Goal: Communication & Community: Answer question/provide support

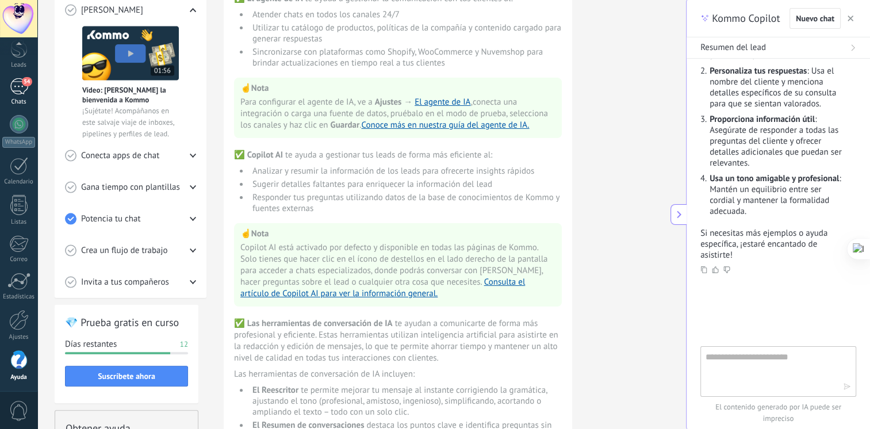
click at [21, 98] on div "Chats" at bounding box center [18, 101] width 33 height 7
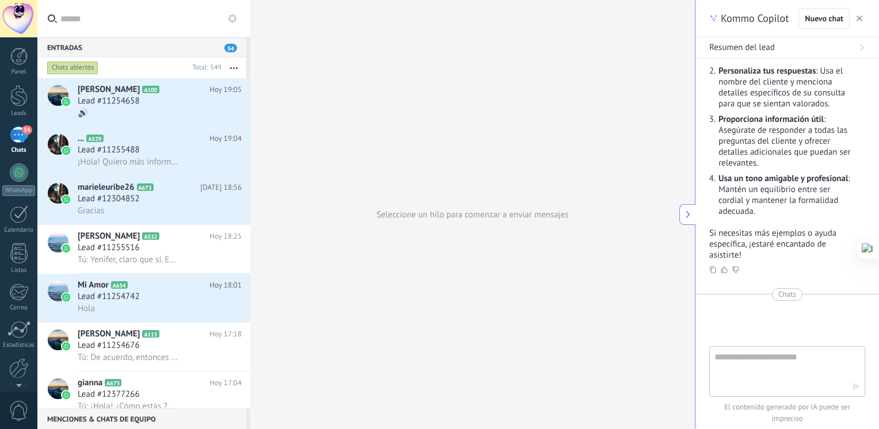
click at [860, 22] on button "button" at bounding box center [858, 18] width 11 height 14
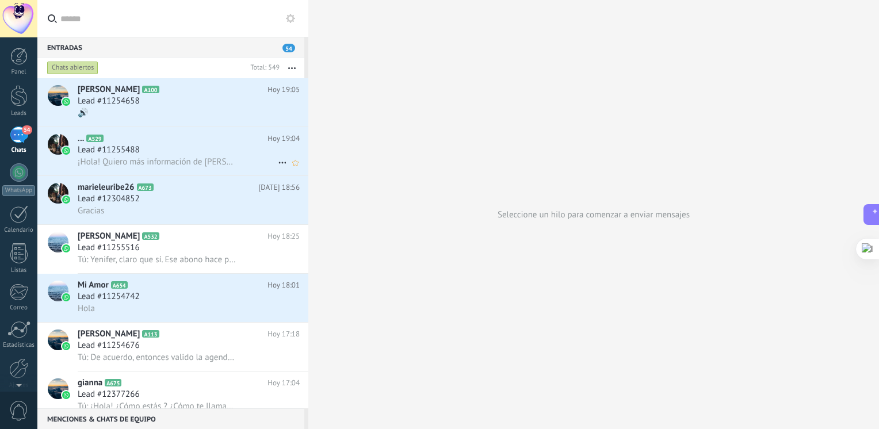
click at [179, 162] on span "¡Hola! Quiero más información de [PERSON_NAME]." at bounding box center [157, 161] width 159 height 11
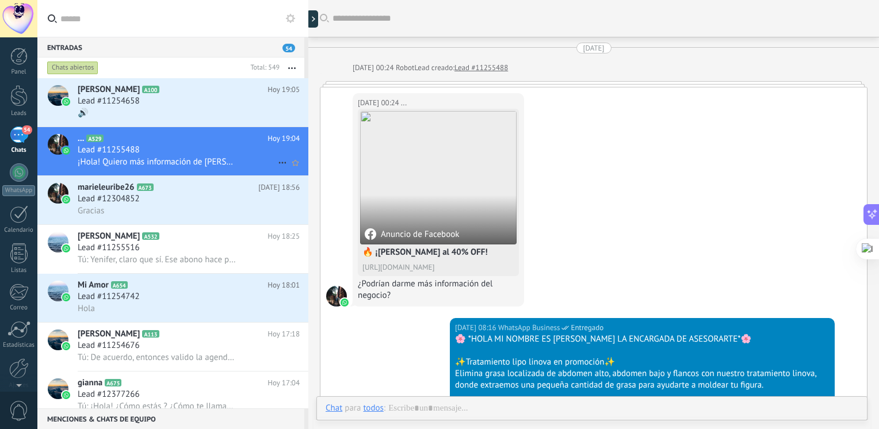
scroll to position [676, 0]
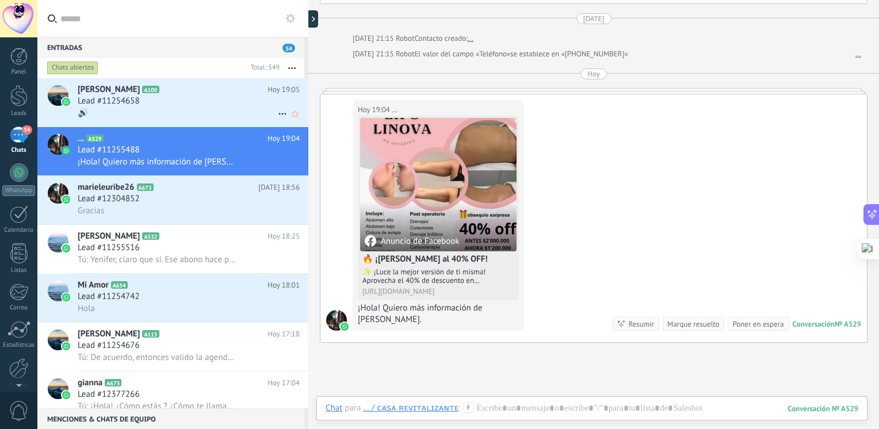
click at [133, 115] on div "🔊" at bounding box center [189, 113] width 222 height 12
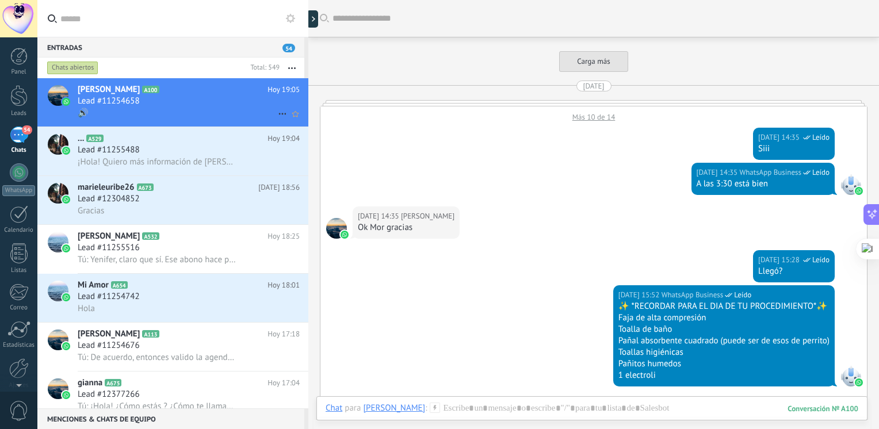
scroll to position [1661, 0]
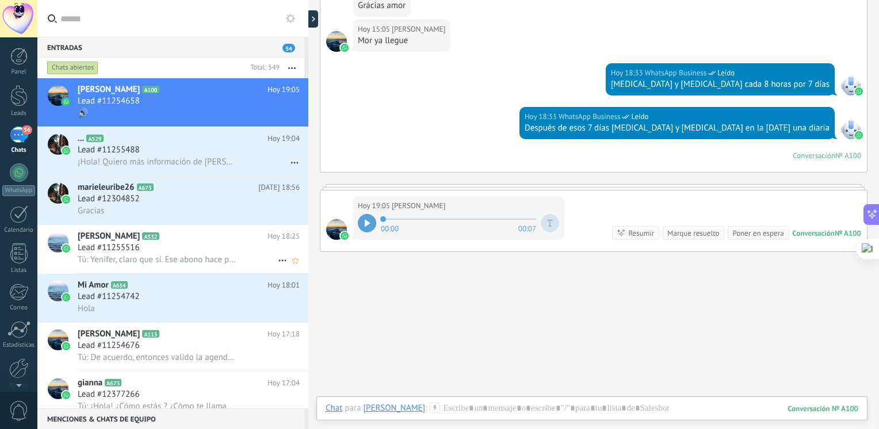
click at [122, 242] on span "[PERSON_NAME]" at bounding box center [109, 236] width 62 height 11
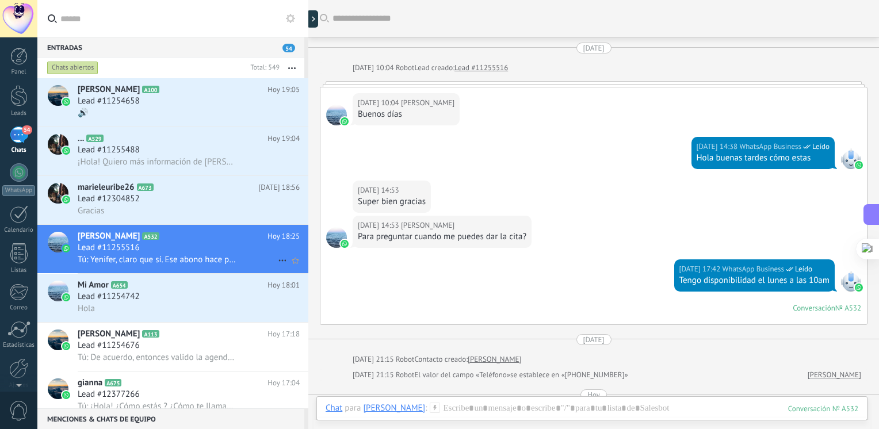
scroll to position [1086, 0]
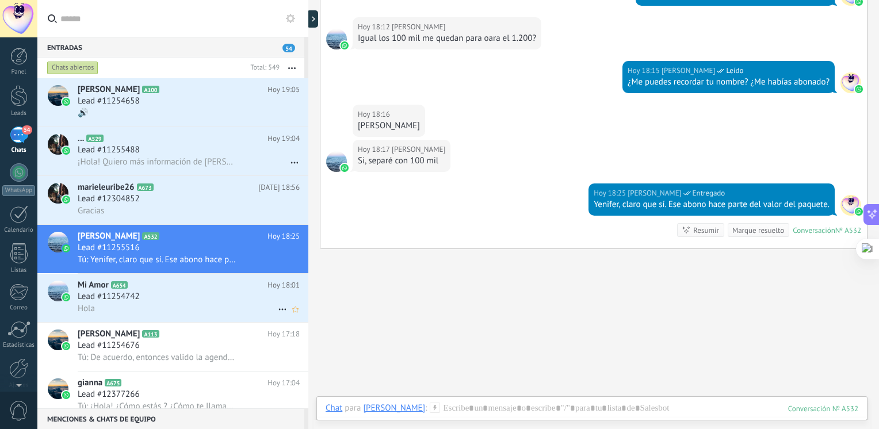
click at [132, 291] on icon at bounding box center [136, 284] width 11 height 11
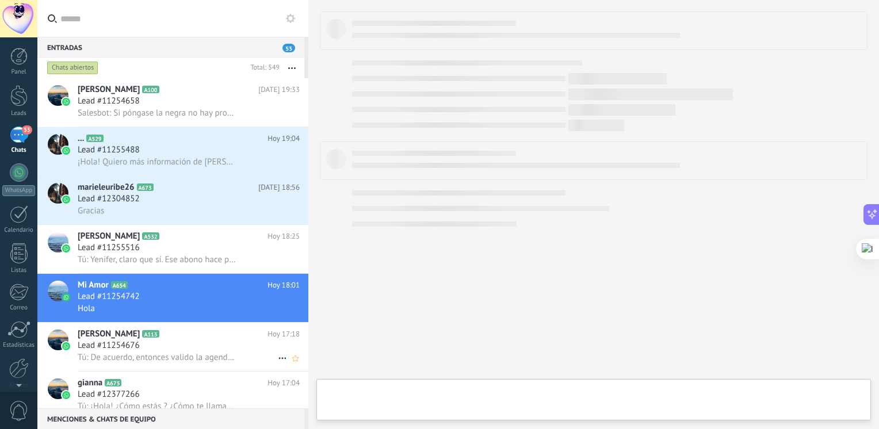
click at [117, 340] on h2 "[PERSON_NAME] A113" at bounding box center [173, 333] width 190 height 11
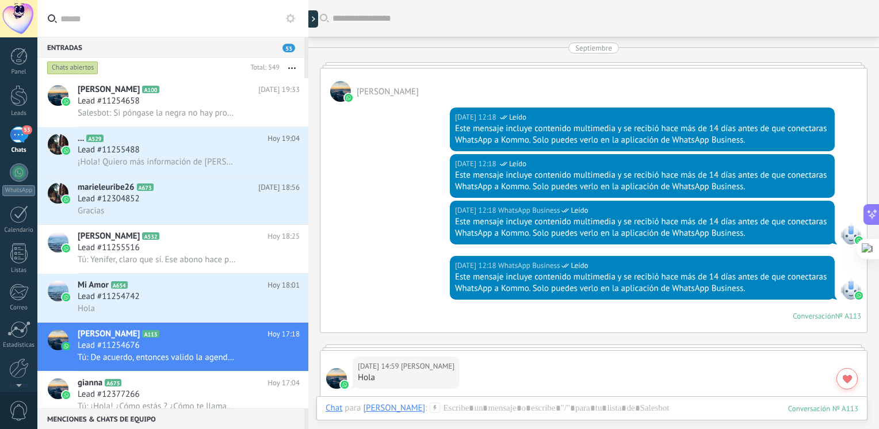
scroll to position [1846, 0]
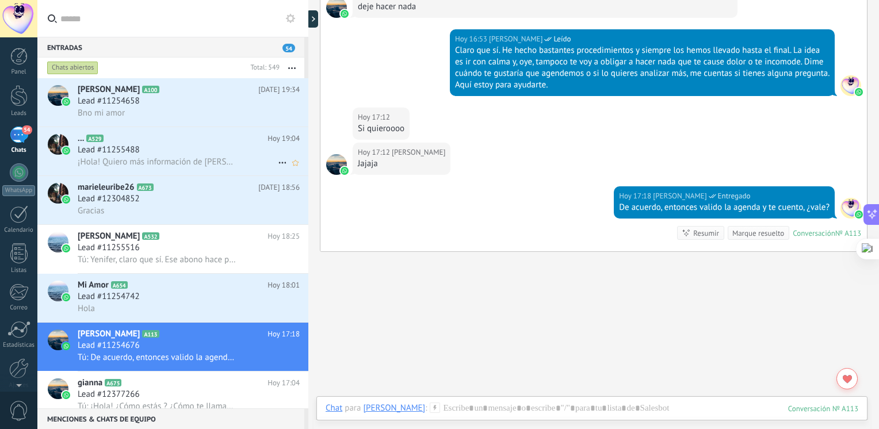
click at [154, 153] on div "Lead #11255488" at bounding box center [189, 149] width 222 height 11
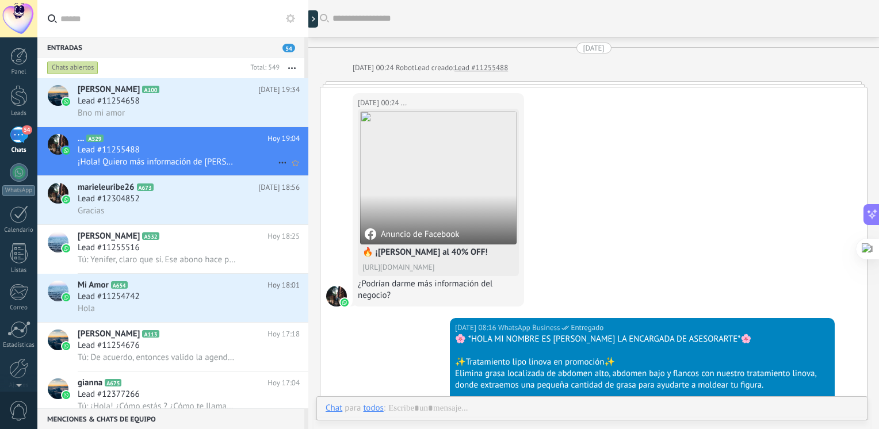
scroll to position [676, 0]
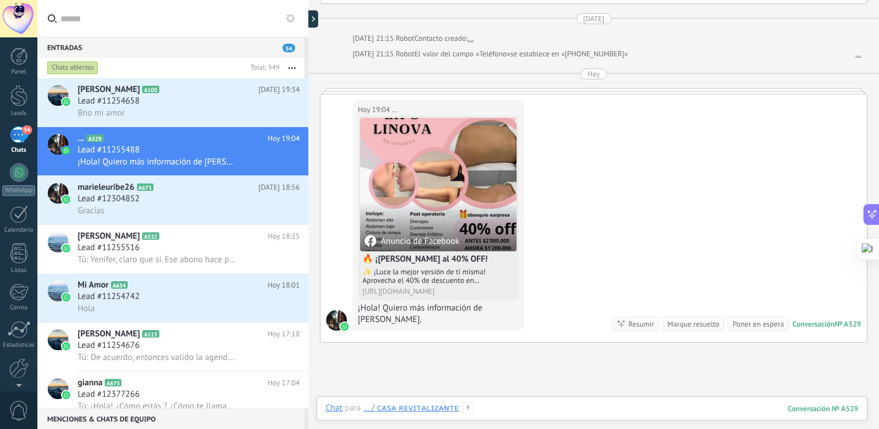
click at [492, 401] on div "Chat Correo Nota Tarea Chat para ... / ᴄᴀꜱᴀ ʀᴇᴠɪᴛᴀʟɪᴢᴀɴᴛᴇ : 529 Enviar Cancelar…" at bounding box center [591, 416] width 551 height 41
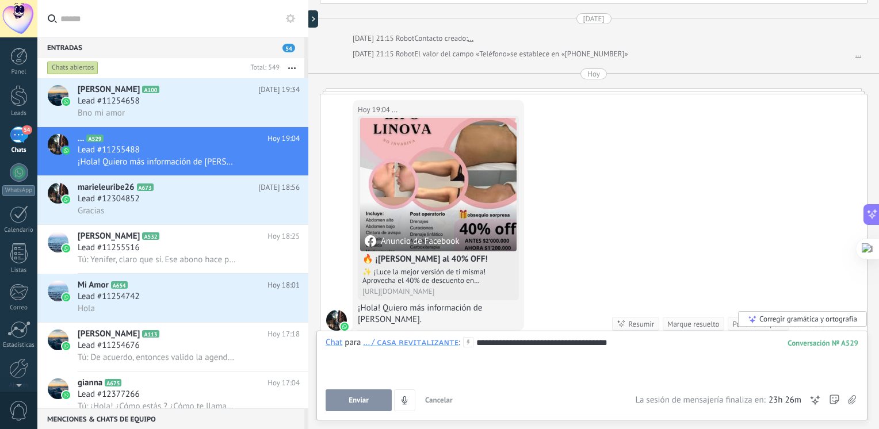
click at [800, 323] on div "Corregir gramática y ortografía" at bounding box center [802, 319] width 129 height 16
click at [368, 402] on button "Enviar" at bounding box center [358, 400] width 66 height 22
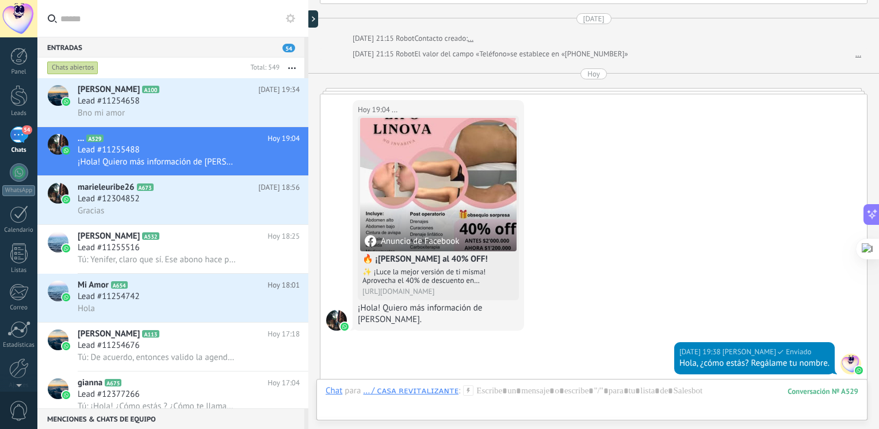
scroll to position [854, 0]
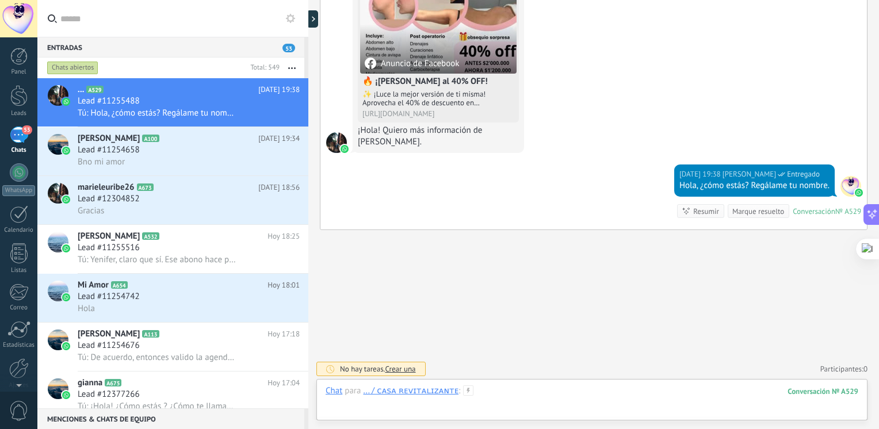
click at [486, 388] on div at bounding box center [591, 402] width 532 height 34
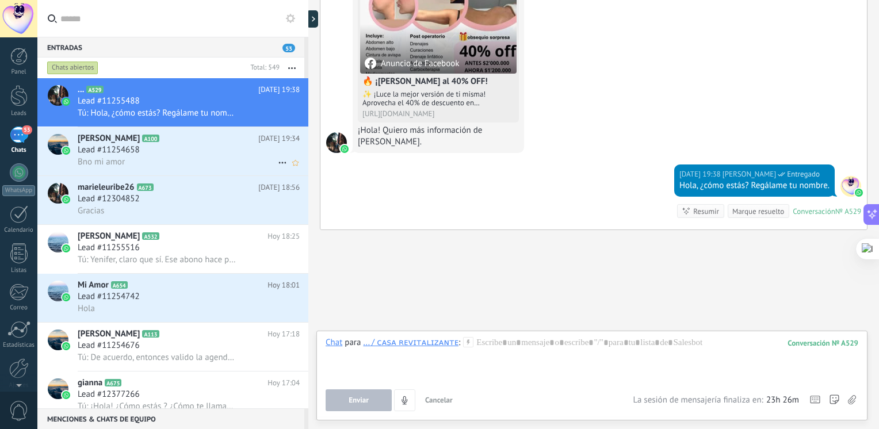
click at [207, 154] on div "Lead #11254658" at bounding box center [189, 149] width 222 height 11
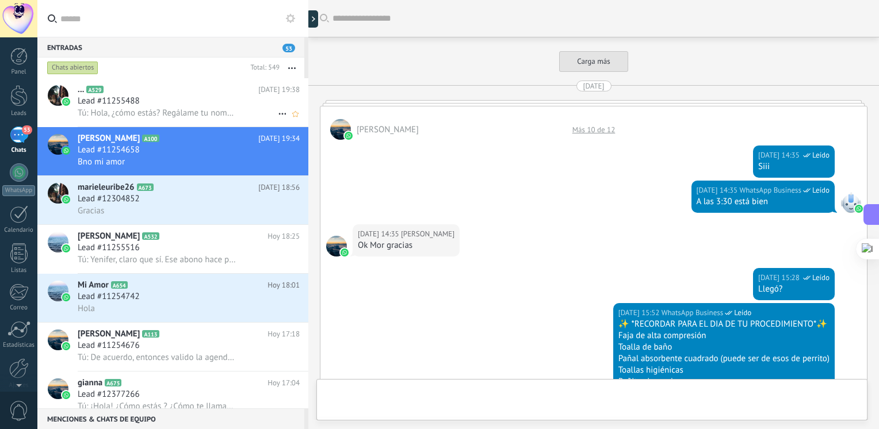
click at [197, 115] on span "Tú: Hola, ¿cómo estás? Regálame tu nombre." at bounding box center [157, 113] width 159 height 11
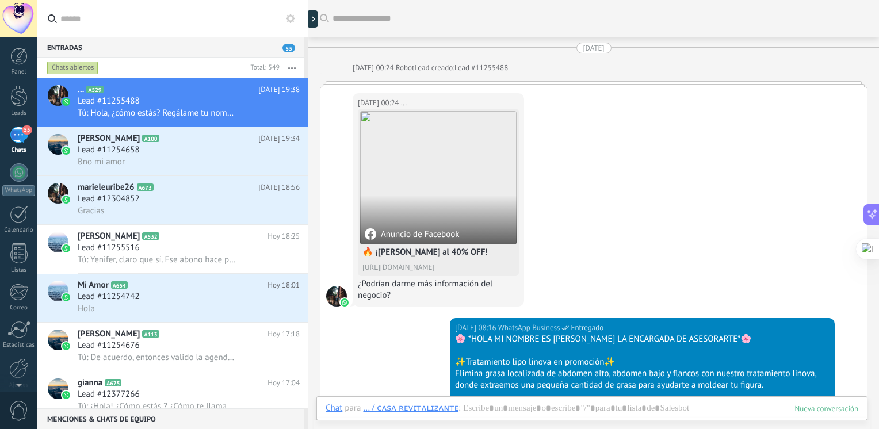
scroll to position [835, 0]
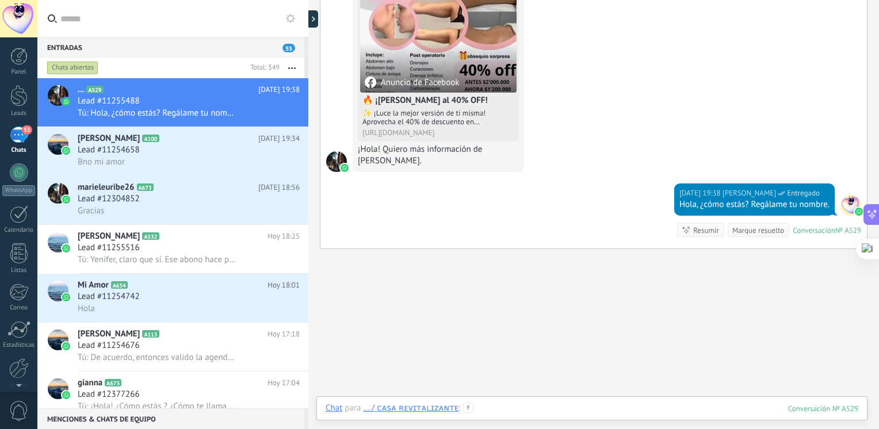
click at [620, 416] on div at bounding box center [591, 419] width 532 height 34
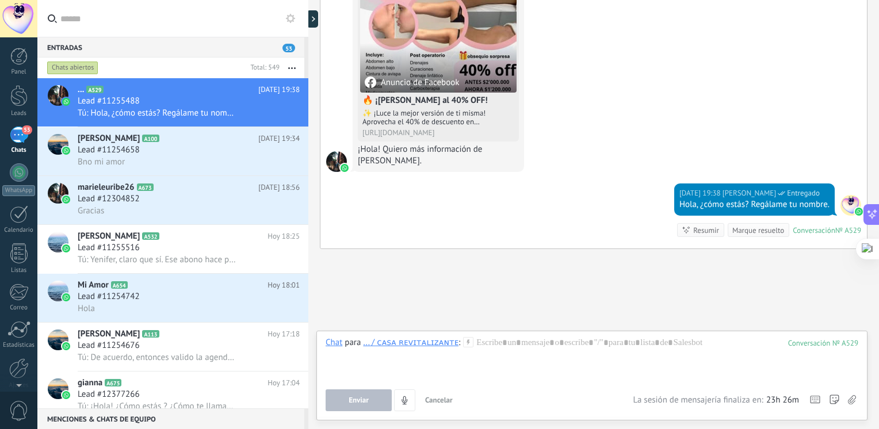
click at [812, 408] on div "Atajos – ejecutar bots y plantillas – seleccionar acción – mencionar a un coleg…" at bounding box center [816, 400] width 18 height 22
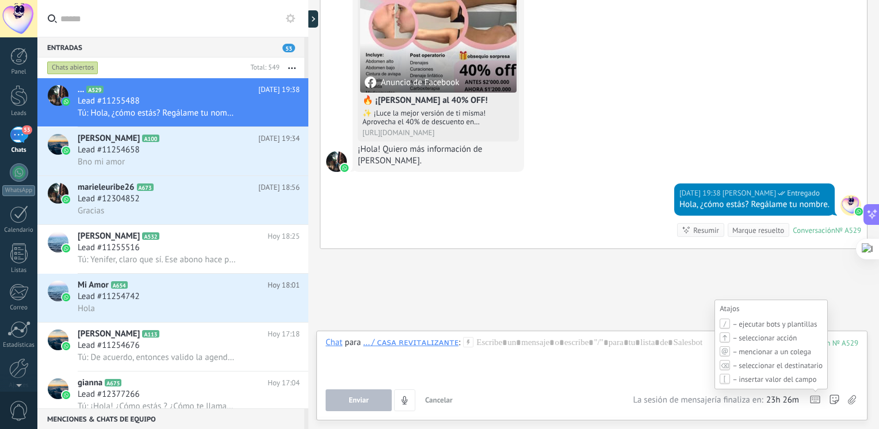
click at [815, 401] on icon at bounding box center [815, 400] width 10 height 8
click at [775, 344] on div "– ejecutar bots y plantillas – seleccionar acción – mencionar a un colega – sel…" at bounding box center [770, 352] width 103 height 66
click at [774, 339] on span "– seleccionar acción" at bounding box center [764, 338] width 64 height 10
click at [728, 338] on icon at bounding box center [724, 338] width 9 height 6
click at [761, 337] on span "– seleccionar acción" at bounding box center [764, 338] width 64 height 10
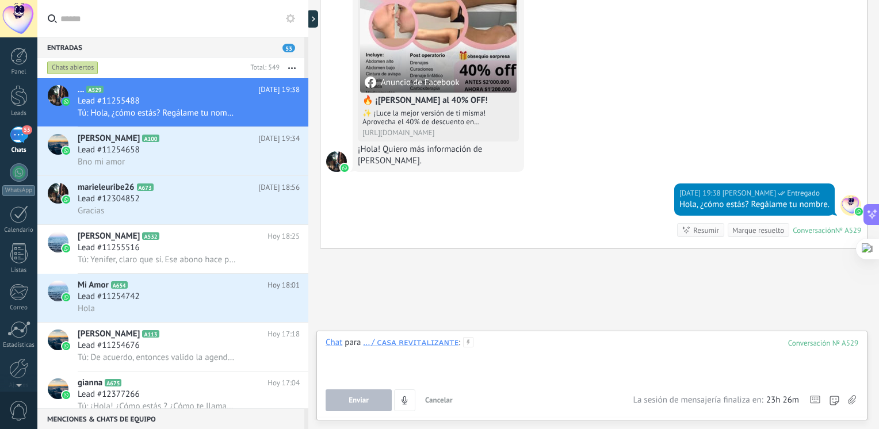
click at [512, 346] on div at bounding box center [591, 359] width 532 height 44
click at [512, 349] on div at bounding box center [591, 359] width 532 height 44
click at [505, 352] on div at bounding box center [591, 359] width 532 height 44
click at [463, 343] on use at bounding box center [468, 342] width 10 height 10
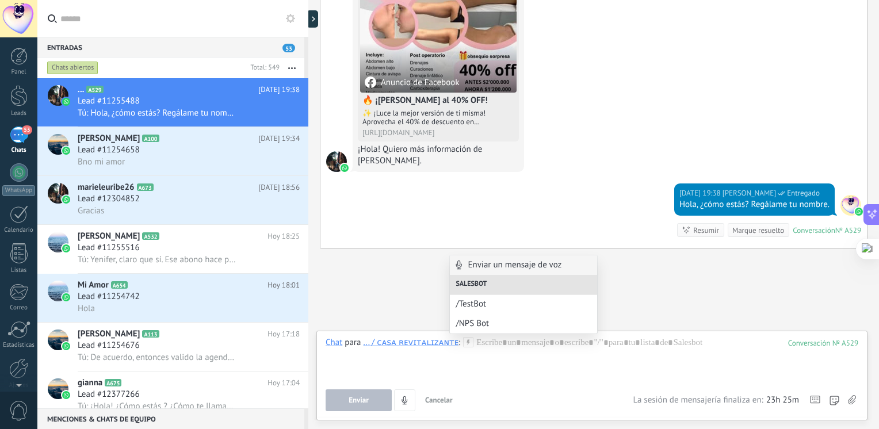
click at [463, 343] on use at bounding box center [468, 342] width 10 height 10
click at [474, 346] on div at bounding box center [591, 359] width 532 height 44
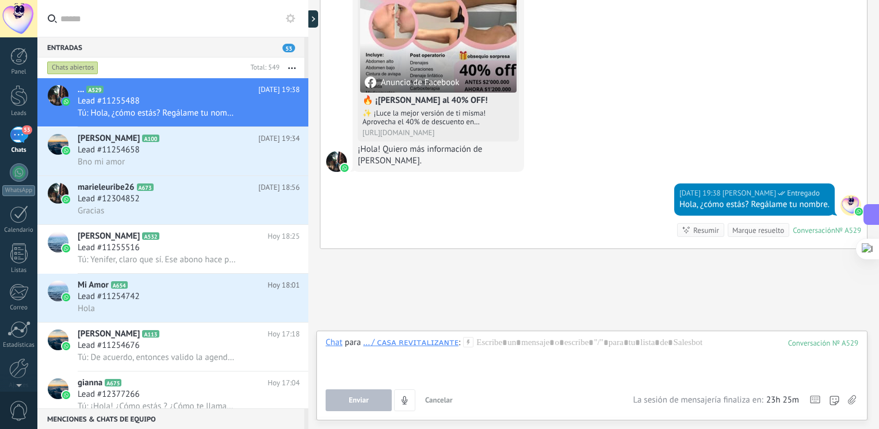
click at [599, 335] on div "Chat Correo Nota Tarea Chat para ... / ᴄᴀꜱᴀ ʀᴇᴠɪᴛᴀʟɪᴢᴀɴᴛᴇ : 529 Enviar Cancelar…" at bounding box center [591, 376] width 551 height 90
click at [580, 346] on div at bounding box center [591, 359] width 532 height 44
click at [340, 344] on div "Chat" at bounding box center [333, 342] width 17 height 10
click at [467, 343] on div at bounding box center [591, 359] width 532 height 44
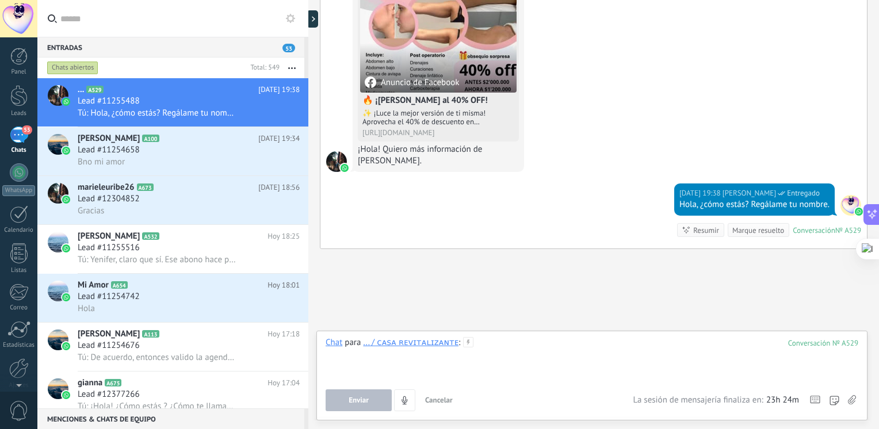
paste div
click at [467, 343] on div at bounding box center [591, 359] width 532 height 44
click at [180, 139] on h2 "[PERSON_NAME] A100" at bounding box center [168, 138] width 181 height 11
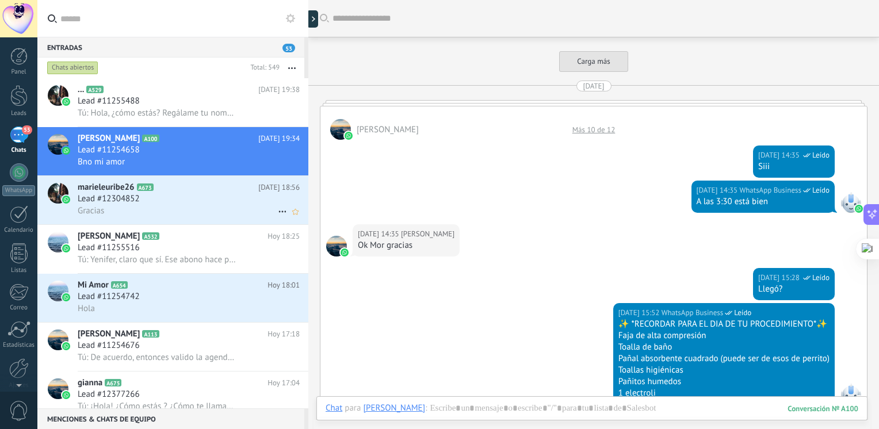
scroll to position [1777, 0]
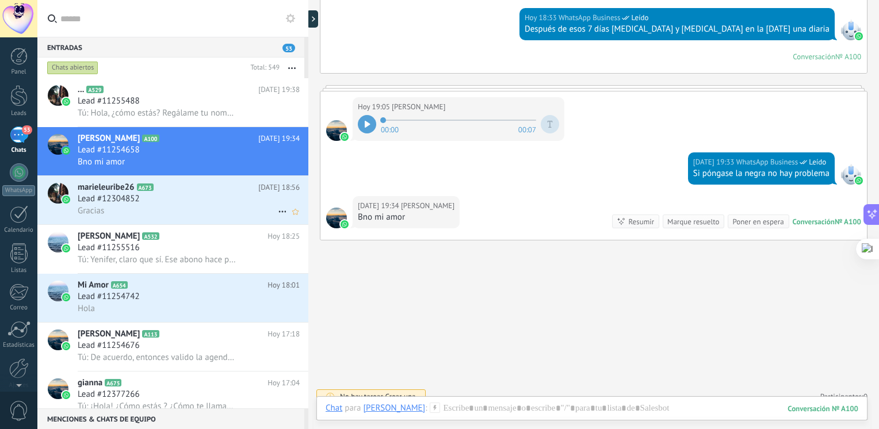
click at [148, 200] on div "Lead #12304852" at bounding box center [189, 198] width 222 height 11
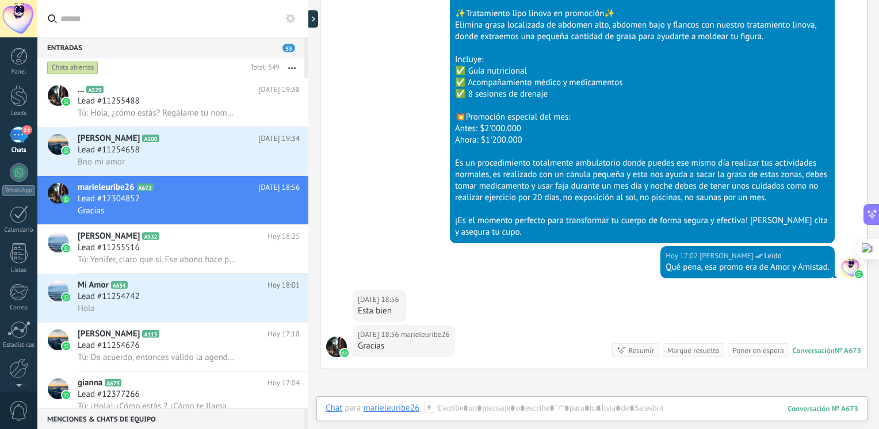
scroll to position [769, 0]
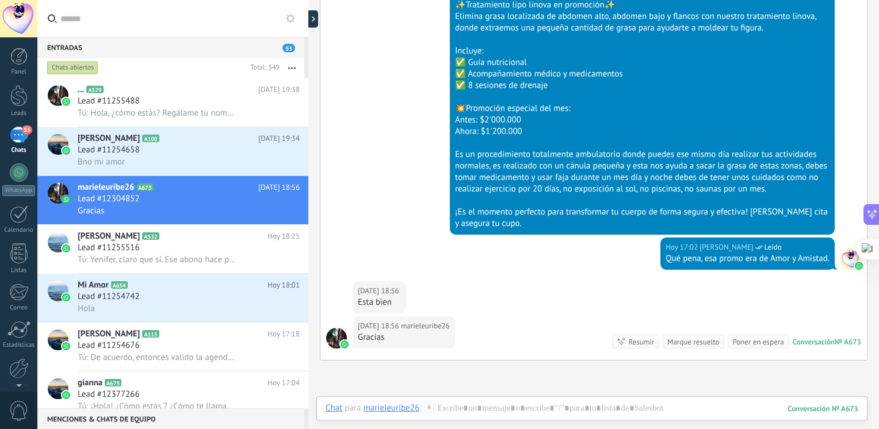
click at [475, 399] on div "Chat Correo Nota Tarea Chat para marieleuribe26 : 673 Enviar Cancelar Rastrear …" at bounding box center [591, 416] width 551 height 41
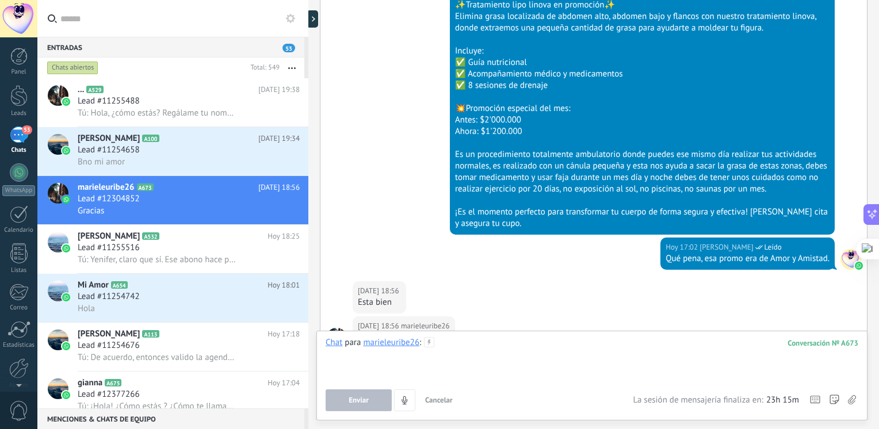
click at [482, 343] on div at bounding box center [591, 359] width 532 height 44
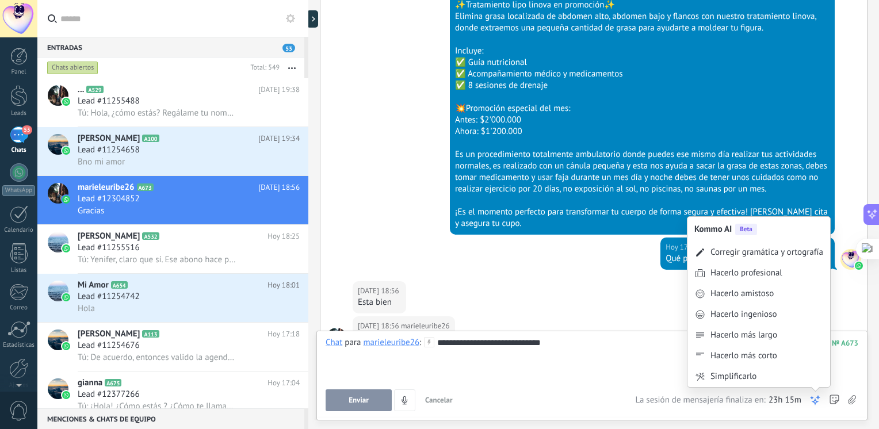
click at [814, 398] on icon at bounding box center [814, 399] width 11 height 11
click at [779, 257] on div "Corregir gramática y ortografía" at bounding box center [766, 252] width 113 height 11
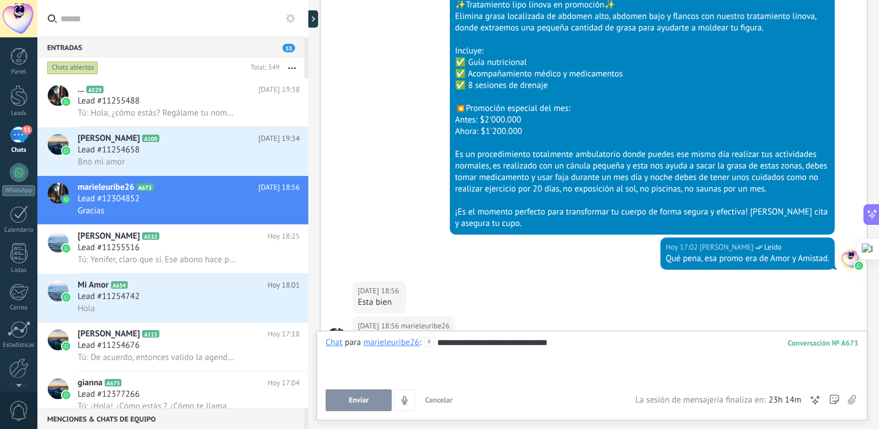
click at [572, 343] on div "**********" at bounding box center [591, 359] width 532 height 44
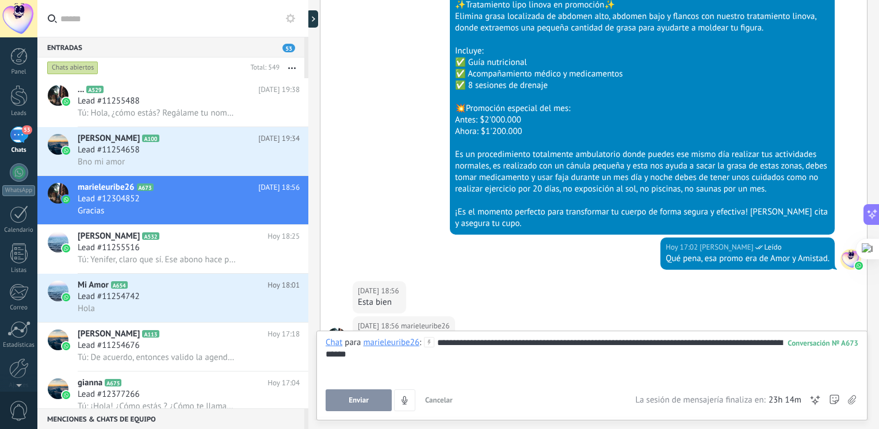
click at [821, 313] on div "[DATE] 18:56 marieleuribe26 Esta bien" at bounding box center [593, 298] width 546 height 35
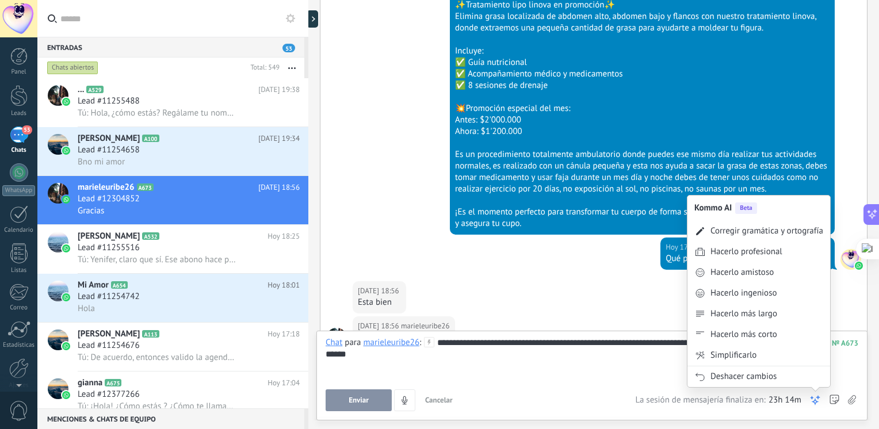
click at [813, 405] on icon at bounding box center [814, 399] width 11 height 11
click at [787, 224] on div "Corregir gramática y ortografía" at bounding box center [758, 231] width 143 height 21
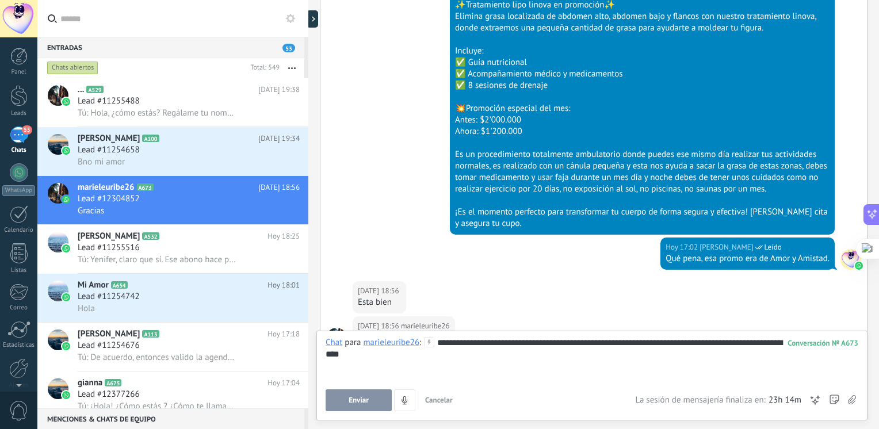
click at [372, 396] on button "Enviar" at bounding box center [358, 400] width 66 height 22
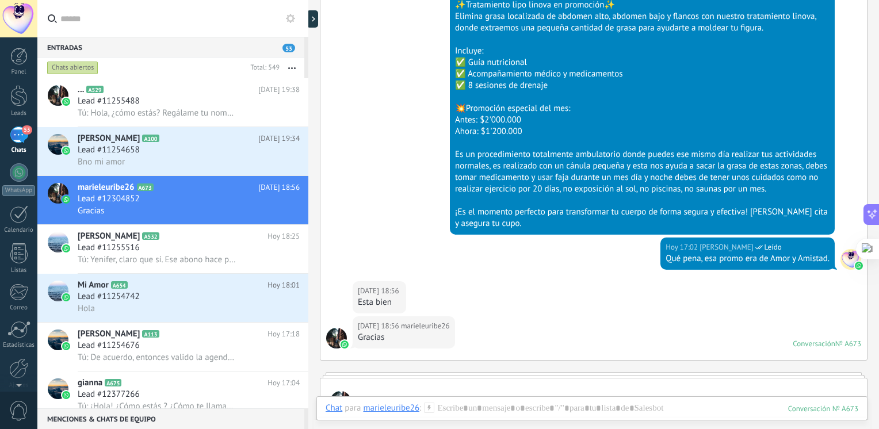
scroll to position [1033, 0]
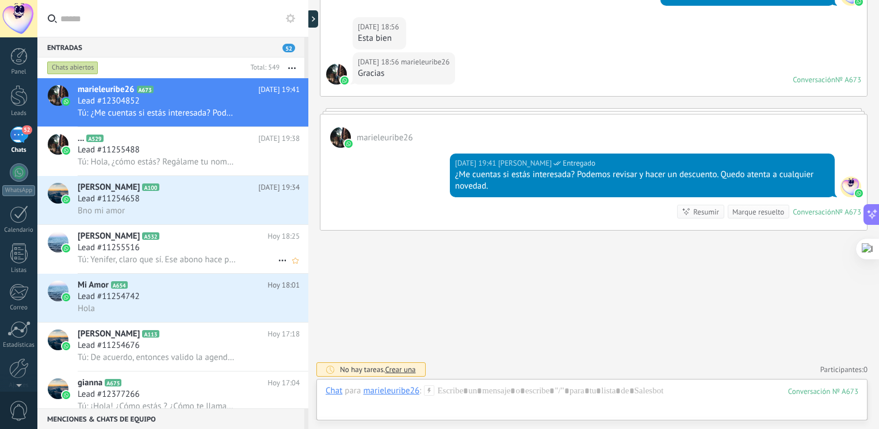
click at [144, 242] on h2 "[PERSON_NAME] A532" at bounding box center [173, 236] width 190 height 11
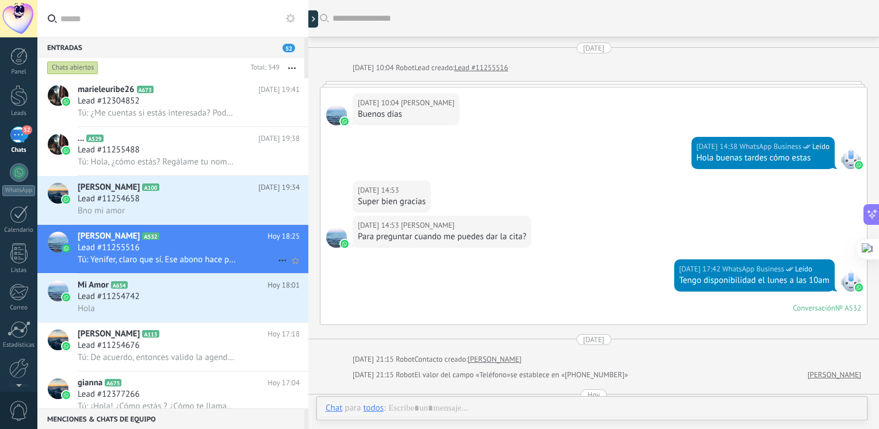
scroll to position [1086, 0]
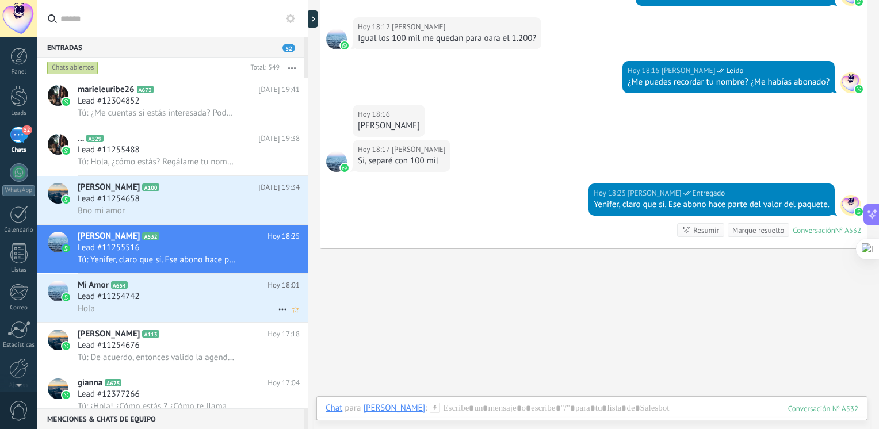
click at [118, 299] on span "Lead #11254742" at bounding box center [109, 296] width 62 height 11
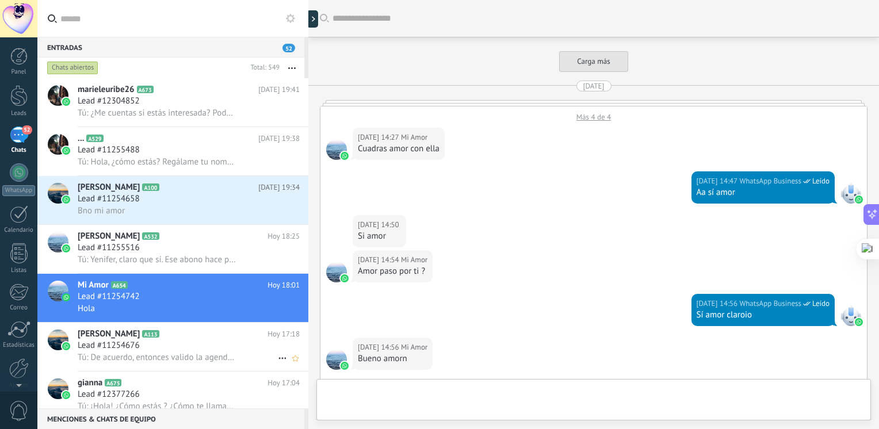
click at [101, 340] on span "[PERSON_NAME]" at bounding box center [109, 333] width 62 height 11
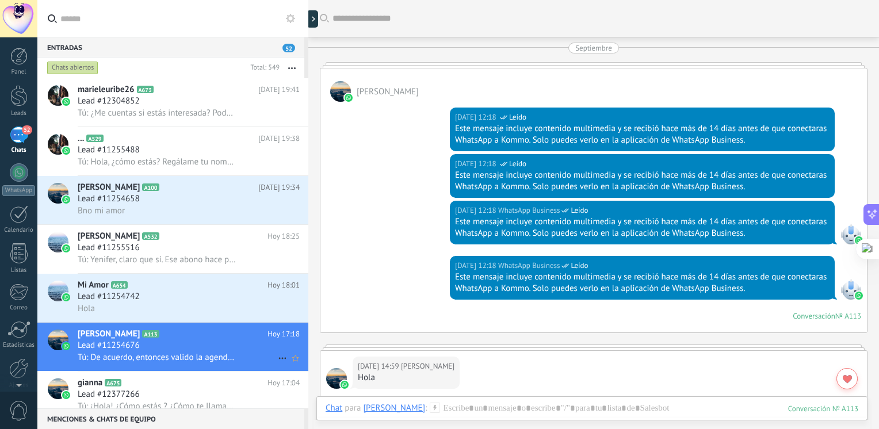
scroll to position [1846, 0]
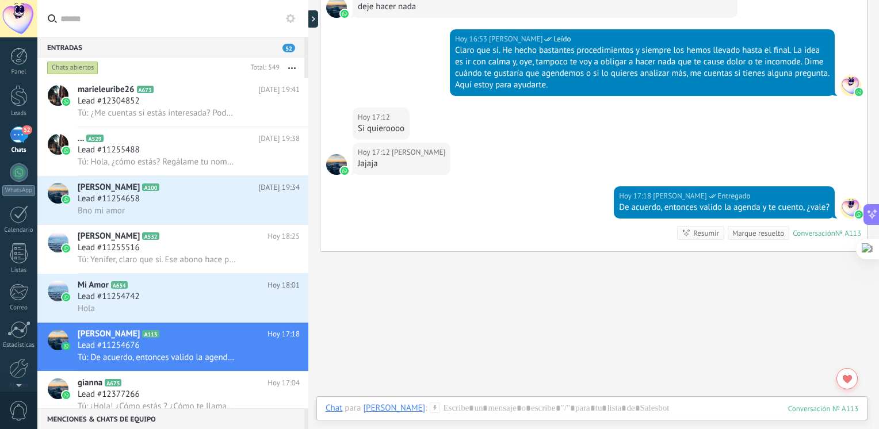
drag, startPoint x: 878, startPoint y: 367, endPoint x: 879, endPoint y: 383, distance: 16.1
click at [869, 383] on html ".abecls-1,.abecls-2{fill-rule:evenodd}.abecls-2{fill:#fff} .abhcls-1{fill:none}…" at bounding box center [439, 214] width 879 height 429
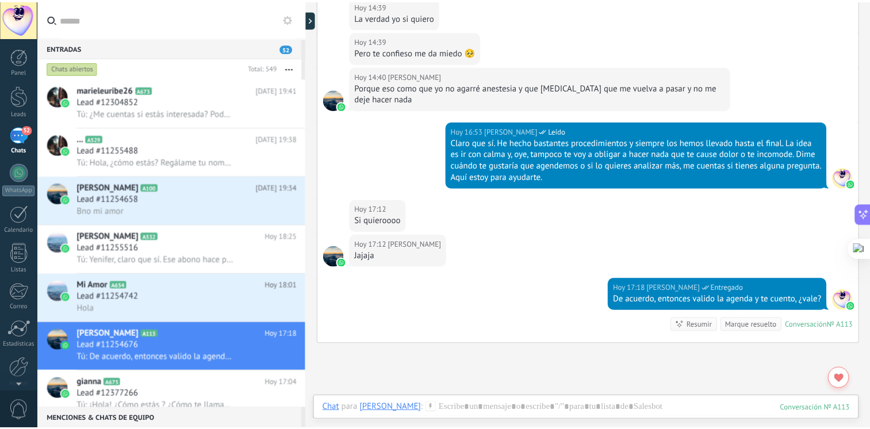
scroll to position [1865, 0]
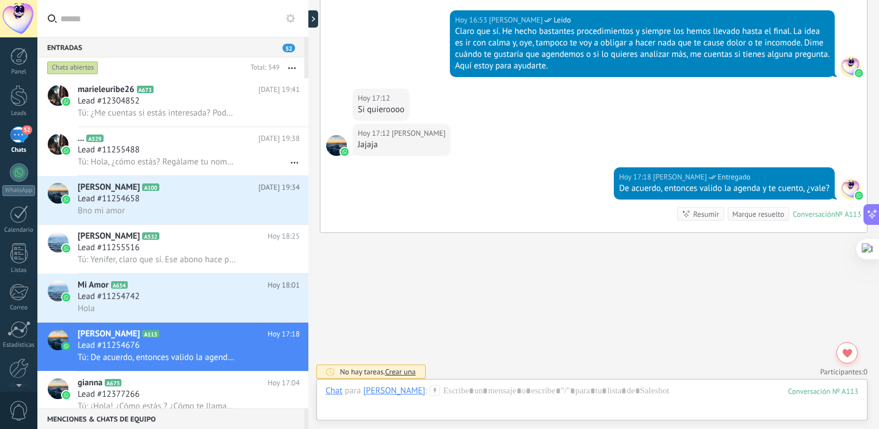
click at [28, 151] on div "Chats" at bounding box center [18, 150] width 33 height 7
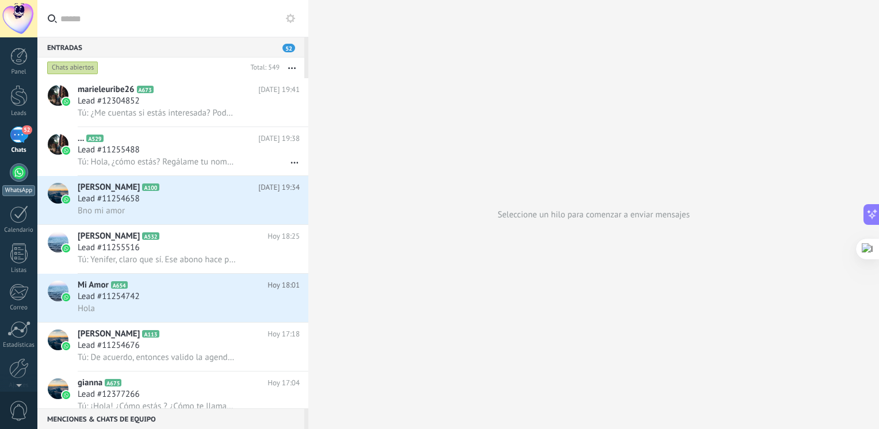
click at [14, 169] on div at bounding box center [19, 172] width 18 height 18
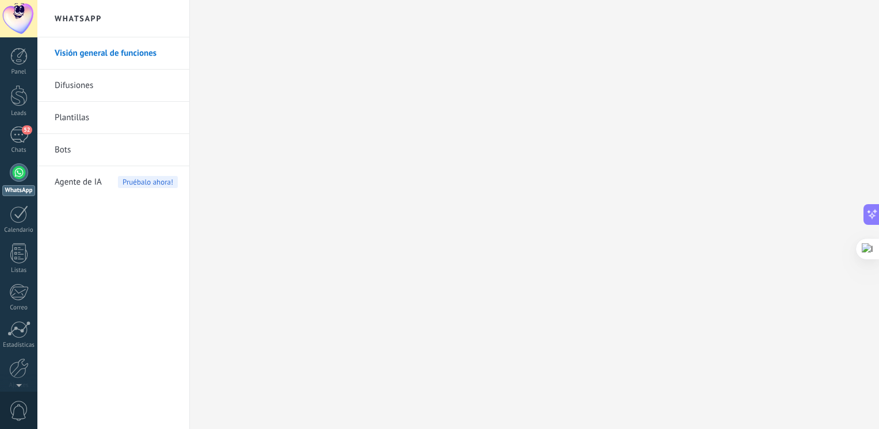
click at [94, 185] on span "Agente de IA" at bounding box center [78, 182] width 47 height 32
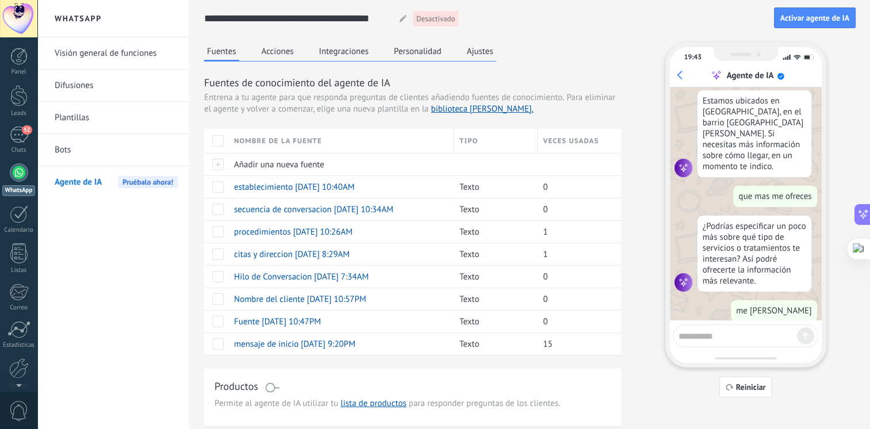
scroll to position [849, 0]
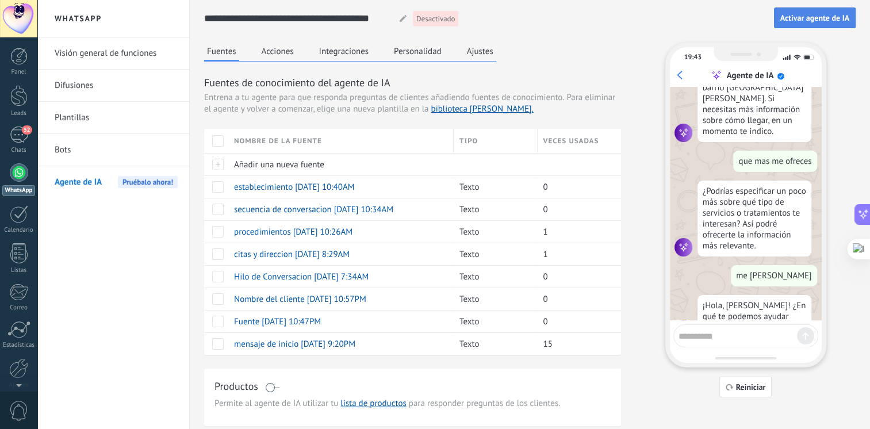
click at [791, 13] on button "Activar agente de IA" at bounding box center [815, 17] width 82 height 21
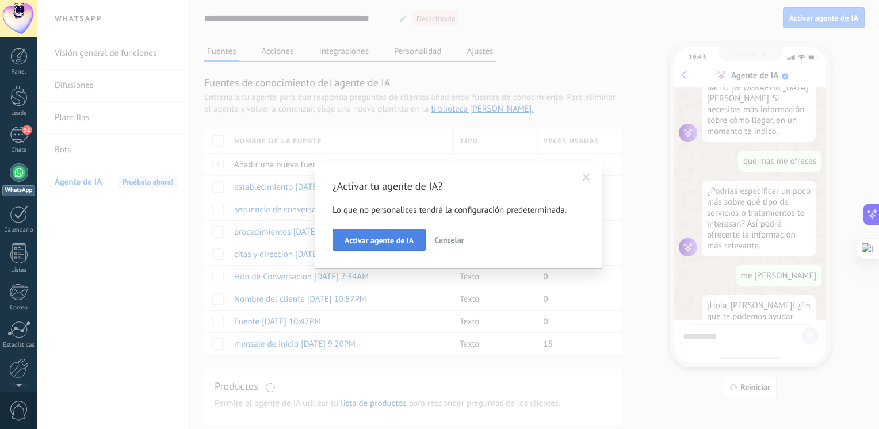
click at [416, 245] on button "Activar agente de IA" at bounding box center [378, 240] width 93 height 22
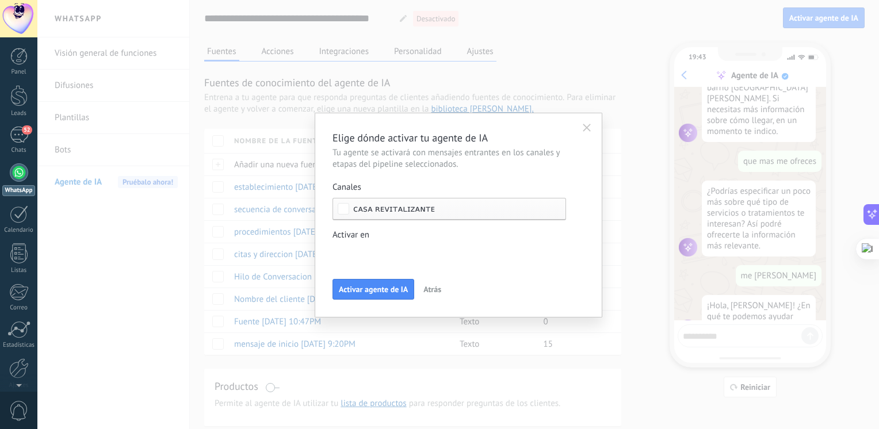
click at [392, 286] on span "Activar agente de IA" at bounding box center [373, 289] width 69 height 8
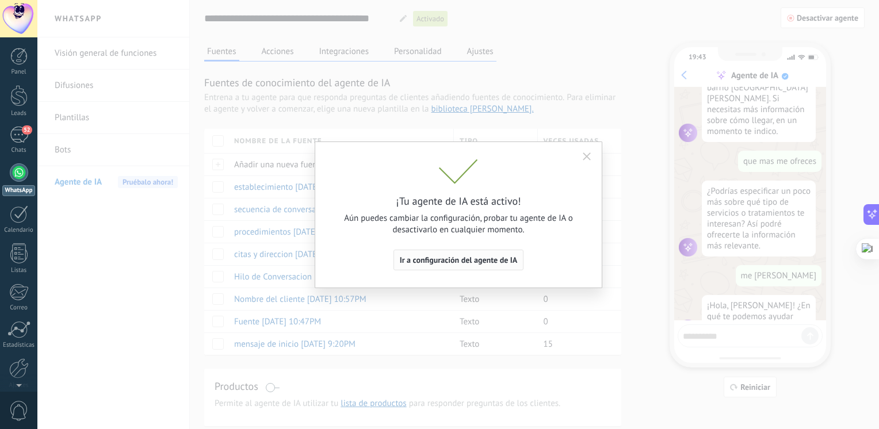
click at [423, 266] on button "Ir a configuración del agente de IA" at bounding box center [458, 260] width 131 height 21
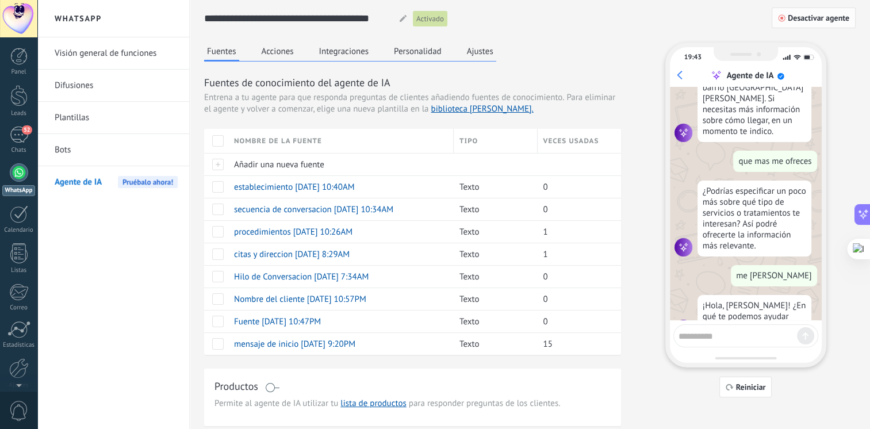
click at [834, 23] on button "Desactivar agente" at bounding box center [814, 17] width 84 height 21
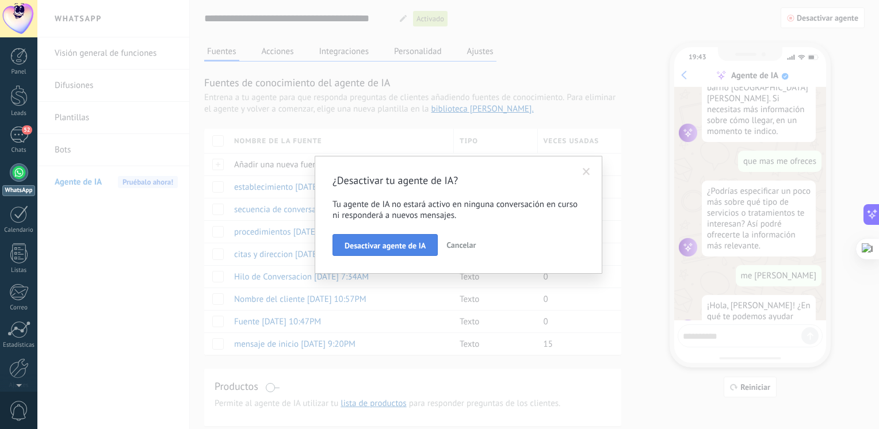
click at [398, 236] on button "Desactivar agente de IA" at bounding box center [384, 245] width 105 height 22
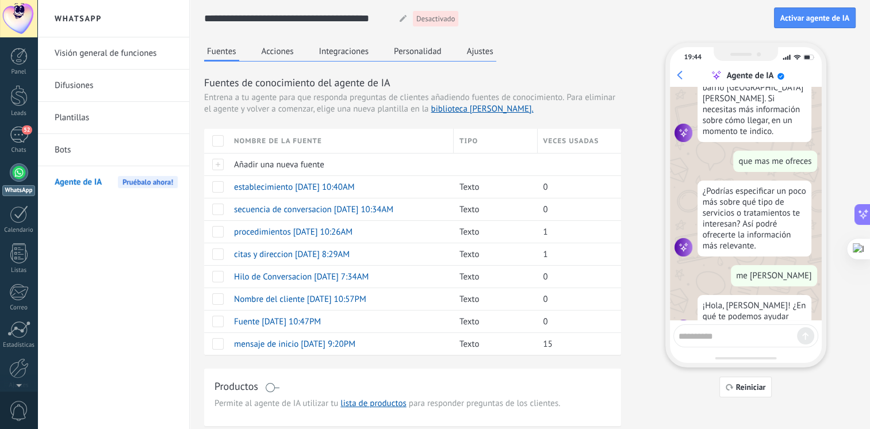
click at [333, 54] on button "Integraciones" at bounding box center [344, 51] width 56 height 17
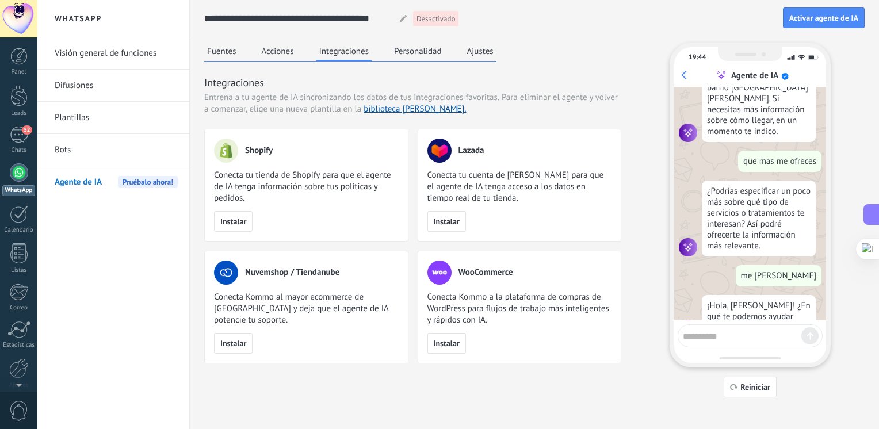
click at [407, 56] on button "Personalidad" at bounding box center [417, 51] width 53 height 17
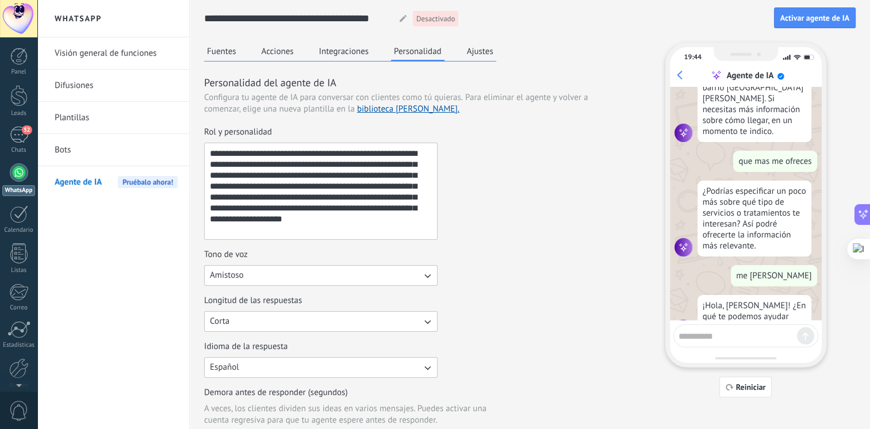
click at [295, 57] on button "Acciones" at bounding box center [278, 51] width 38 height 17
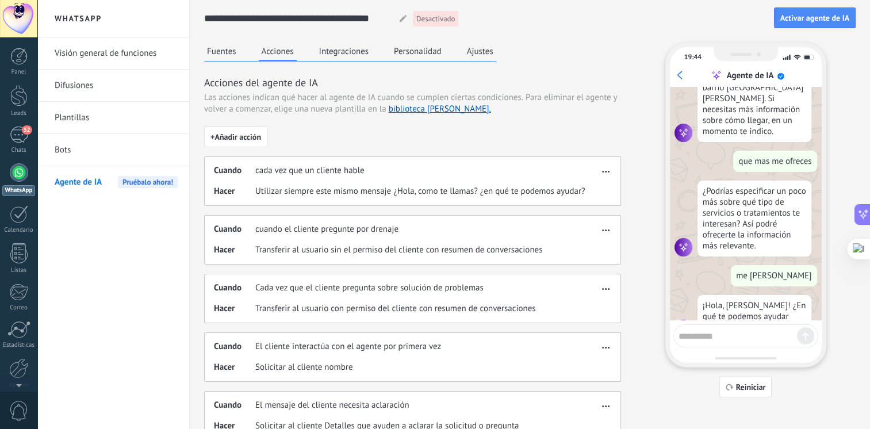
click at [411, 47] on button "Personalidad" at bounding box center [417, 51] width 53 height 17
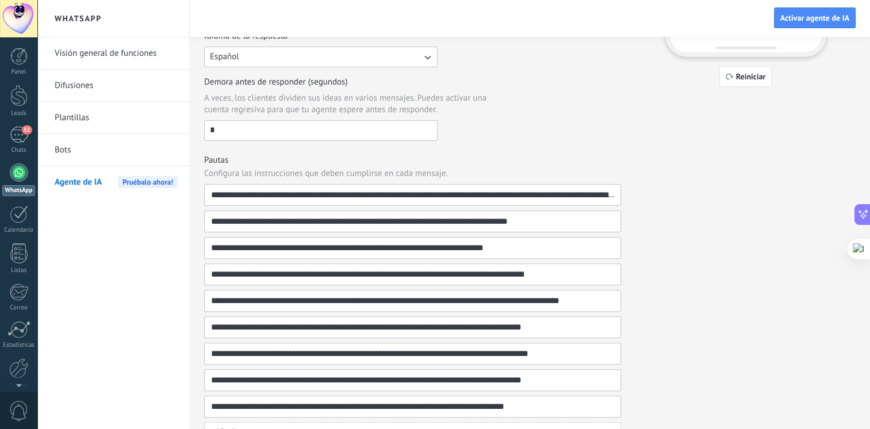
scroll to position [335, 0]
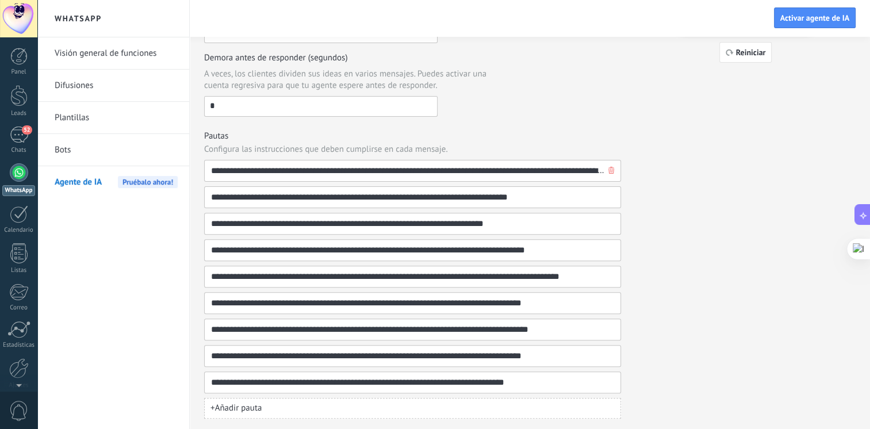
click at [524, 167] on input "**********" at bounding box center [407, 170] width 395 height 21
click at [16, 132] on div "53" at bounding box center [19, 134] width 18 height 17
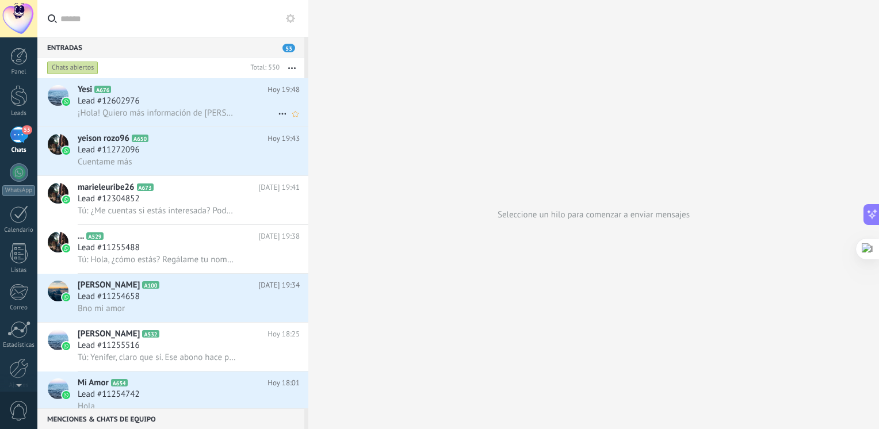
click at [195, 87] on h2 "Yesi A676" at bounding box center [173, 89] width 190 height 11
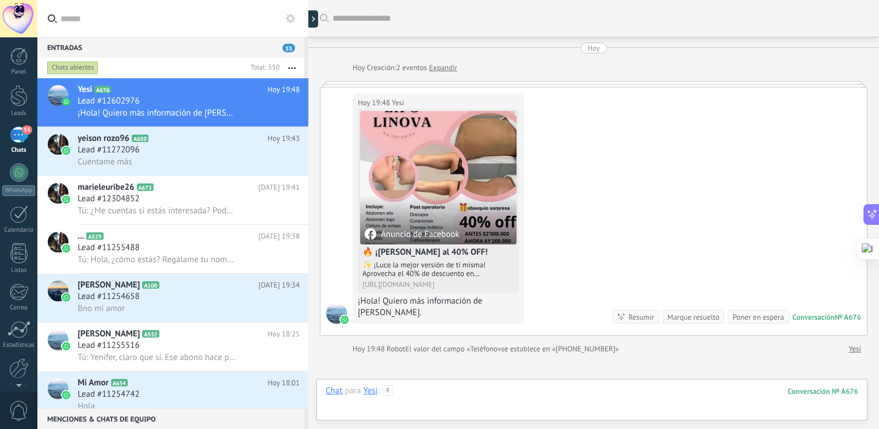
click at [419, 394] on div at bounding box center [591, 402] width 532 height 34
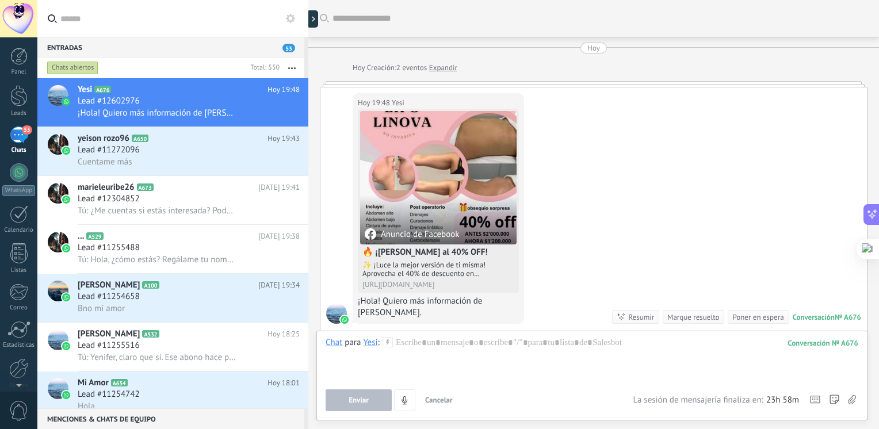
click at [566, 261] on div "[DATE] 19:48 Yesi Anuncio de Facebook 🔥 ¡[PERSON_NAME] al 40% OFF! ✨ ¡Luce la m…" at bounding box center [593, 211] width 546 height 248
click at [496, 337] on div "Chat Correo Nota Tarea Chat para Yesi : 676 Enviar Cancelar Rastrear clics en l…" at bounding box center [591, 376] width 551 height 90
click at [463, 353] on div at bounding box center [591, 359] width 532 height 44
click at [580, 197] on div "[DATE] 19:48 Yesi Anuncio de Facebook 🔥 ¡[PERSON_NAME] al 40% OFF! ✨ ¡Luce la m…" at bounding box center [593, 211] width 546 height 248
click at [471, 340] on div at bounding box center [591, 359] width 532 height 44
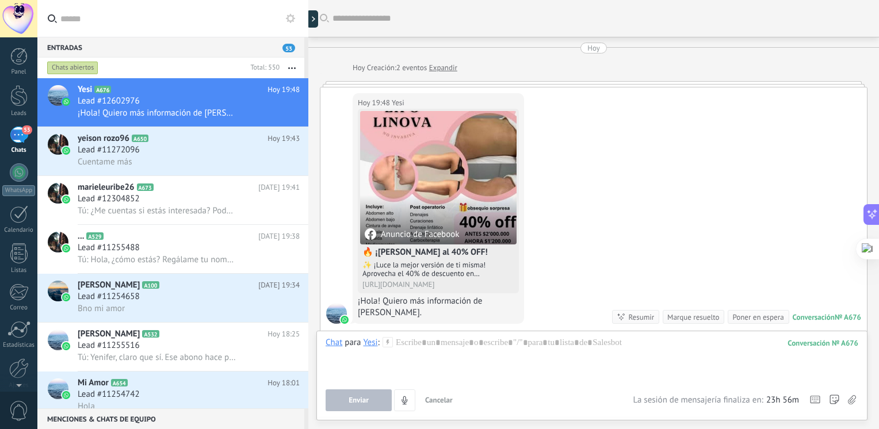
click at [377, 312] on div "¡Hola! Quiero más información de [PERSON_NAME]." at bounding box center [438, 307] width 161 height 23
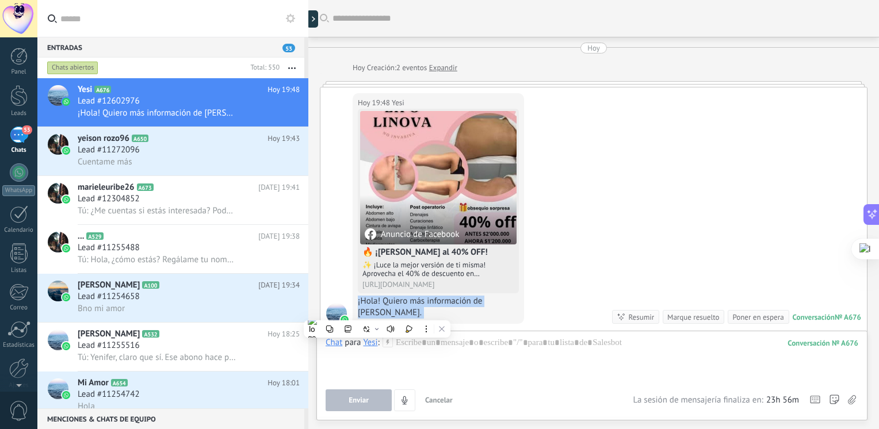
click at [377, 312] on div "¡Hola! Quiero más información de [PERSON_NAME]." at bounding box center [438, 307] width 161 height 23
copy div "¡Hola! Quiero más información de [PERSON_NAME]."
click at [16, 167] on div at bounding box center [19, 172] width 18 height 18
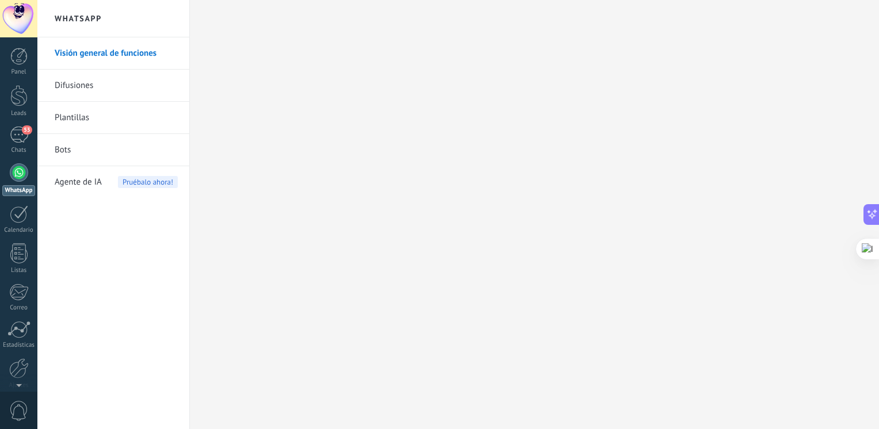
click at [78, 187] on span "Agente de IA" at bounding box center [78, 182] width 47 height 32
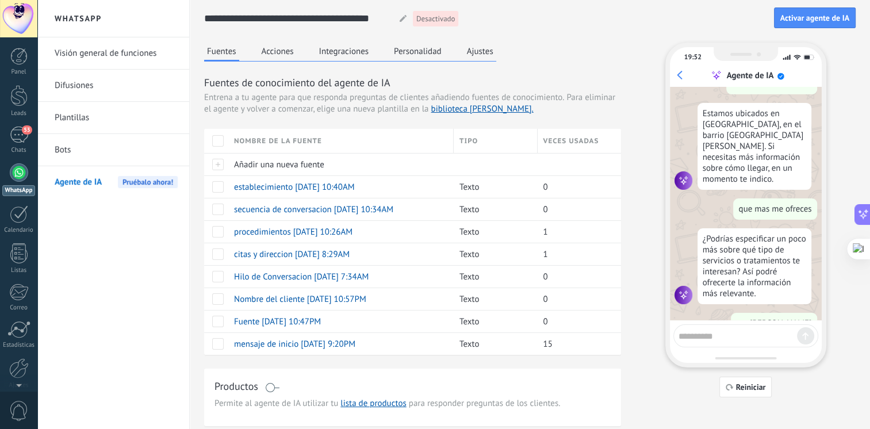
scroll to position [849, 0]
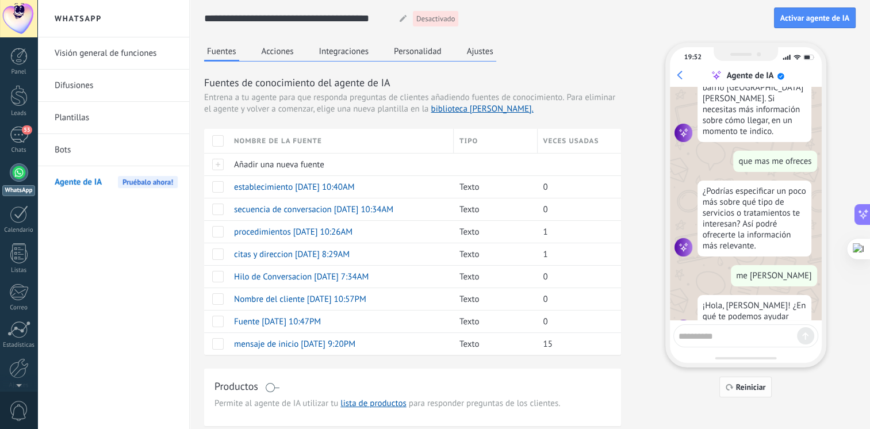
click at [740, 388] on span "Reiniciar" at bounding box center [751, 387] width 30 height 8
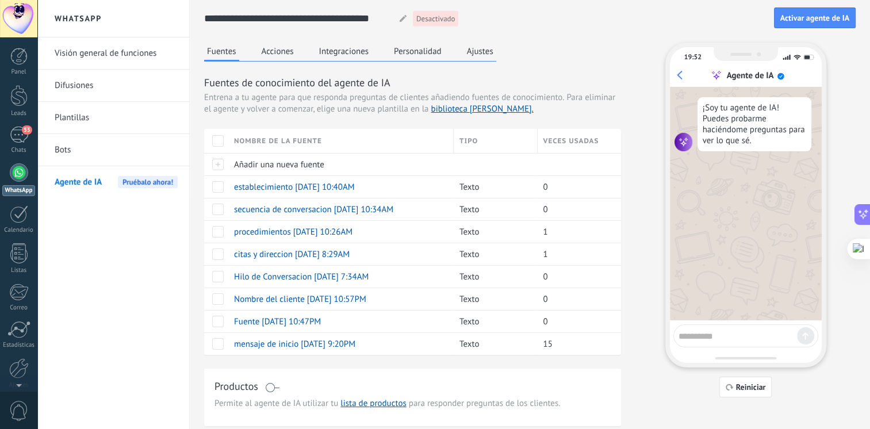
click at [739, 342] on div at bounding box center [745, 335] width 145 height 23
click at [711, 332] on textarea at bounding box center [737, 334] width 118 height 14
paste textarea "**********"
type textarea "**********"
click at [805, 331] on div at bounding box center [805, 335] width 17 height 17
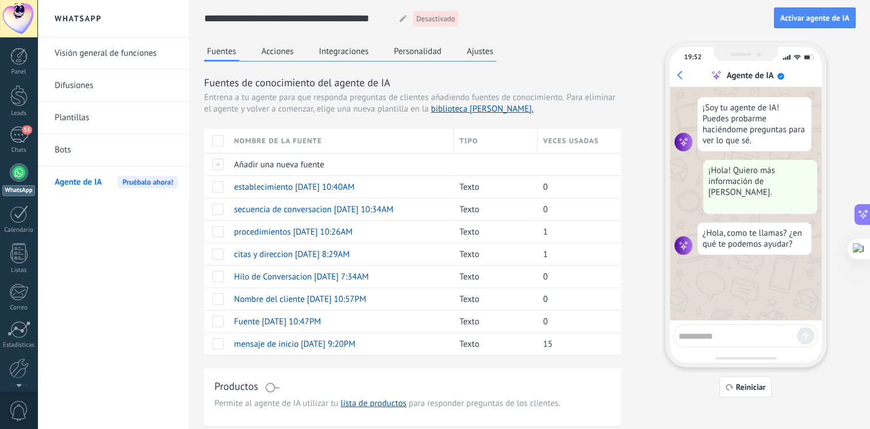
drag, startPoint x: 701, startPoint y: 340, endPoint x: 688, endPoint y: 344, distance: 14.2
click at [688, 342] on div at bounding box center [745, 335] width 145 height 23
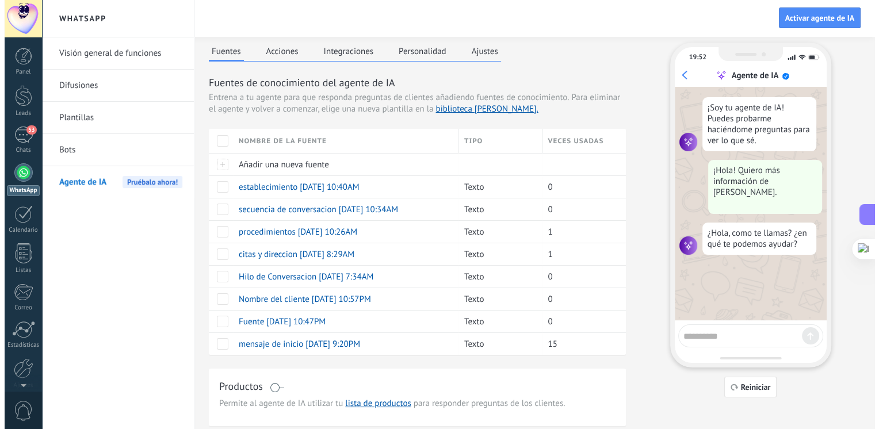
scroll to position [9, 0]
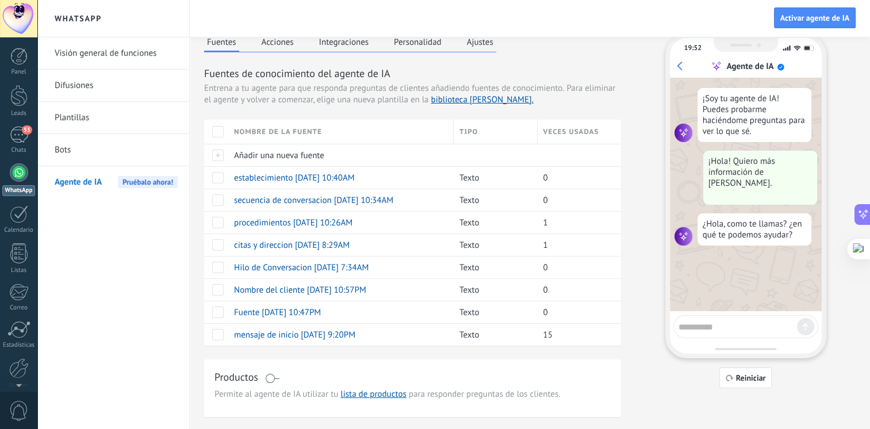
click at [705, 327] on textarea at bounding box center [737, 325] width 118 height 14
type textarea "**********"
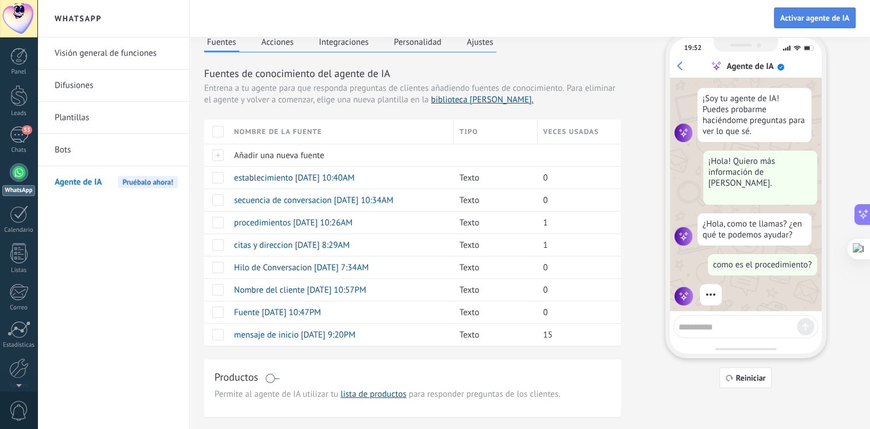
click at [807, 21] on span "Activar agente de IA" at bounding box center [814, 18] width 69 height 8
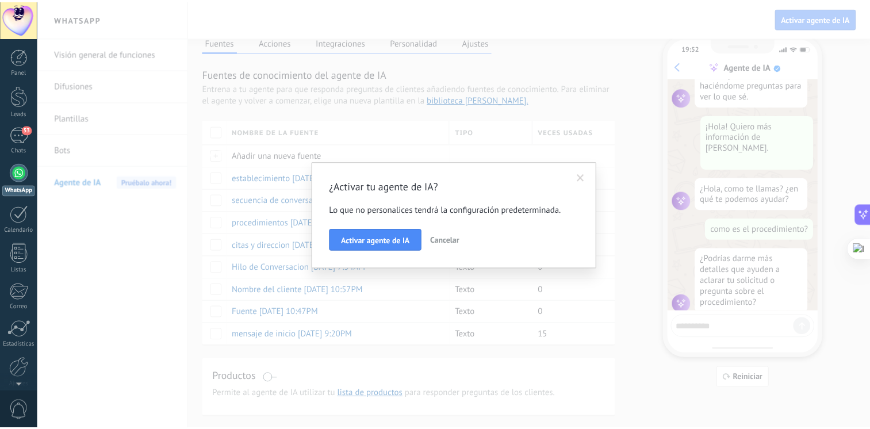
scroll to position [43, 0]
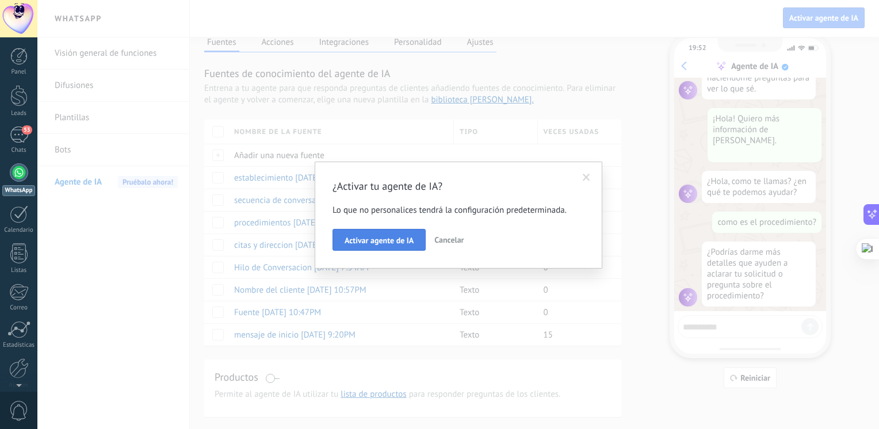
click at [381, 231] on button "Activar agente de IA" at bounding box center [378, 240] width 93 height 22
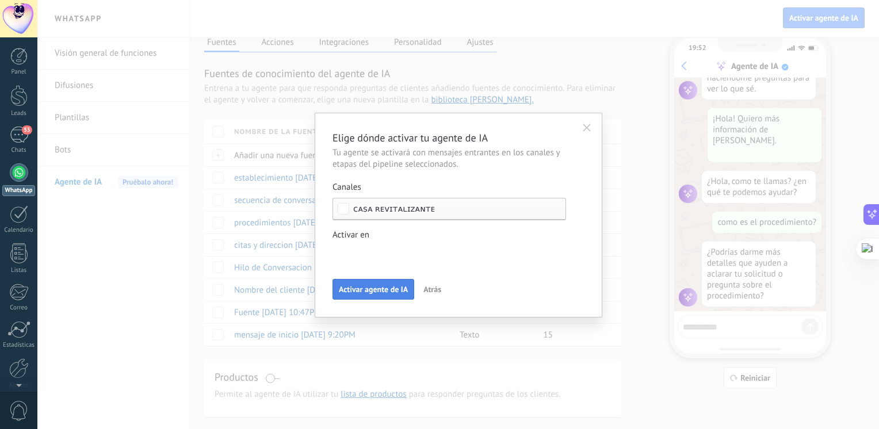
click at [401, 285] on span "Activar agente de IA" at bounding box center [373, 289] width 69 height 8
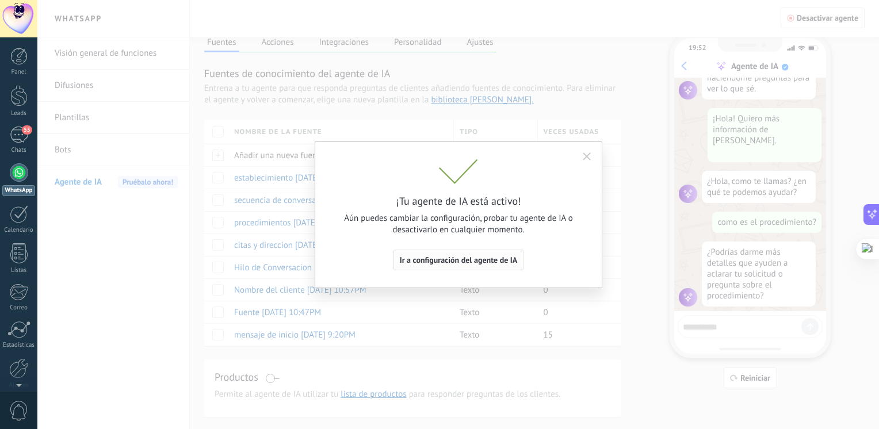
click at [483, 266] on button "Ir a configuración del agente de IA" at bounding box center [458, 260] width 131 height 21
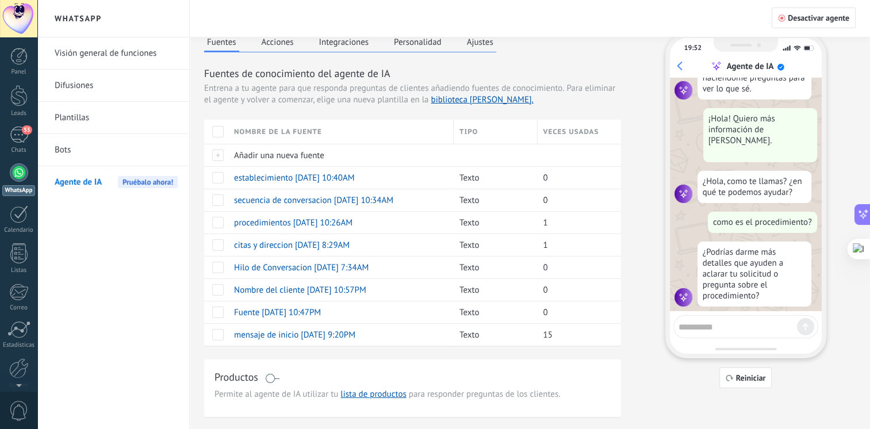
click at [729, 322] on textarea at bounding box center [737, 325] width 118 height 14
click at [10, 132] on div "53" at bounding box center [19, 134] width 18 height 17
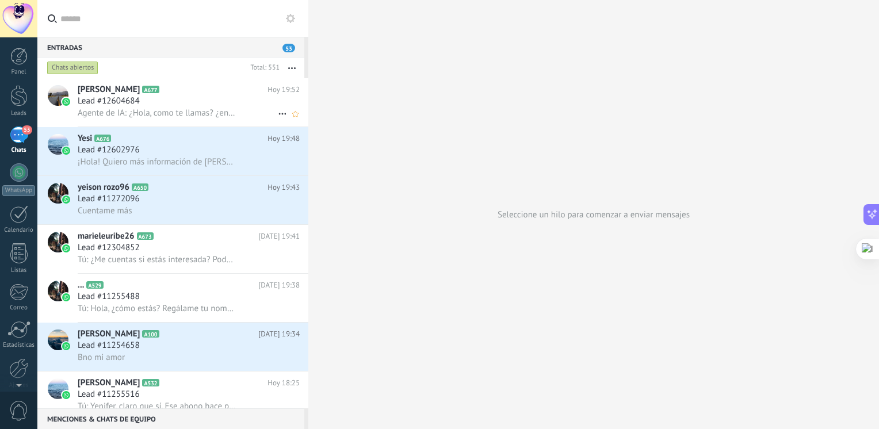
click at [192, 119] on h3 "Agente de IA: ¿Hola, como te llamas? ¿en qué te podemos ayudar?" at bounding box center [160, 113] width 164 height 11
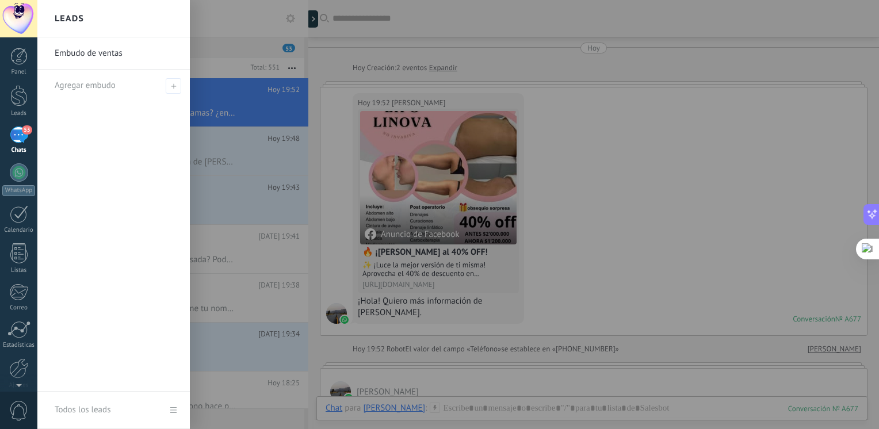
scroll to position [202, 0]
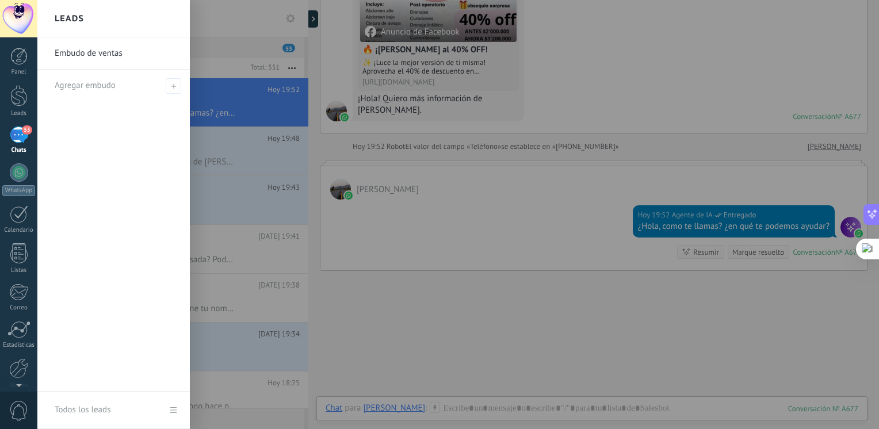
click at [501, 216] on div at bounding box center [476, 214] width 879 height 429
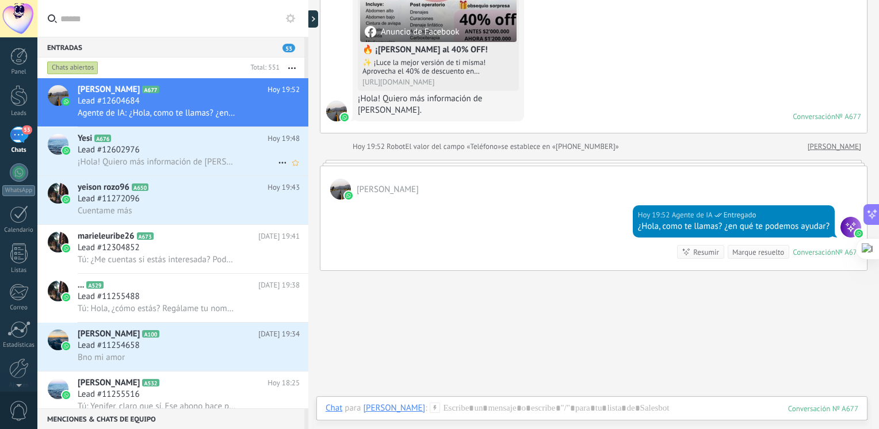
click at [140, 148] on h3 "Lead #12602976" at bounding box center [112, 149] width 68 height 11
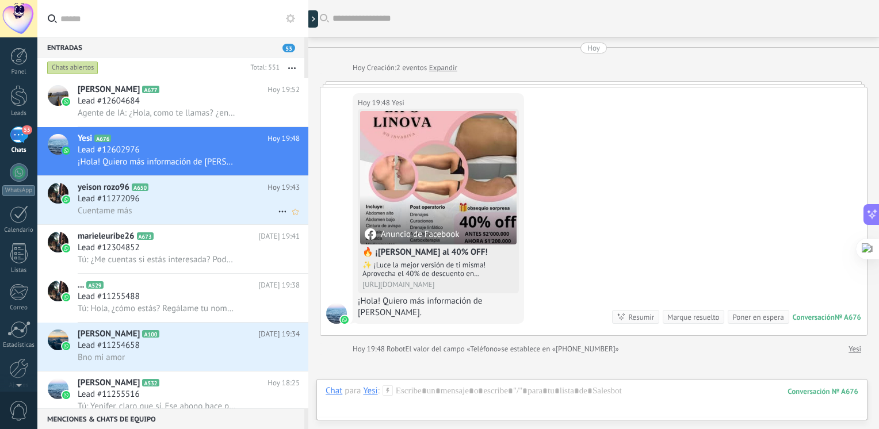
click at [184, 191] on h2 "[PERSON_NAME] rozo96 A650" at bounding box center [173, 187] width 190 height 11
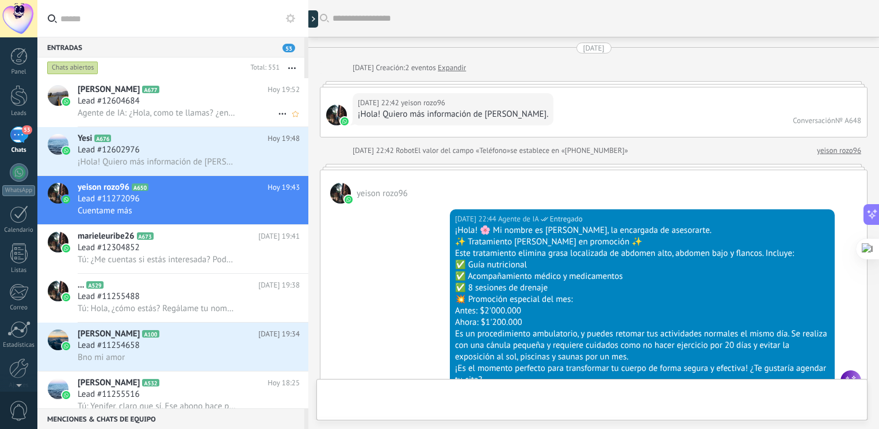
click at [168, 121] on div "[PERSON_NAME] A677 [DATE] 19:52 Lead #12604684 Agente de IA: ¿Hola, como te lla…" at bounding box center [193, 102] width 231 height 48
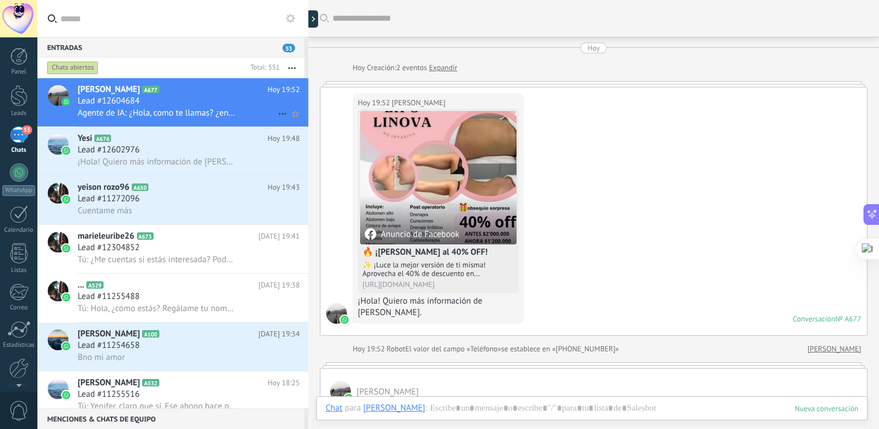
scroll to position [202, 0]
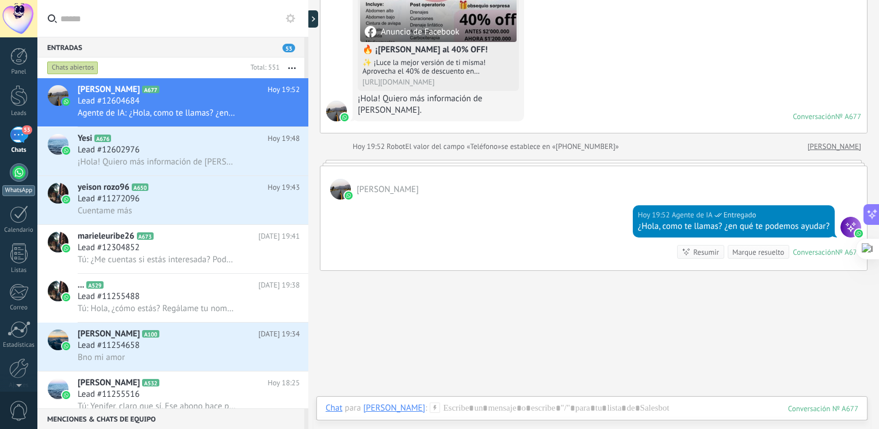
click at [22, 163] on link "WhatsApp" at bounding box center [18, 179] width 37 height 33
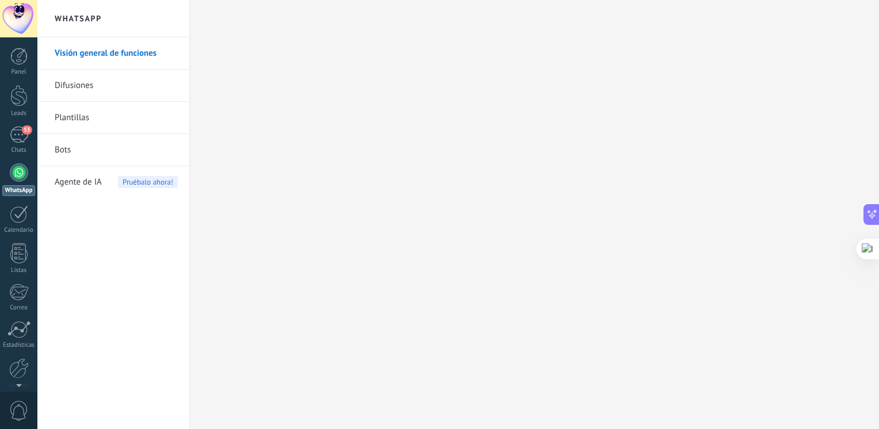
click at [70, 153] on link "Bots" at bounding box center [116, 150] width 123 height 32
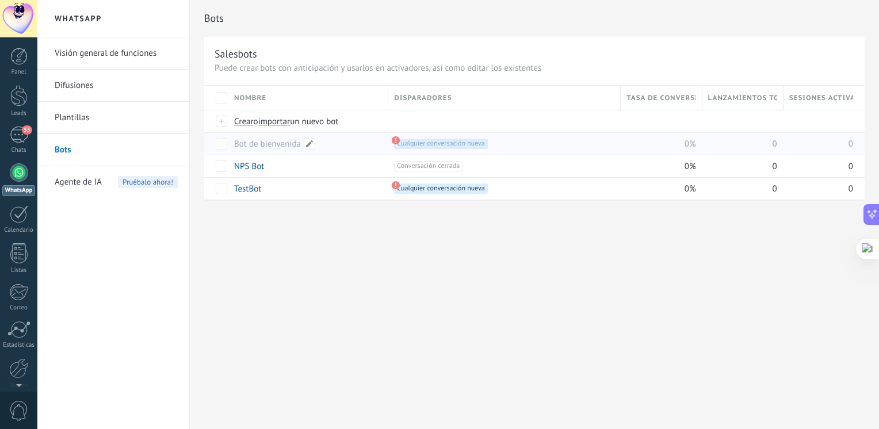
click at [289, 148] on link "Bot de bienvenida" at bounding box center [267, 144] width 67 height 11
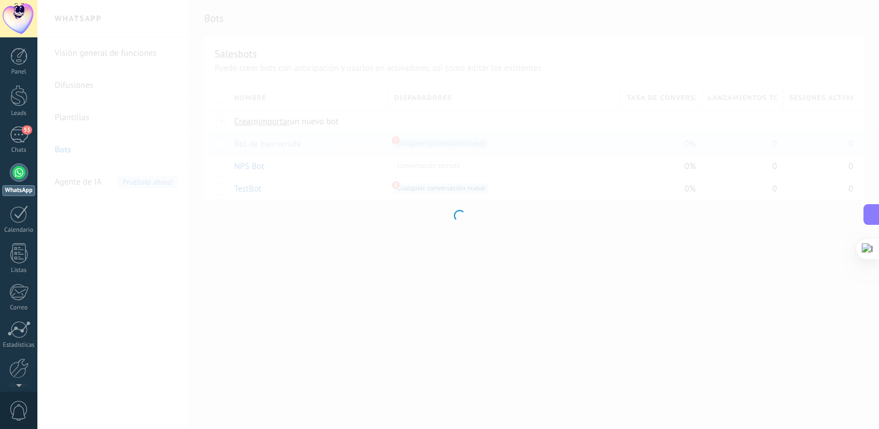
type input "**********"
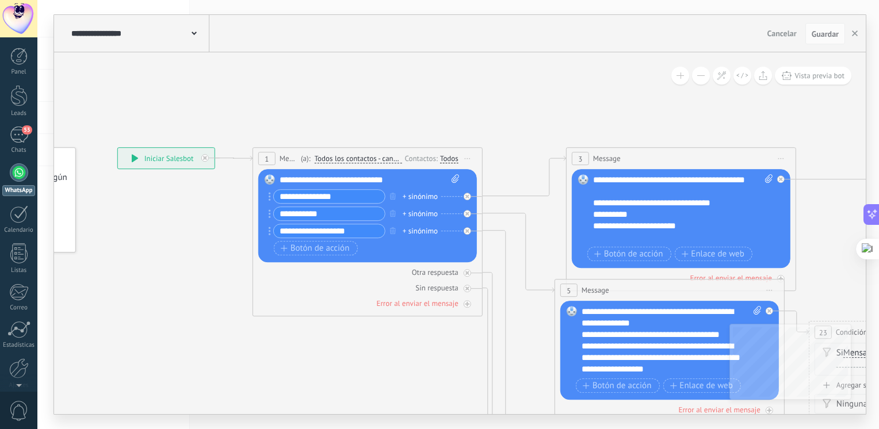
drag, startPoint x: 384, startPoint y: 197, endPoint x: 214, endPoint y: 203, distance: 169.7
click at [16, 132] on div "54" at bounding box center [19, 134] width 18 height 17
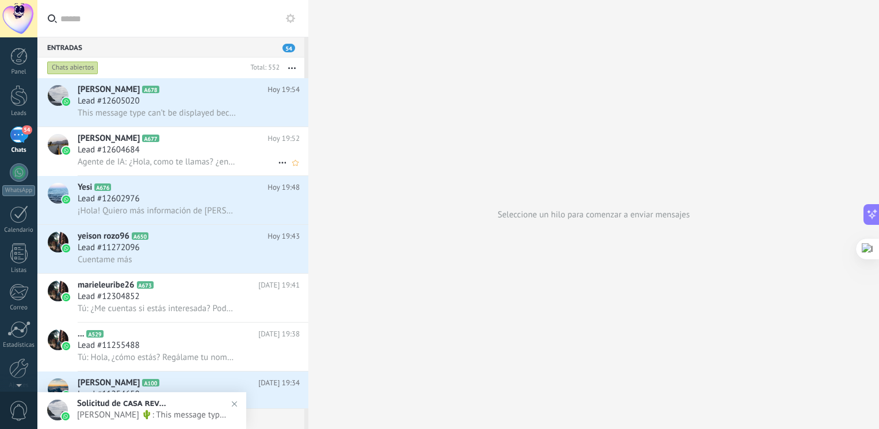
click at [178, 159] on span "Agente de IA: ¿Hola, como te llamas? ¿en qué te podemos ayudar?" at bounding box center [157, 161] width 159 height 11
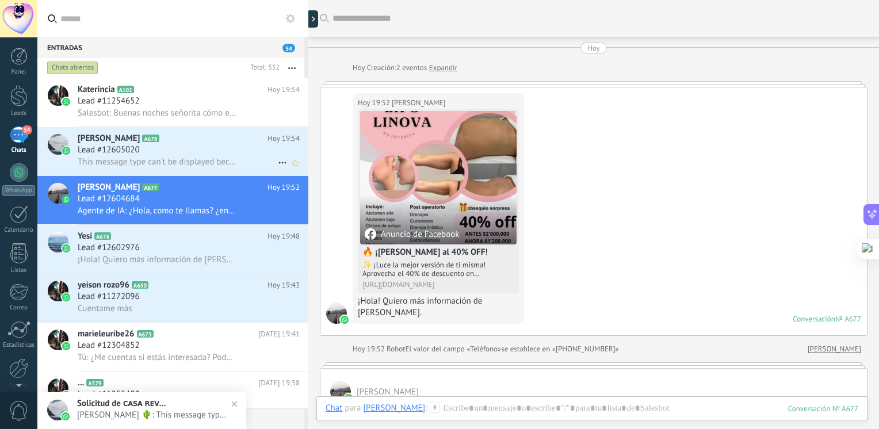
scroll to position [202, 0]
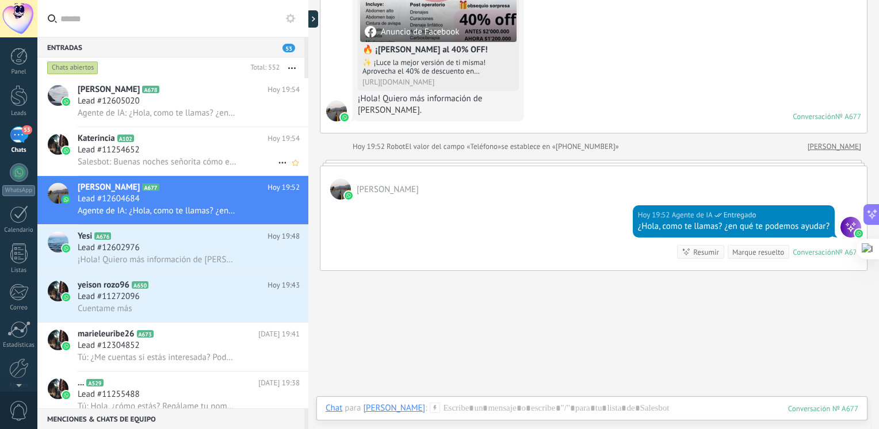
click at [146, 148] on div "Lead #11254652" at bounding box center [189, 149] width 222 height 11
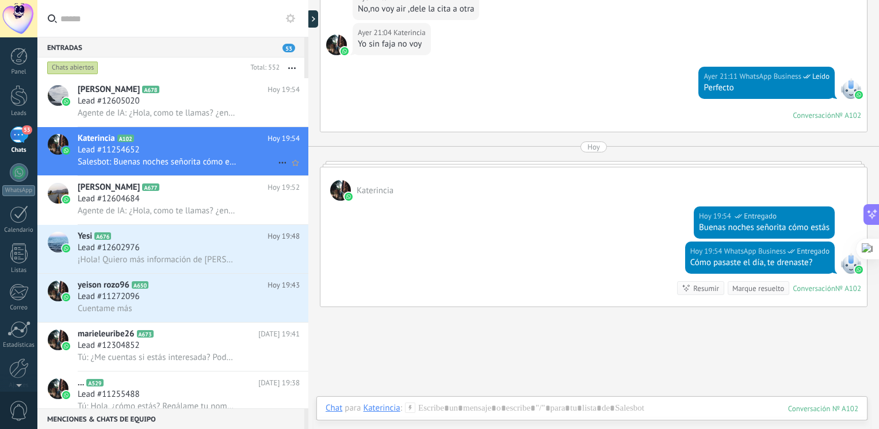
scroll to position [915, 0]
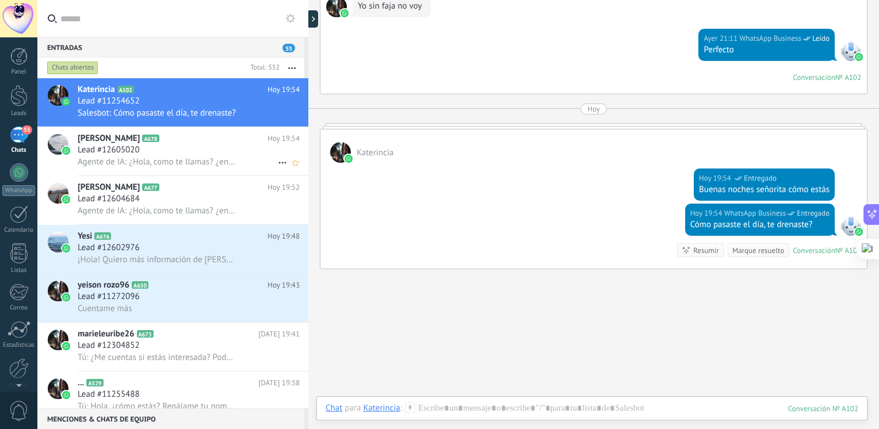
click at [145, 148] on h3 "Lead #12605020" at bounding box center [112, 149] width 68 height 11
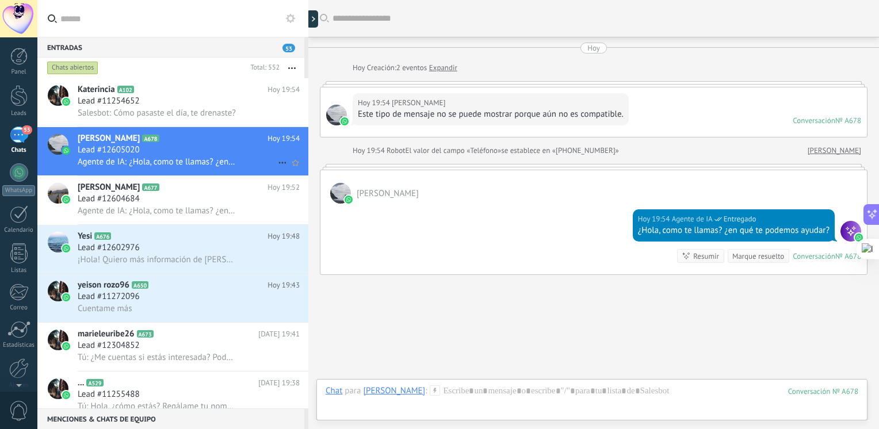
scroll to position [45, 0]
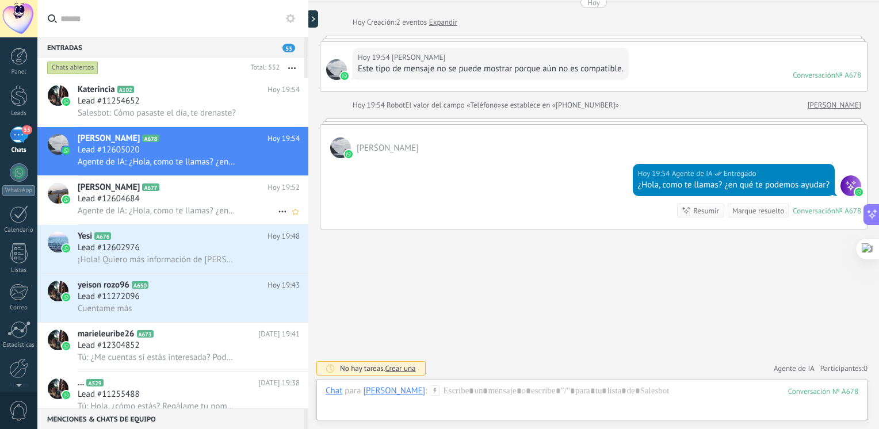
click at [123, 185] on h2 "[PERSON_NAME] A677" at bounding box center [173, 187] width 190 height 11
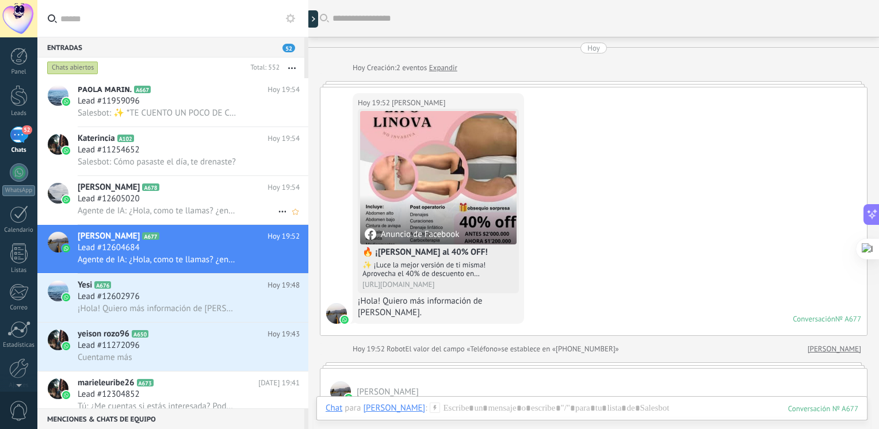
scroll to position [202, 0]
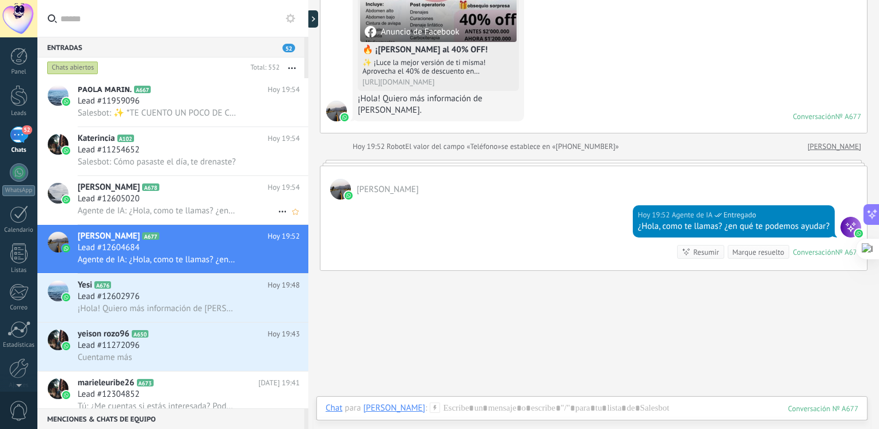
click at [144, 200] on h3 "Lead #12605020" at bounding box center [112, 198] width 68 height 11
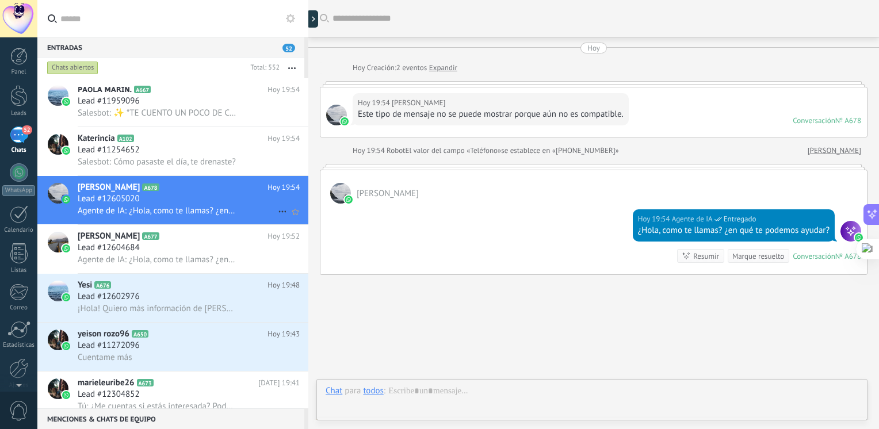
scroll to position [45, 0]
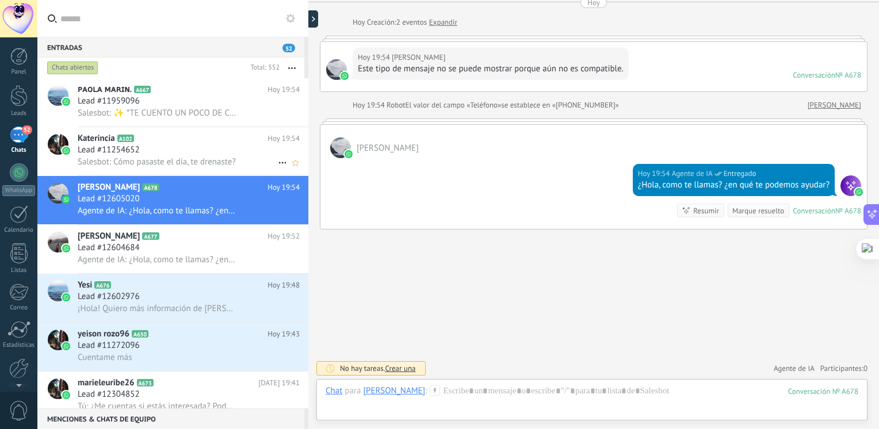
click at [156, 148] on div "Lead #11254652" at bounding box center [189, 149] width 222 height 11
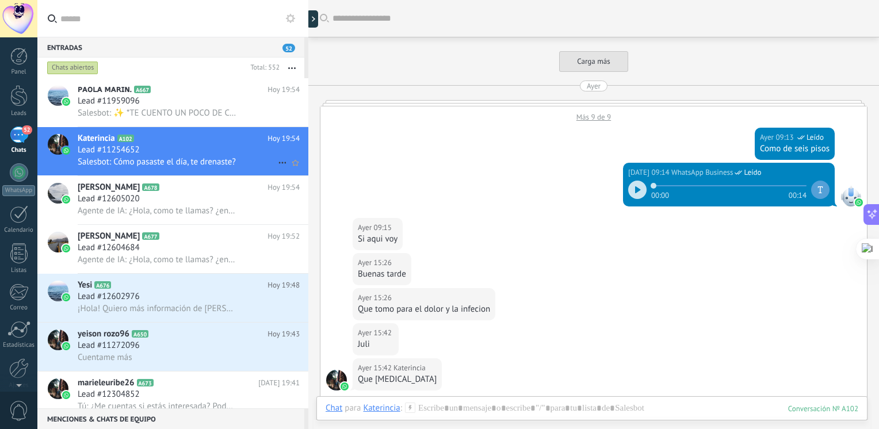
scroll to position [935, 0]
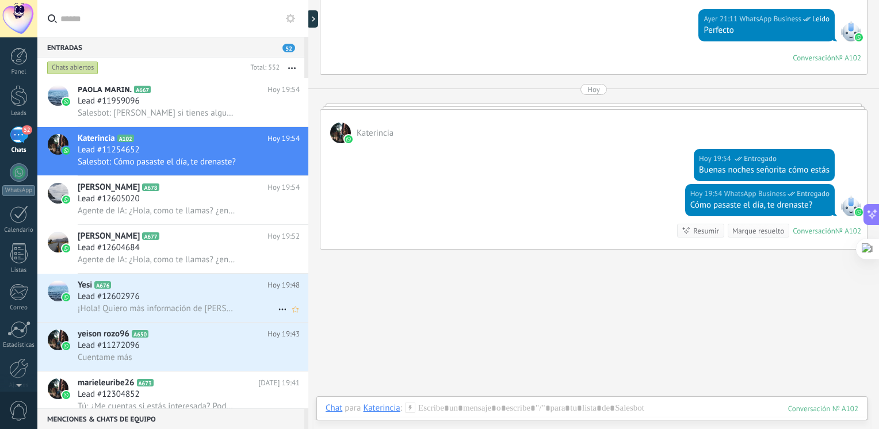
click at [156, 312] on span "¡Hola! Quiero más información de [PERSON_NAME]." at bounding box center [157, 308] width 159 height 11
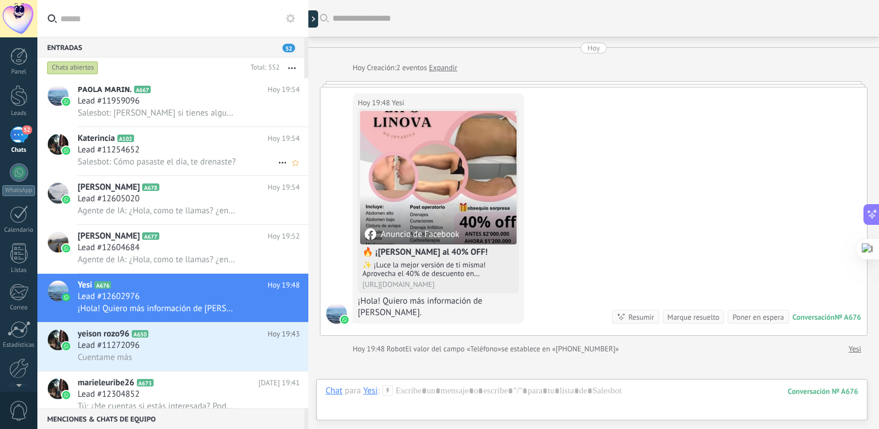
click at [141, 174] on div "Katerincia A102 [DATE] 19:54 Lead #11254652 Salesbot: Cómo pasaste el día, te d…" at bounding box center [193, 151] width 231 height 48
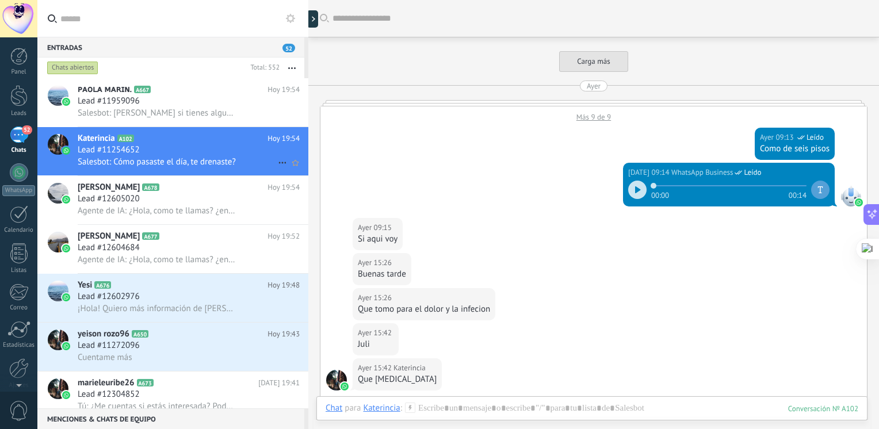
scroll to position [935, 0]
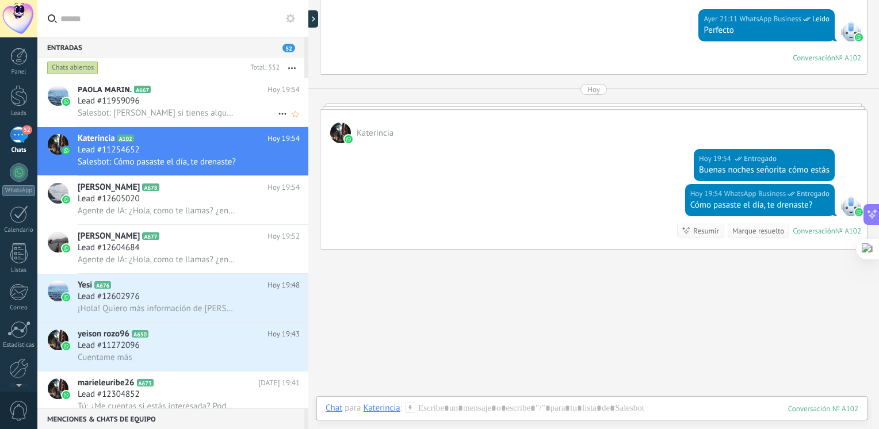
click at [172, 115] on span "Salesbot: [PERSON_NAME] si tienes alguna pregunta sobre el tratamiento me lo ha…" at bounding box center [157, 113] width 159 height 11
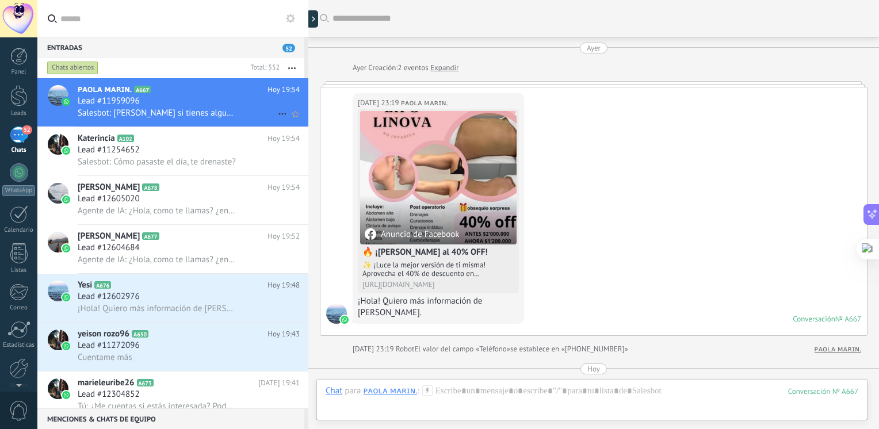
scroll to position [823, 0]
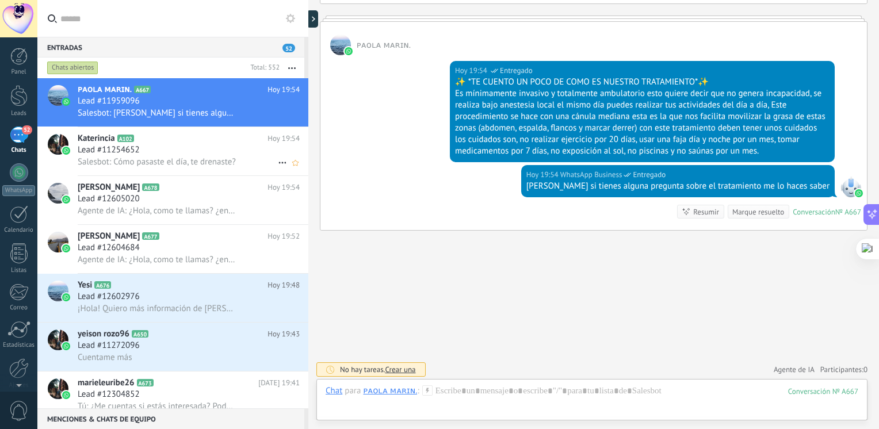
click at [148, 156] on div "Lead #11254652" at bounding box center [189, 149] width 222 height 11
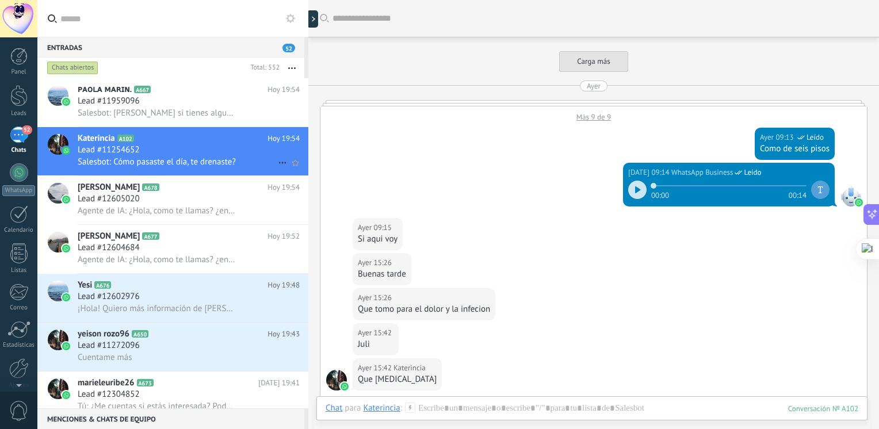
scroll to position [935, 0]
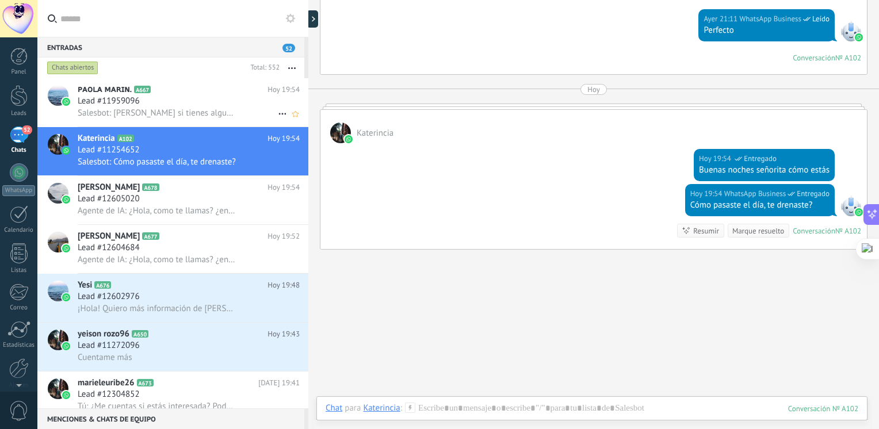
click at [133, 98] on span "Lead #11959096" at bounding box center [109, 100] width 62 height 11
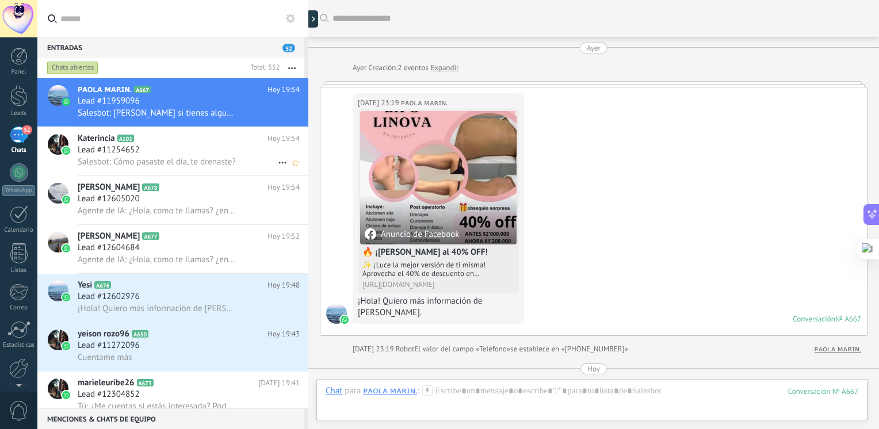
scroll to position [823, 0]
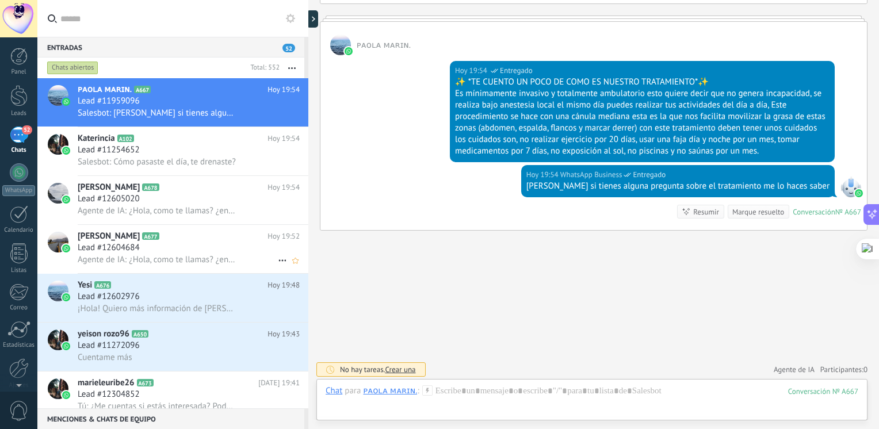
click at [113, 242] on h2 "[PERSON_NAME] A677" at bounding box center [173, 236] width 190 height 11
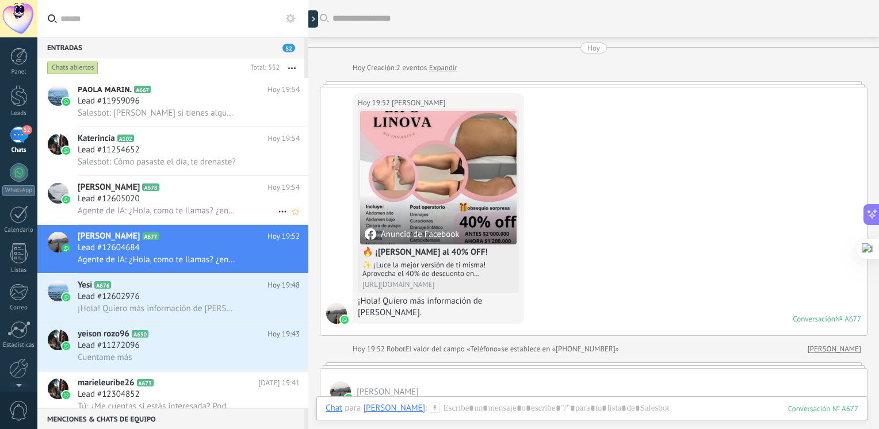
scroll to position [202, 0]
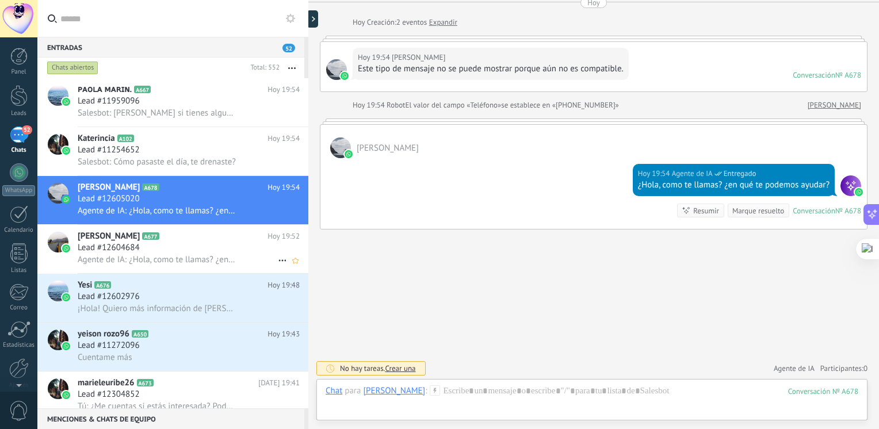
click at [123, 242] on h2 "[PERSON_NAME] A677" at bounding box center [173, 236] width 190 height 11
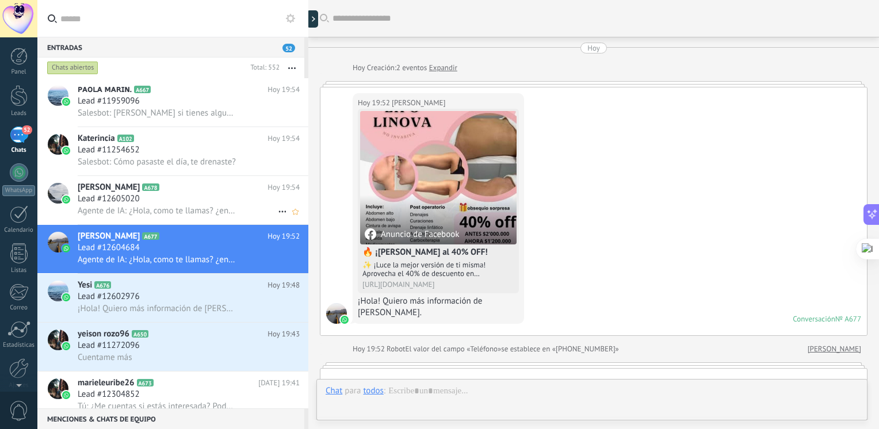
click at [139, 207] on div "Agente de IA: ¿Hola, como te llamas? ¿en qué te podemos ayudar?" at bounding box center [189, 211] width 222 height 12
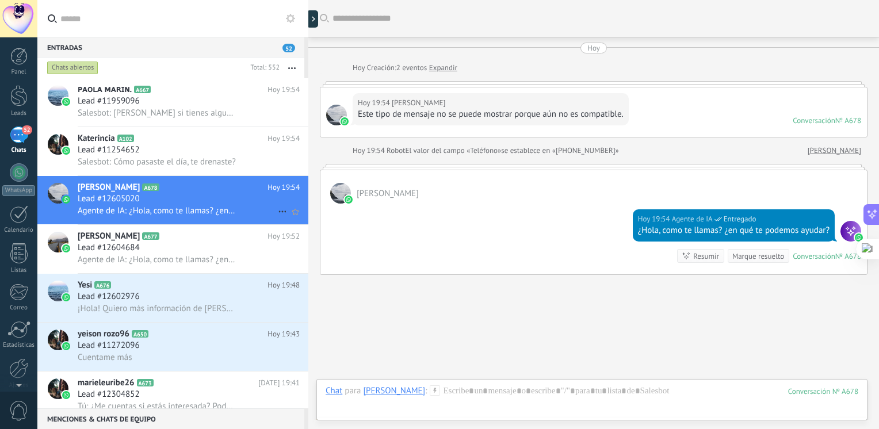
scroll to position [45, 0]
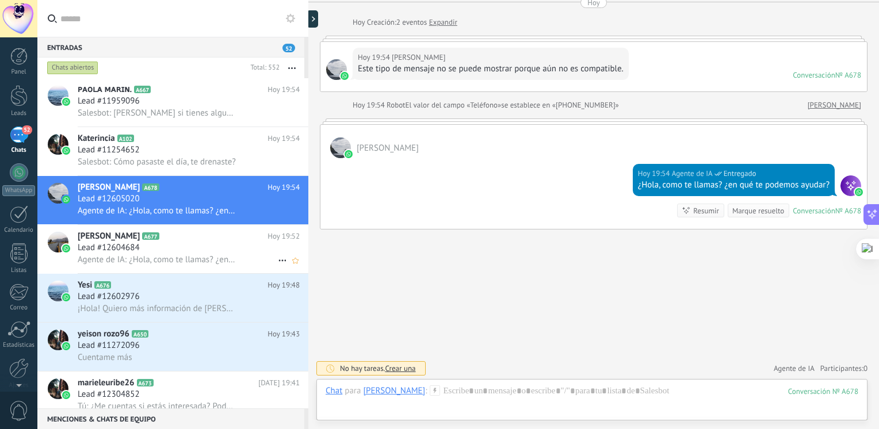
click at [133, 254] on span "Lead #12604684" at bounding box center [109, 247] width 62 height 11
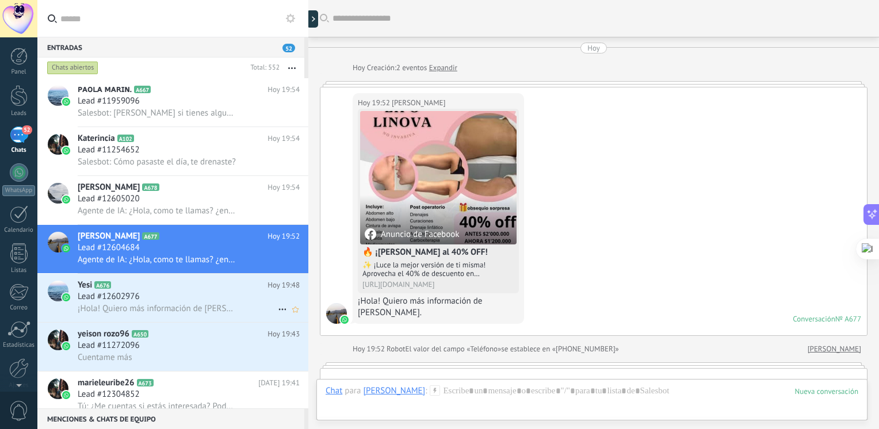
click at [99, 289] on span "A676" at bounding box center [102, 284] width 17 height 7
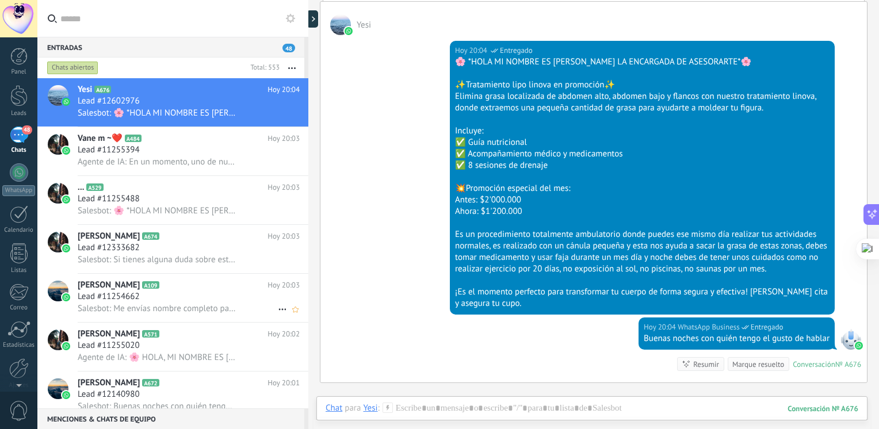
scroll to position [405, 0]
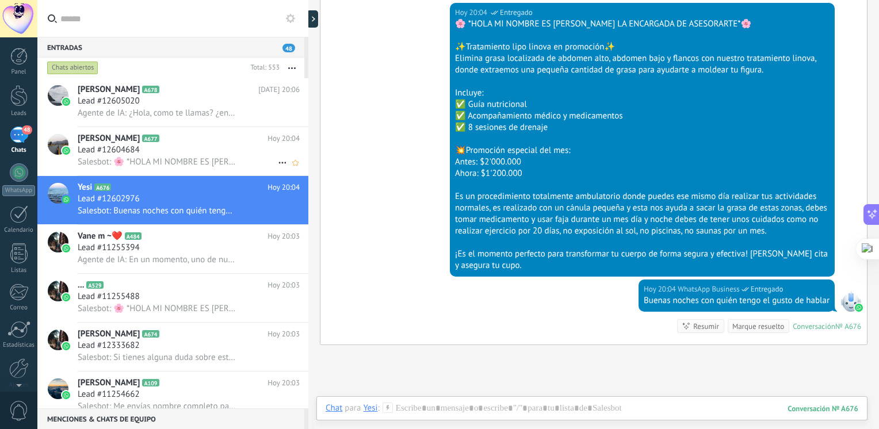
click at [156, 148] on div "Lead #12604684" at bounding box center [189, 149] width 222 height 11
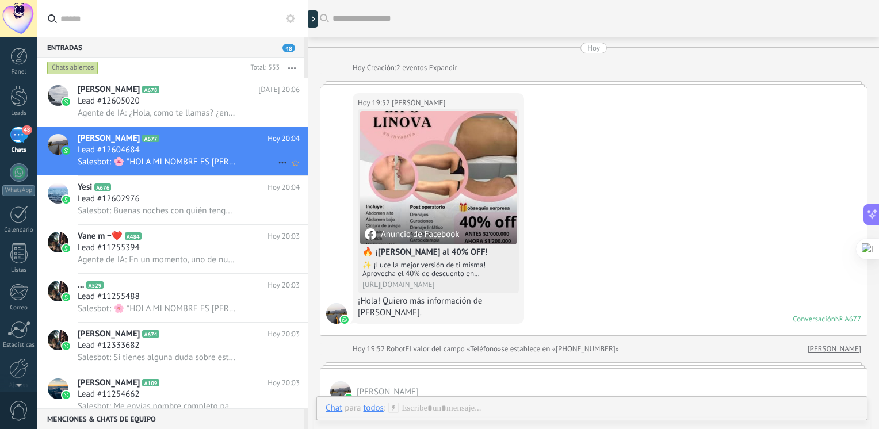
scroll to position [389, 0]
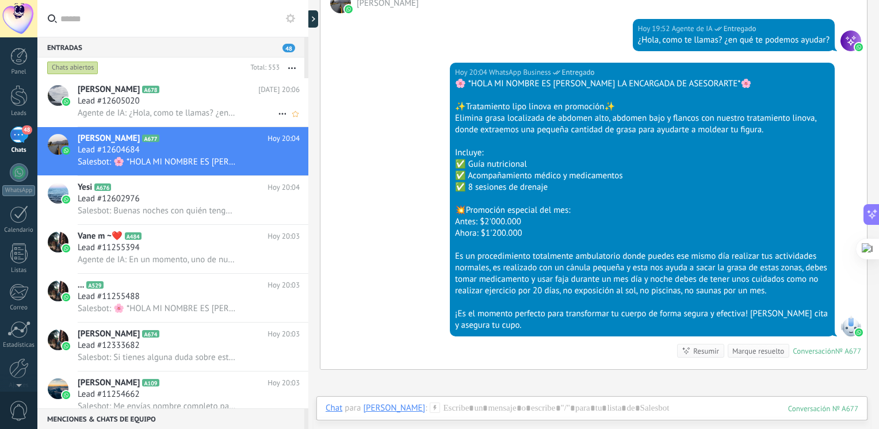
click at [152, 101] on div "Lead #12605020" at bounding box center [189, 100] width 222 height 11
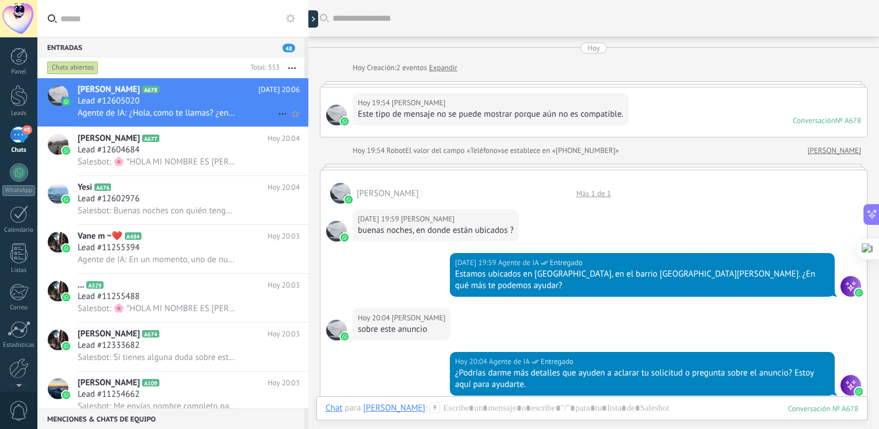
scroll to position [661, 0]
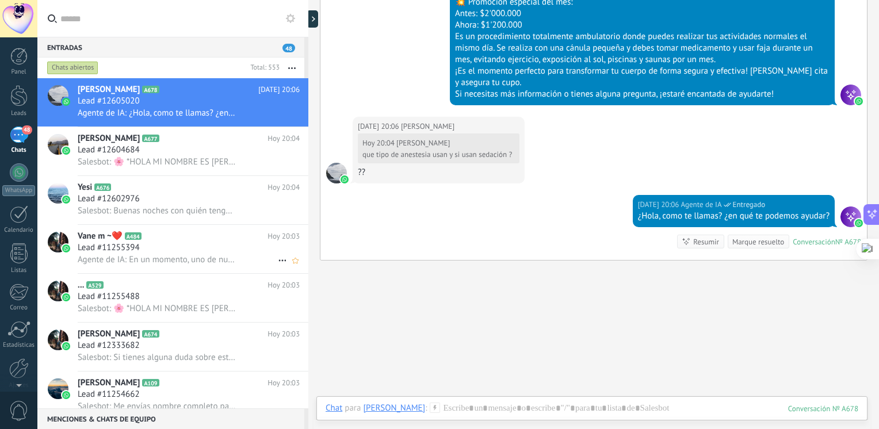
click at [114, 242] on span "Vane m ~❤️" at bounding box center [100, 236] width 45 height 11
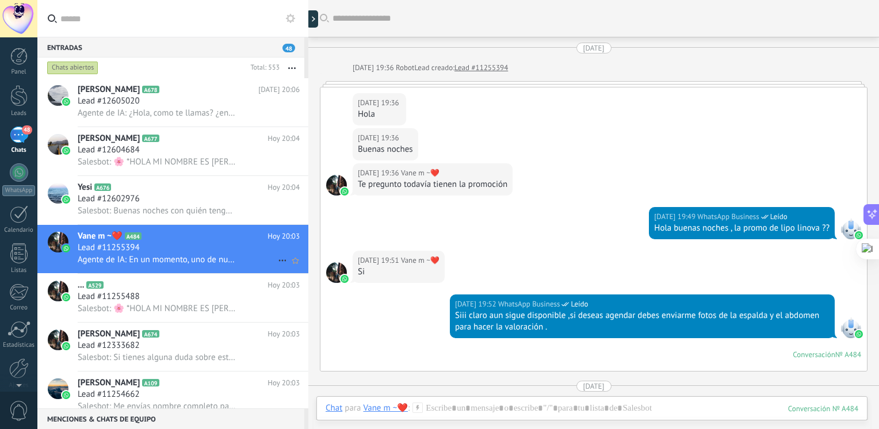
scroll to position [710, 0]
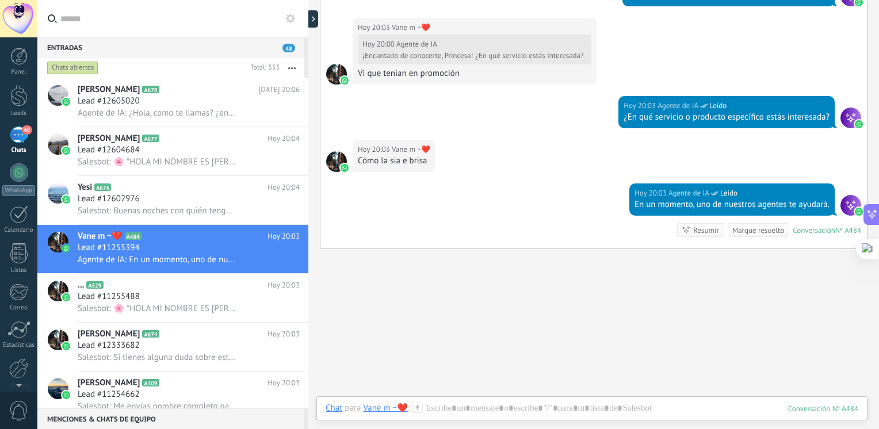
drag, startPoint x: 877, startPoint y: 292, endPoint x: 620, endPoint y: 260, distance: 259.0
click at [620, 260] on html ".abecls-1,.abecls-2{fill-rule:evenodd}.abecls-2{fill:#fff} .abhcls-1{fill:none}…" at bounding box center [439, 214] width 879 height 429
click at [554, 214] on div "Hoy 20:03 Agente de IA Leído En un momento, uno de nuestros agentes te ayudará.…" at bounding box center [593, 215] width 546 height 65
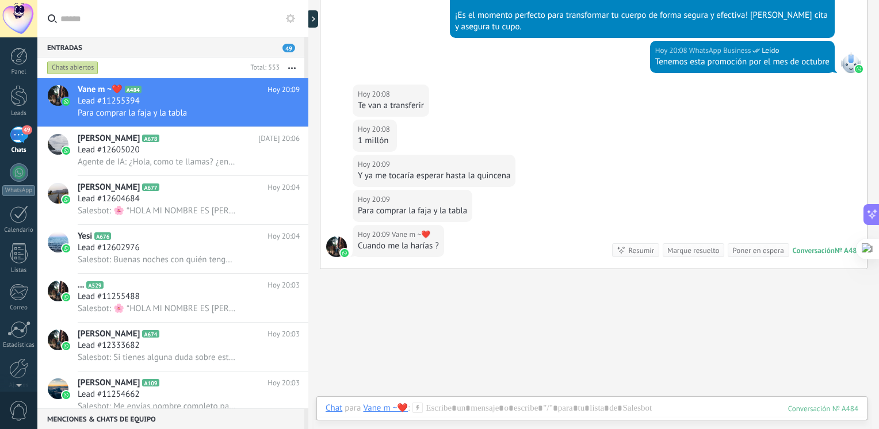
scroll to position [1211, 0]
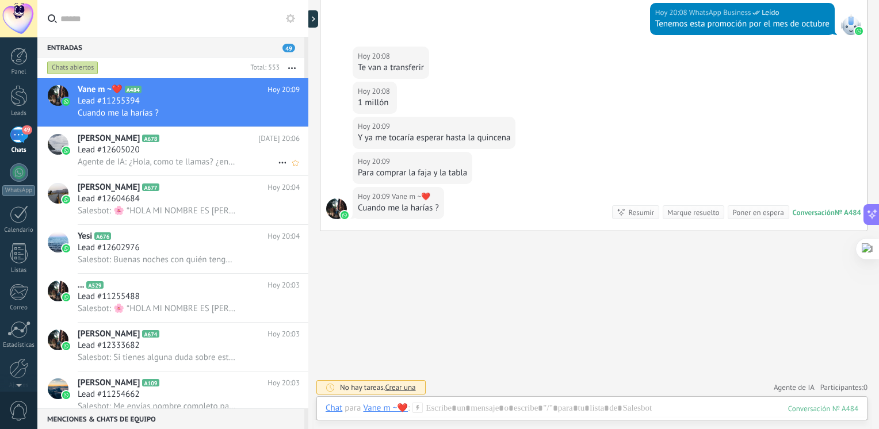
click at [173, 145] on div "Yetzahel Zapata A678 Hoy 20:06 Lead #12605020 Agente de IA: ¿Hola, como te llam…" at bounding box center [193, 151] width 231 height 48
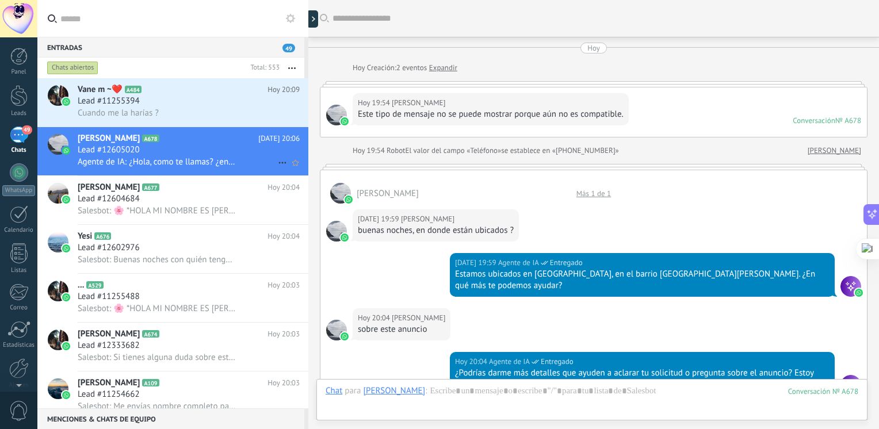
scroll to position [680, 0]
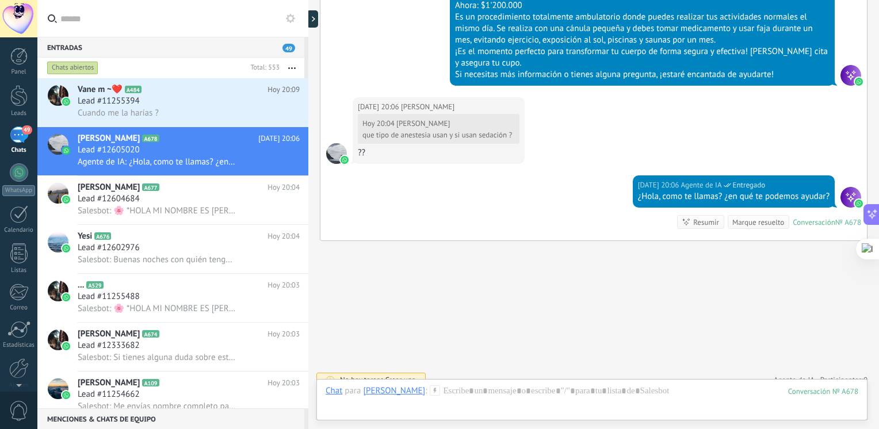
click at [878, 279] on div at bounding box center [878, 214] width 1 height 429
drag, startPoint x: 877, startPoint y: 279, endPoint x: 876, endPoint y: 287, distance: 8.1
click at [876, 287] on html ".abecls-1,.abecls-2{fill-rule:evenodd}.abecls-2{fill:#fff} .abhcls-1{fill:none}…" at bounding box center [439, 214] width 879 height 429
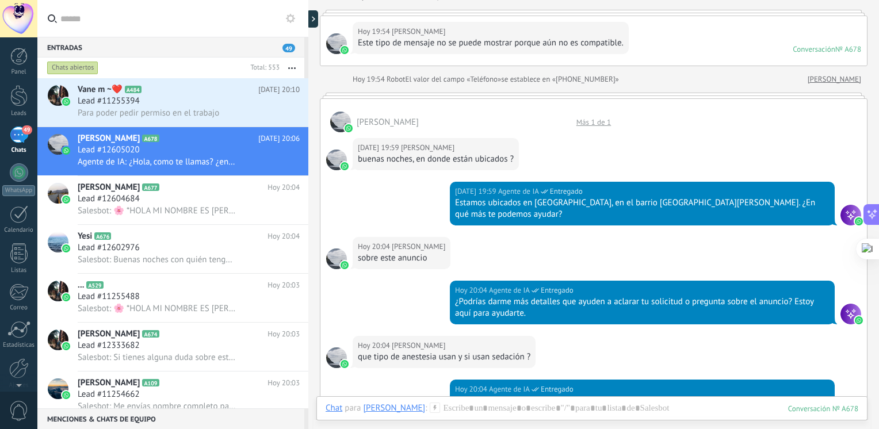
scroll to position [79, 0]
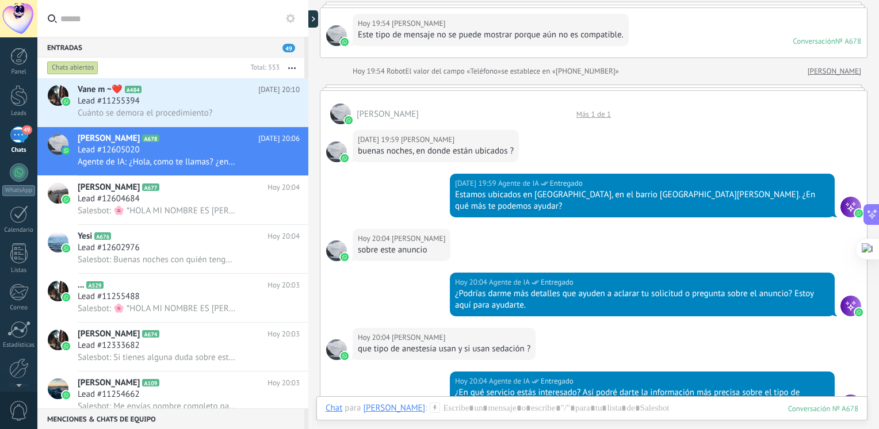
drag, startPoint x: 877, startPoint y: 124, endPoint x: 877, endPoint y: 135, distance: 10.9
click at [878, 135] on div at bounding box center [878, 214] width 1 height 429
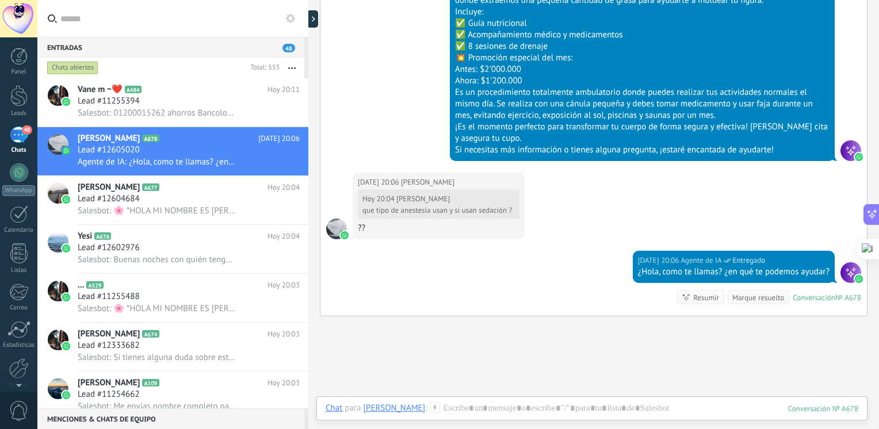
scroll to position [617, 0]
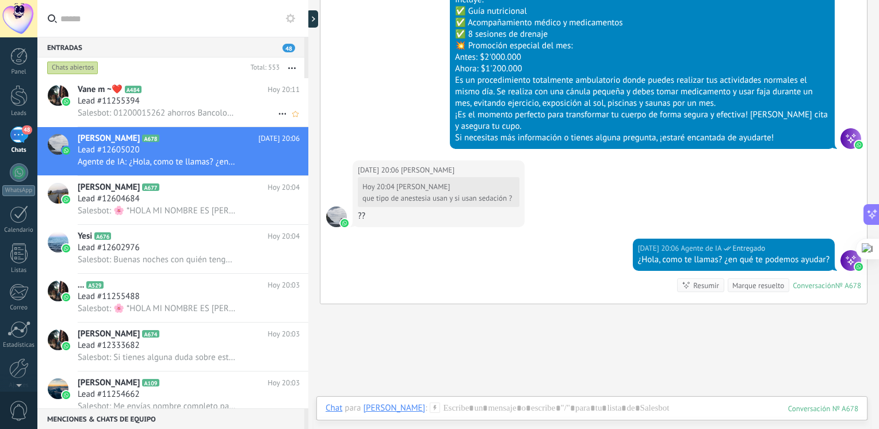
click at [130, 112] on span "Salesbot: 01200015262 ahorros Bancolombia a nombre de Juliana serna Castro" at bounding box center [157, 113] width 159 height 11
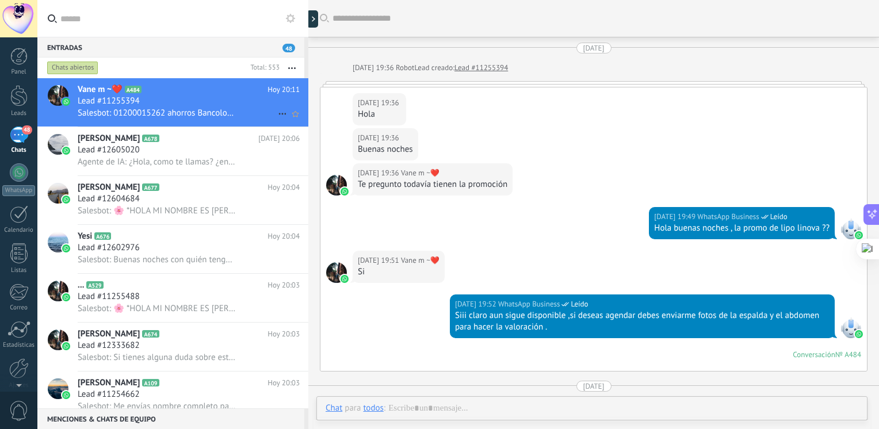
scroll to position [650, 0]
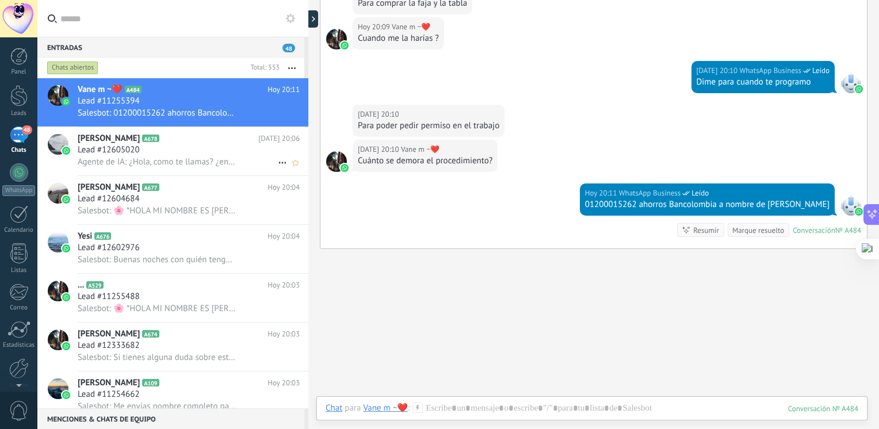
click at [121, 147] on span "Lead #12605020" at bounding box center [109, 149] width 62 height 11
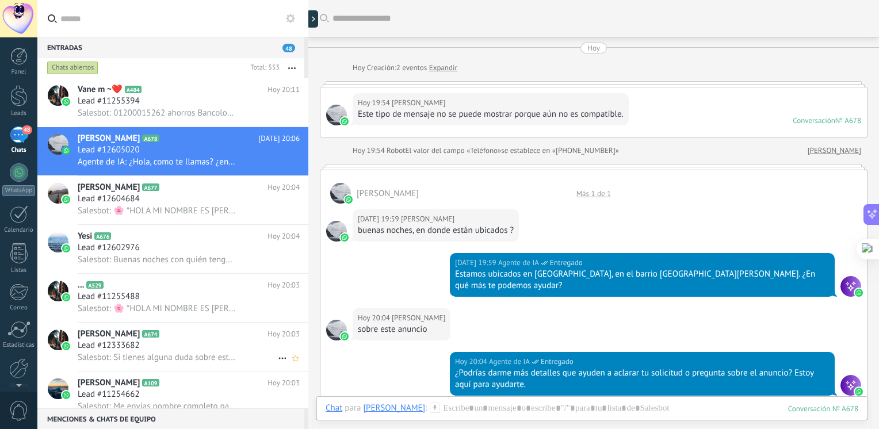
scroll to position [661, 0]
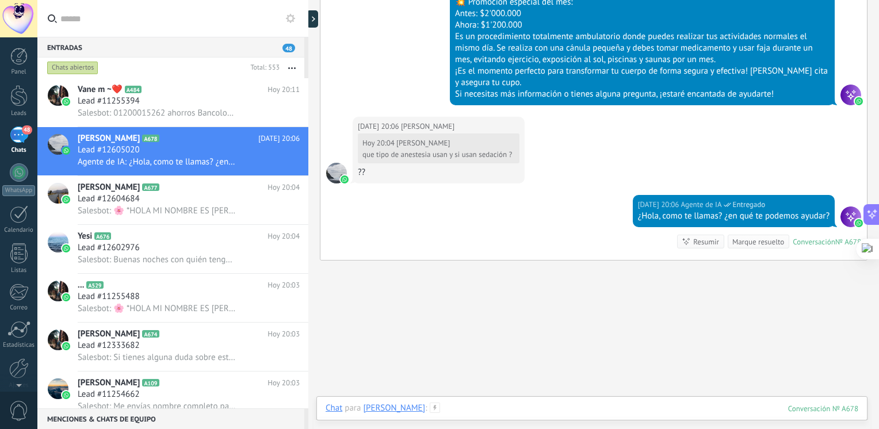
click at [535, 411] on div at bounding box center [591, 419] width 532 height 34
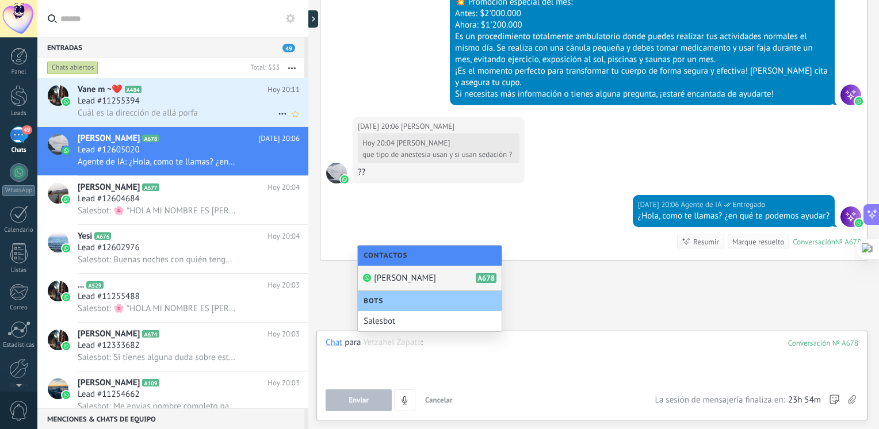
click at [233, 113] on div "Cuál es la dirección de allá porfa" at bounding box center [189, 113] width 222 height 12
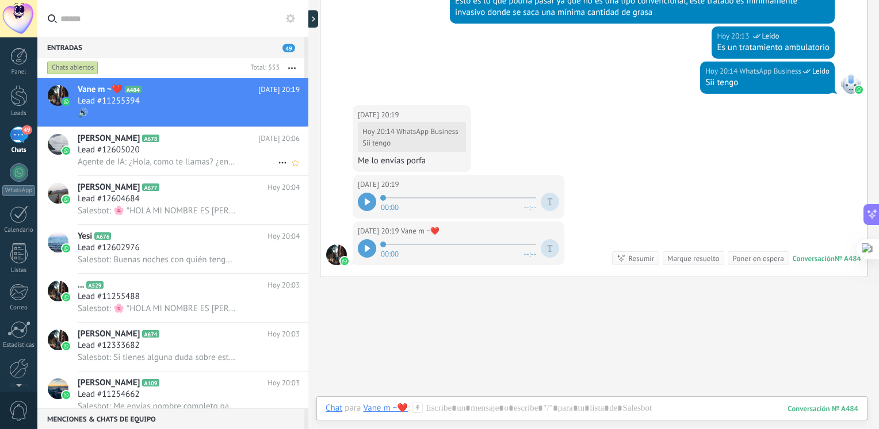
scroll to position [1050, 0]
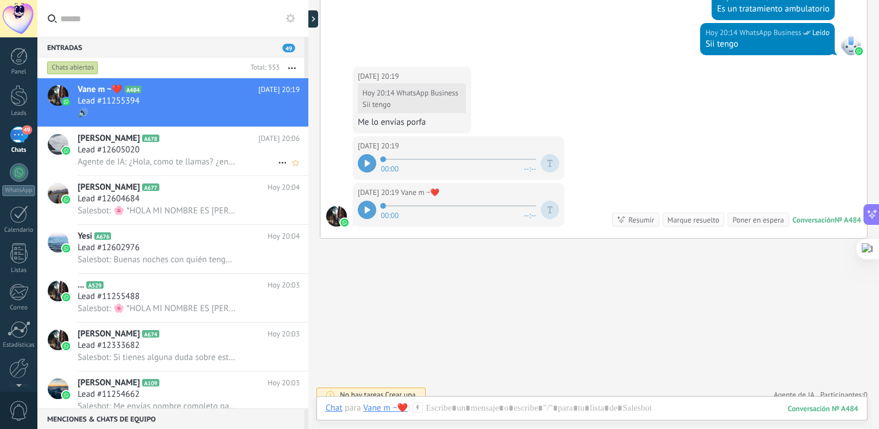
click at [167, 164] on span "Agente de IA: ¿Hola, como te llamas? ¿en qué te podemos ayudar?" at bounding box center [157, 161] width 159 height 11
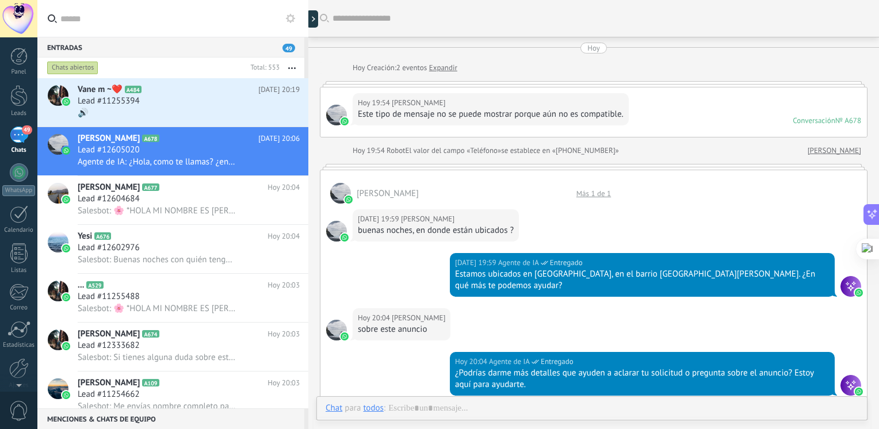
scroll to position [661, 0]
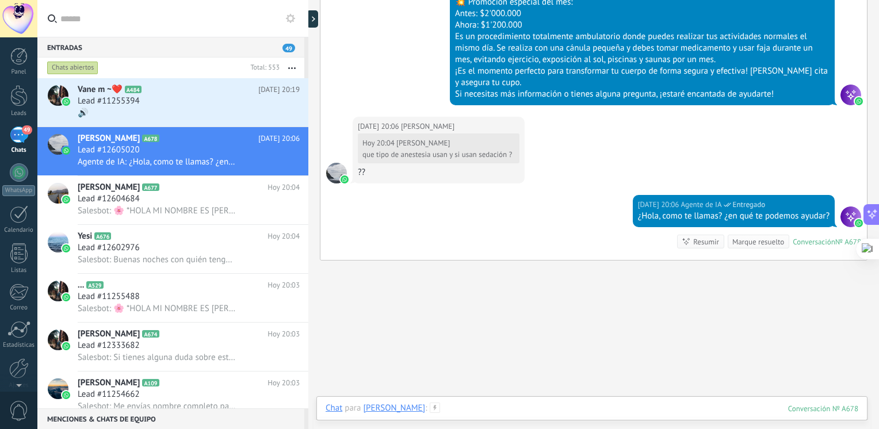
click at [512, 402] on div at bounding box center [591, 419] width 532 height 34
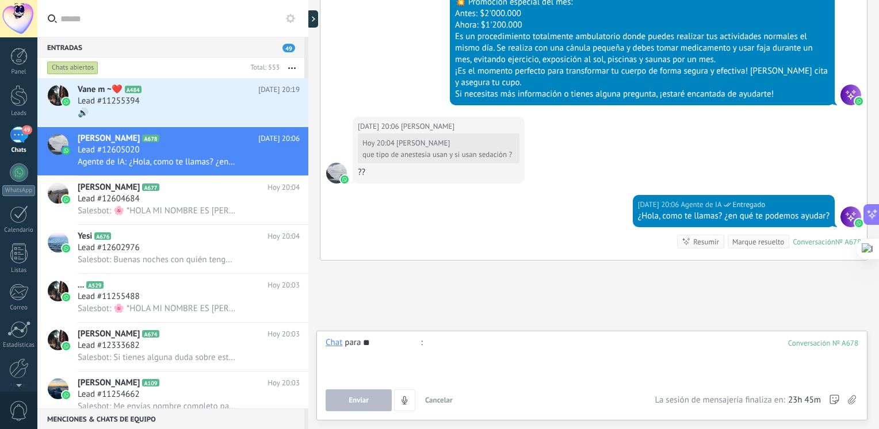
type input "*"
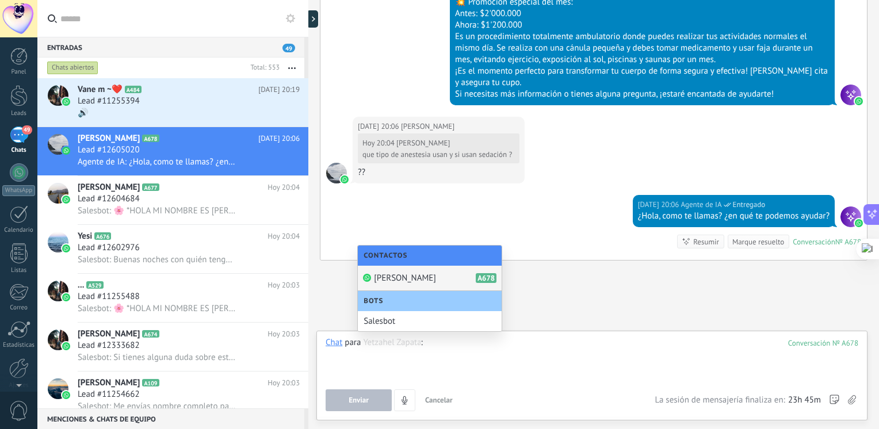
click at [432, 277] on span "[PERSON_NAME]" at bounding box center [405, 278] width 62 height 11
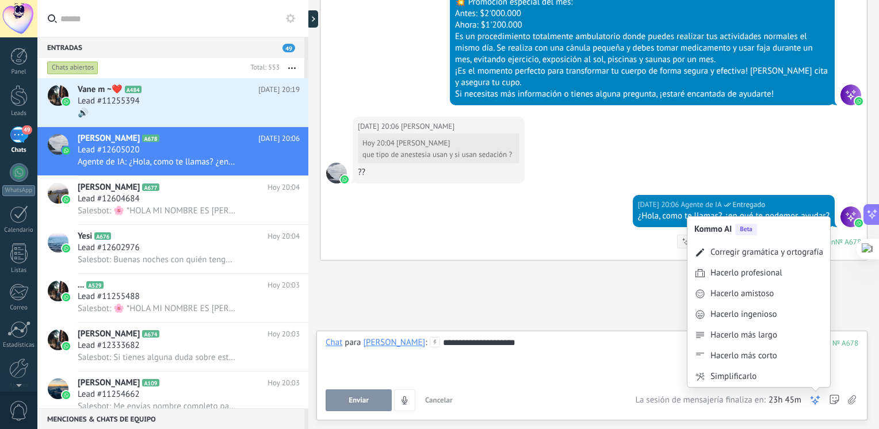
click at [814, 393] on div "Kommo AI Beta Corregir gramática y ortografía Hacerlo profesional Hacerlo amist…" at bounding box center [814, 400] width 11 height 22
click at [767, 256] on div "Corregir gramática y ortografía" at bounding box center [766, 252] width 113 height 11
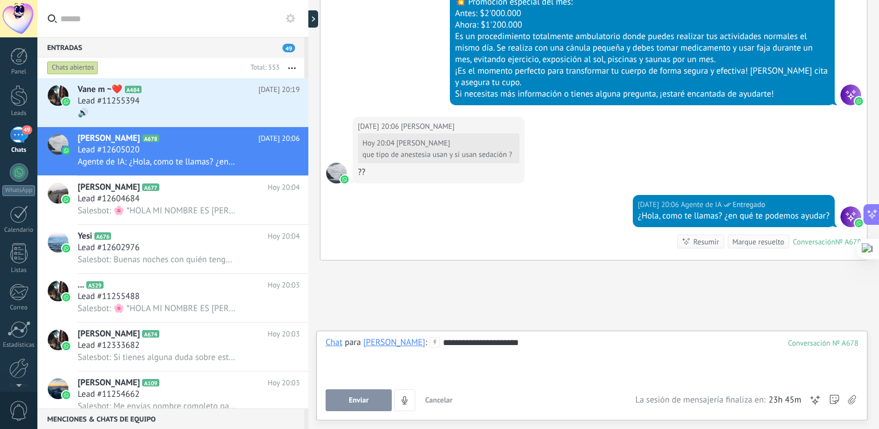
click at [358, 397] on span "Enviar" at bounding box center [358, 400] width 20 height 8
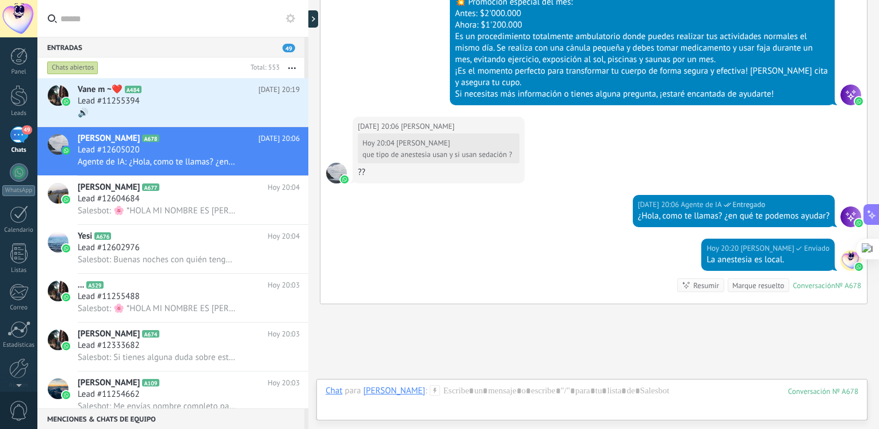
scroll to position [724, 0]
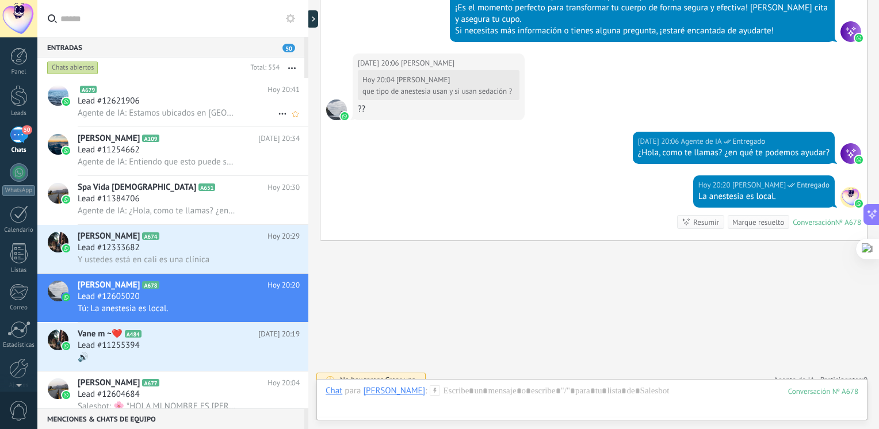
click at [101, 109] on span "Agente de IA: Estamos ubicados en Medellín, en el barrio Campo Valdés. Si neces…" at bounding box center [157, 113] width 159 height 11
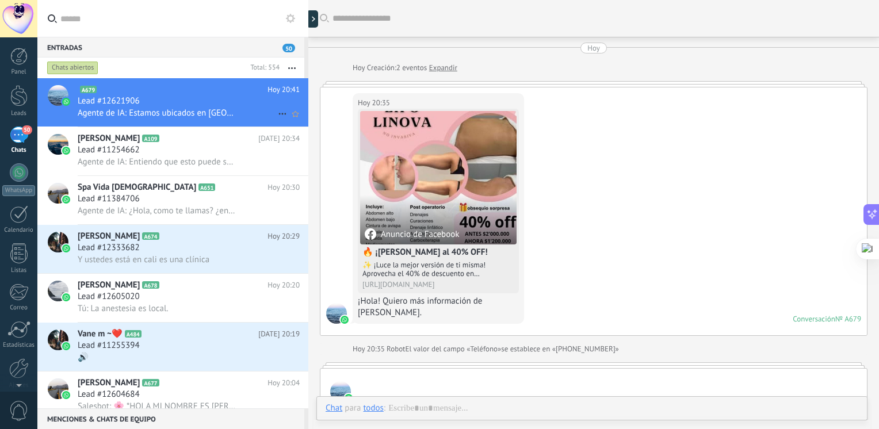
scroll to position [747, 0]
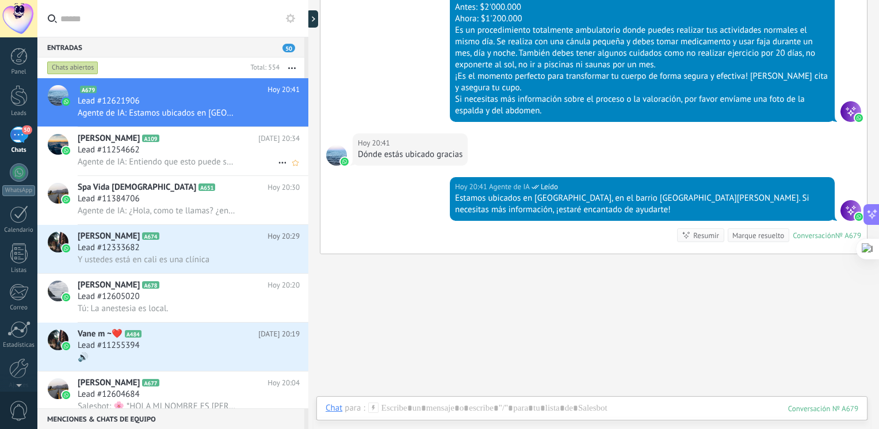
click at [131, 151] on span "Lead #11254662" at bounding box center [109, 149] width 62 height 11
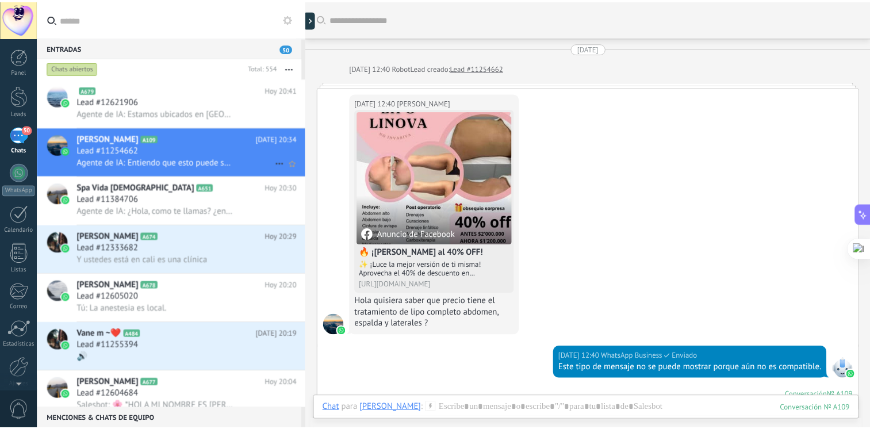
scroll to position [1818, 0]
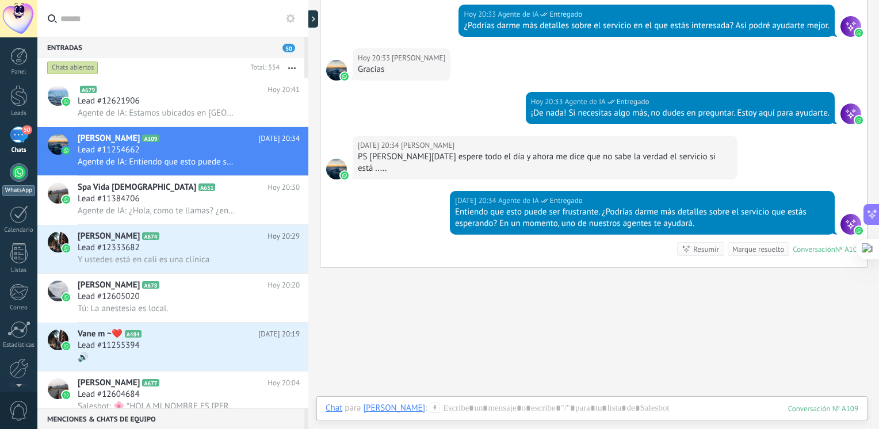
click at [14, 190] on div "WhatsApp" at bounding box center [18, 190] width 33 height 11
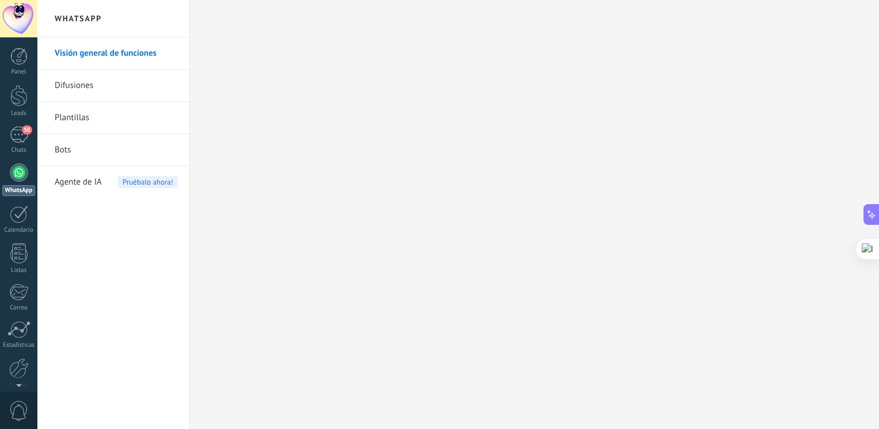
click at [85, 187] on span "Agente de IA" at bounding box center [78, 182] width 47 height 32
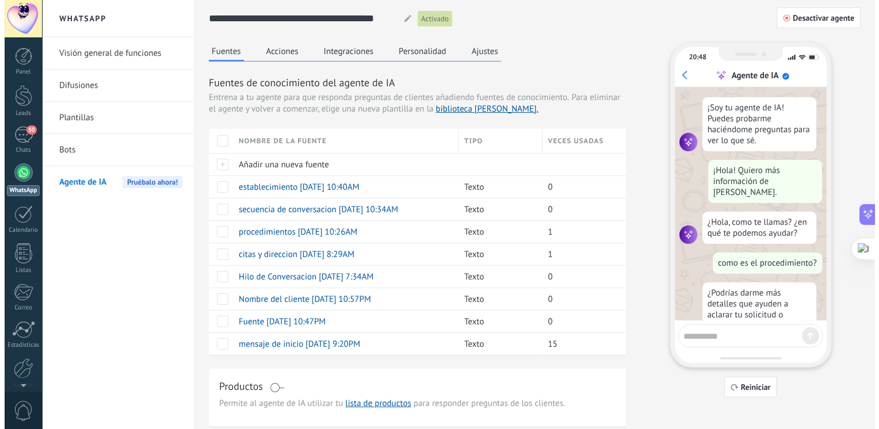
scroll to position [32, 0]
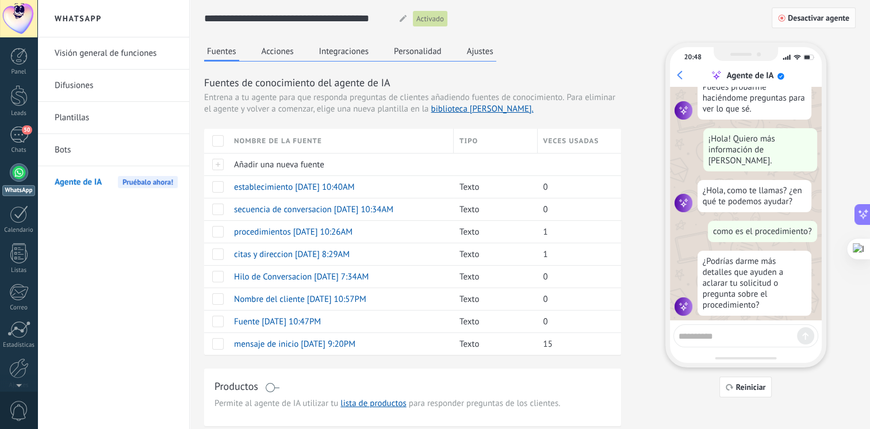
click at [819, 21] on span "Desactivar agente" at bounding box center [819, 18] width 62 height 8
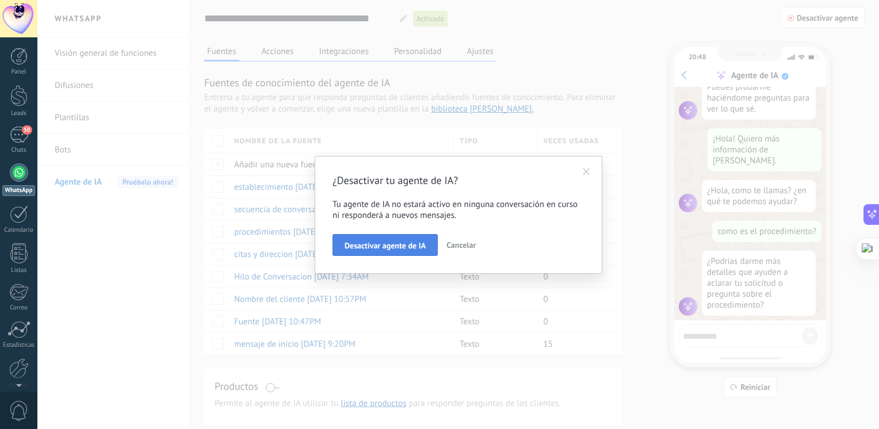
click at [421, 240] on button "Desactivar agente de IA" at bounding box center [384, 245] width 105 height 22
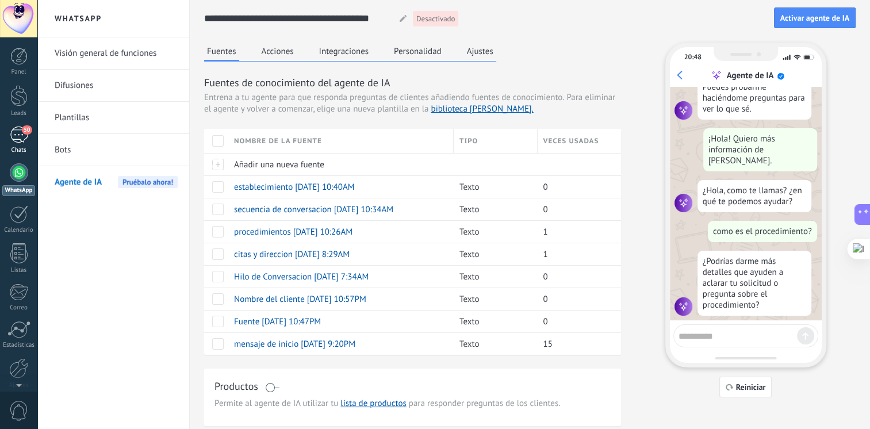
click at [25, 128] on span "50" at bounding box center [27, 129] width 10 height 9
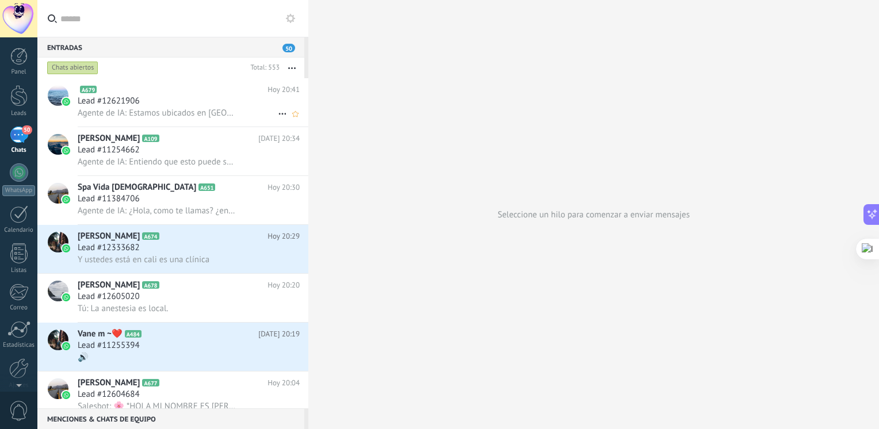
click at [210, 111] on span "Agente de IA: Estamos ubicados en Medellín, en el barrio Campo Valdés. Si neces…" at bounding box center [157, 113] width 159 height 11
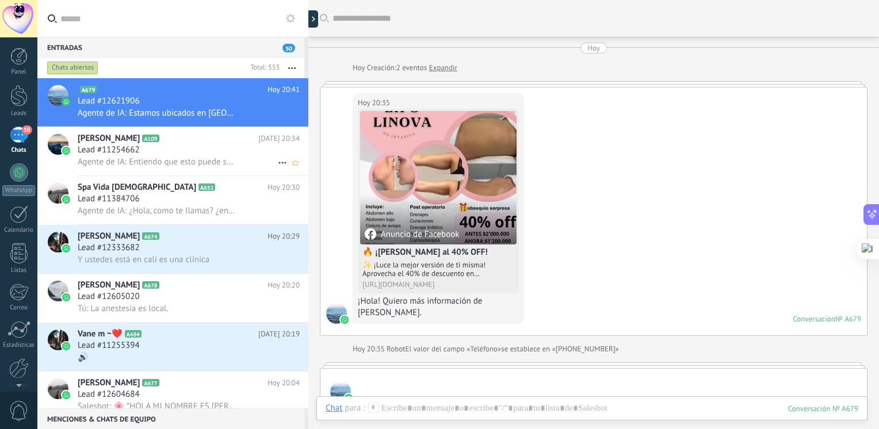
scroll to position [747, 0]
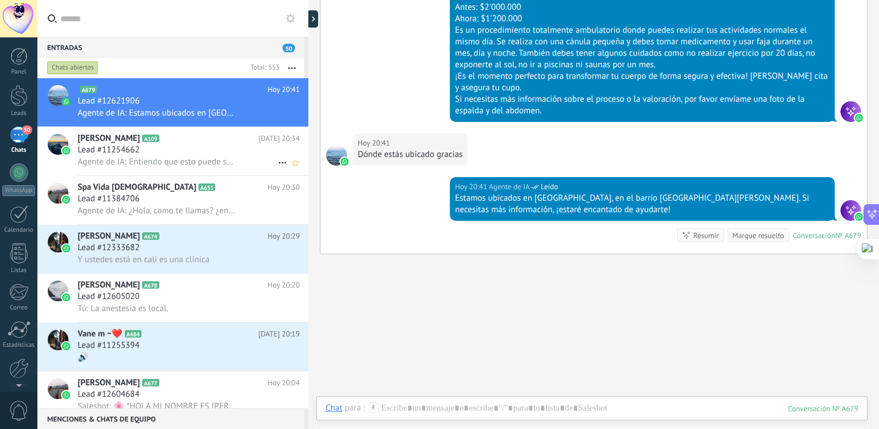
click at [188, 164] on span "Agente de IA: Entiendo que esto puede ser frustrante. ¿Podrías darme más detall…" at bounding box center [157, 161] width 159 height 11
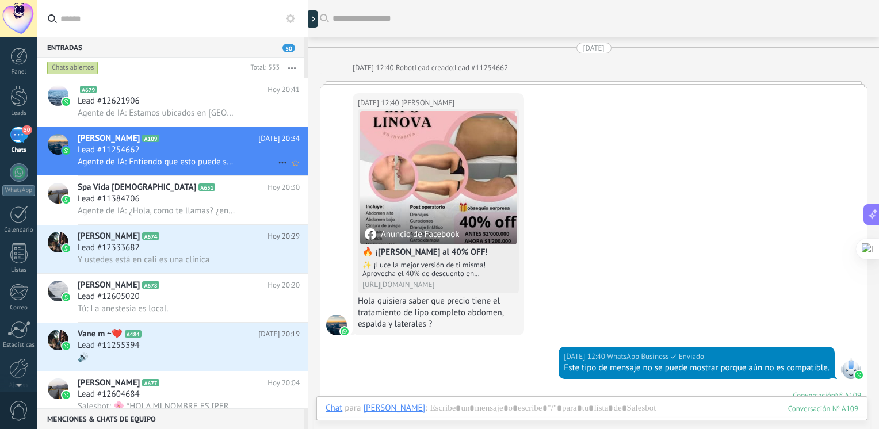
scroll to position [1818, 0]
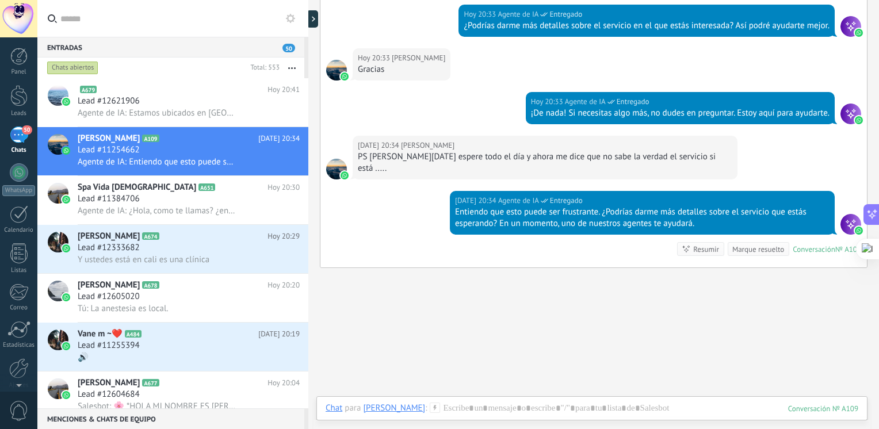
drag, startPoint x: 878, startPoint y: 361, endPoint x: 869, endPoint y: 296, distance: 66.2
click at [869, 296] on html ".abecls-1,.abecls-2{fill-rule:evenodd}.abecls-2{fill:#fff} .abhcls-1{fill:none}…" at bounding box center [439, 214] width 879 height 429
click at [878, 327] on html ".abecls-1,.abecls-2{fill-rule:evenodd}.abecls-2{fill:#fff} .abhcls-1{fill:none}…" at bounding box center [439, 214] width 879 height 429
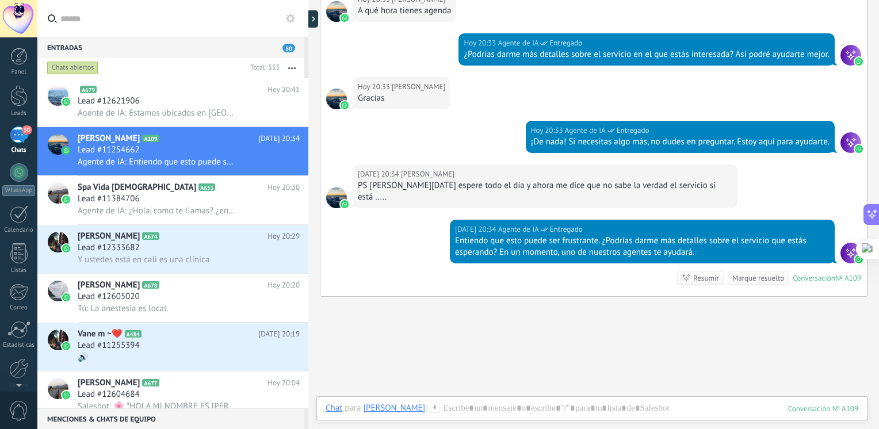
scroll to position [1843, 0]
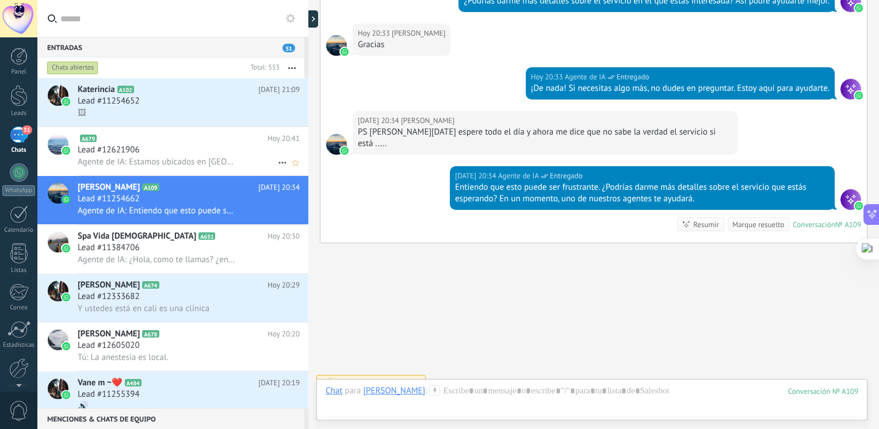
click at [209, 159] on span "Agente de IA: Estamos ubicados en Medellín, en el barrio Campo Valdés. Si neces…" at bounding box center [157, 161] width 159 height 11
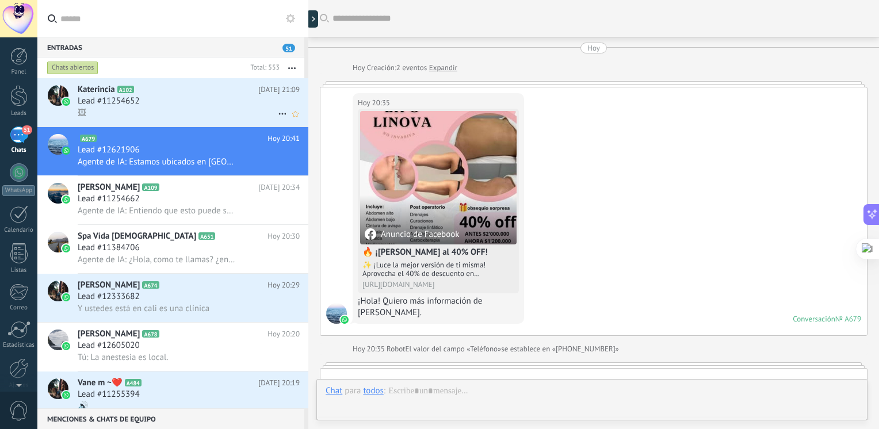
scroll to position [747, 0]
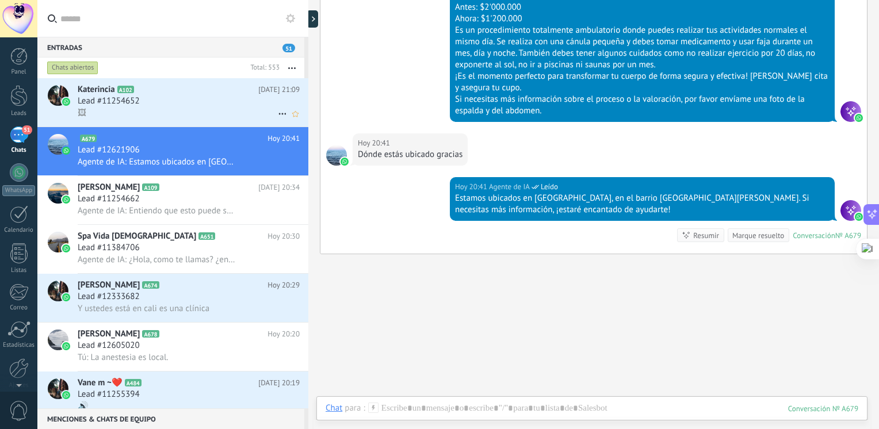
click at [109, 109] on div "🖼" at bounding box center [189, 113] width 222 height 12
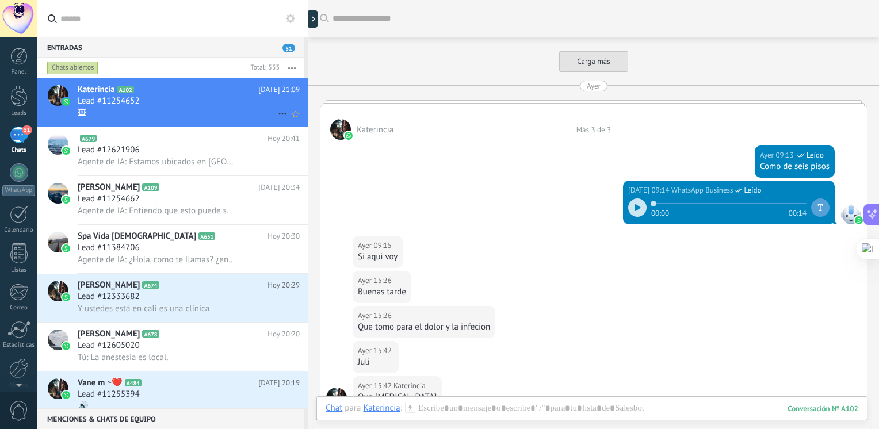
scroll to position [1329, 0]
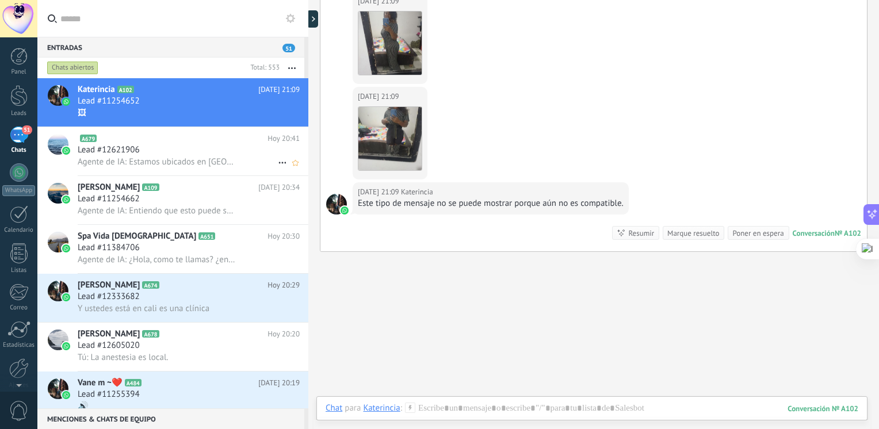
click at [129, 152] on span "Lead #12621906" at bounding box center [109, 149] width 62 height 11
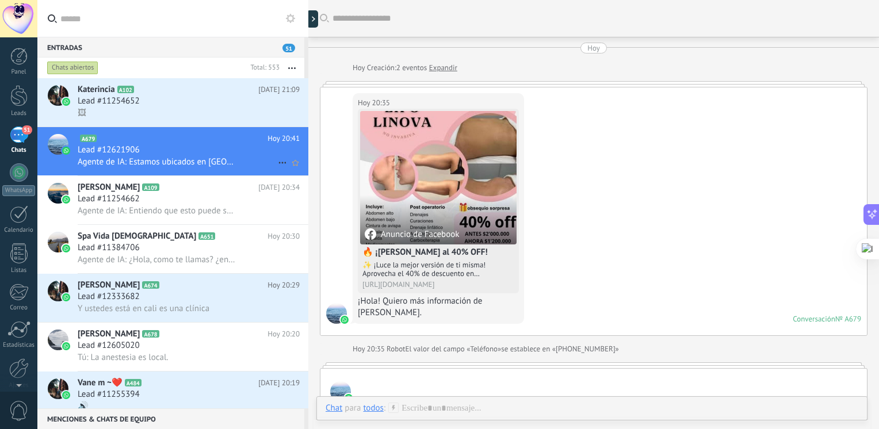
scroll to position [747, 0]
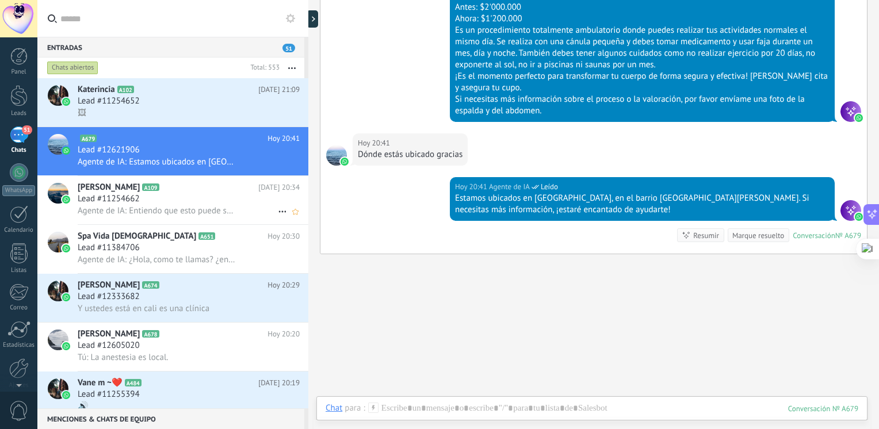
click at [149, 205] on div "Lead #11254662" at bounding box center [189, 198] width 222 height 11
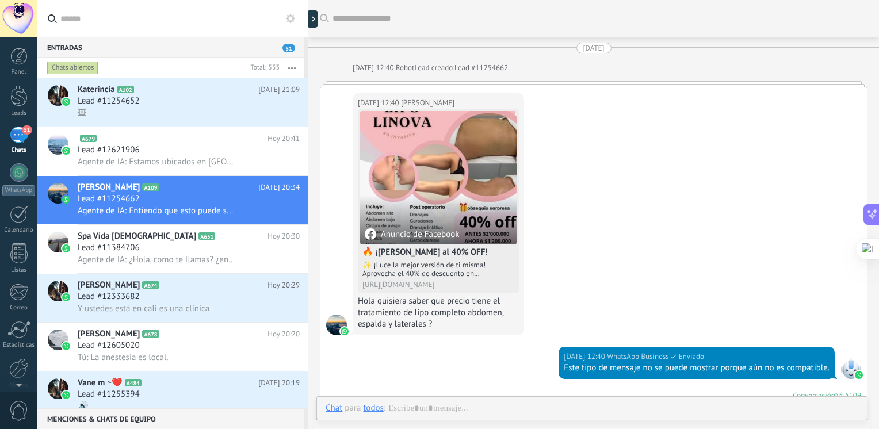
scroll to position [1818, 0]
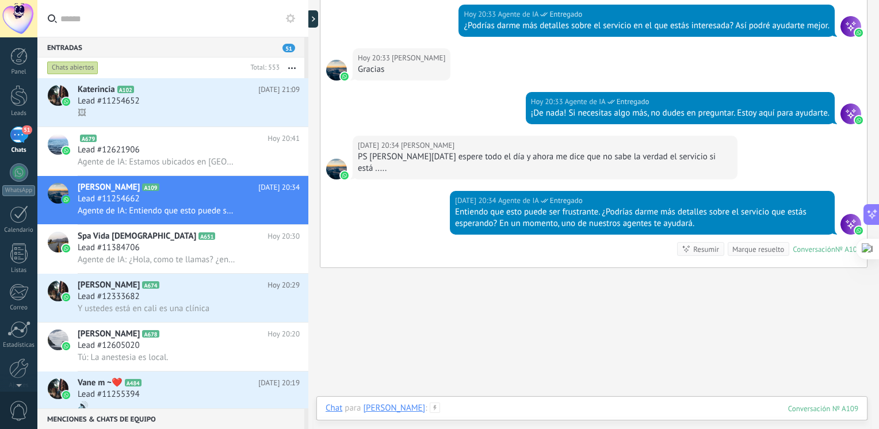
click at [448, 406] on div at bounding box center [591, 419] width 532 height 34
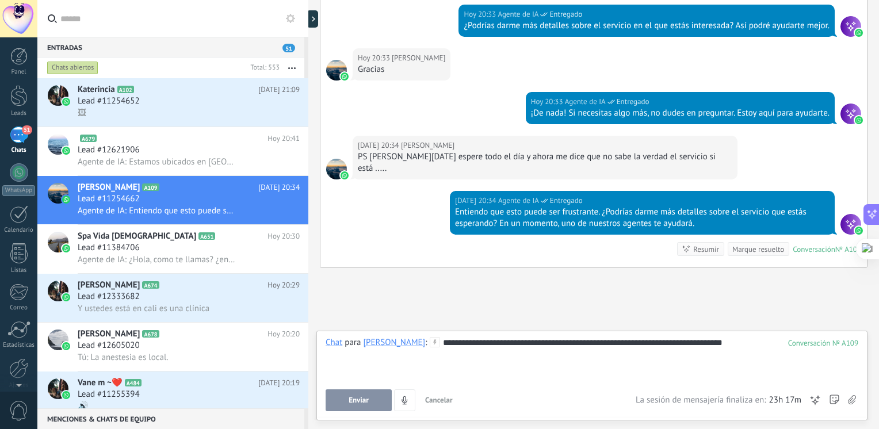
click at [354, 402] on span "Enviar" at bounding box center [358, 400] width 20 height 8
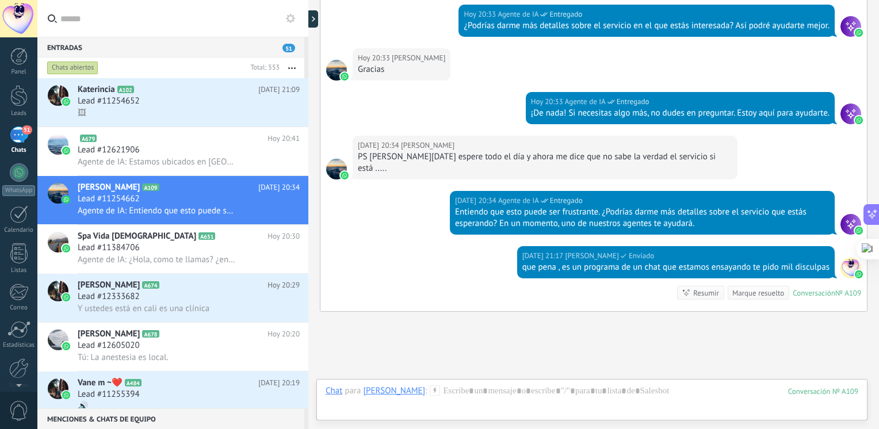
scroll to position [1886, 0]
